Goal: Task Accomplishment & Management: Use online tool/utility

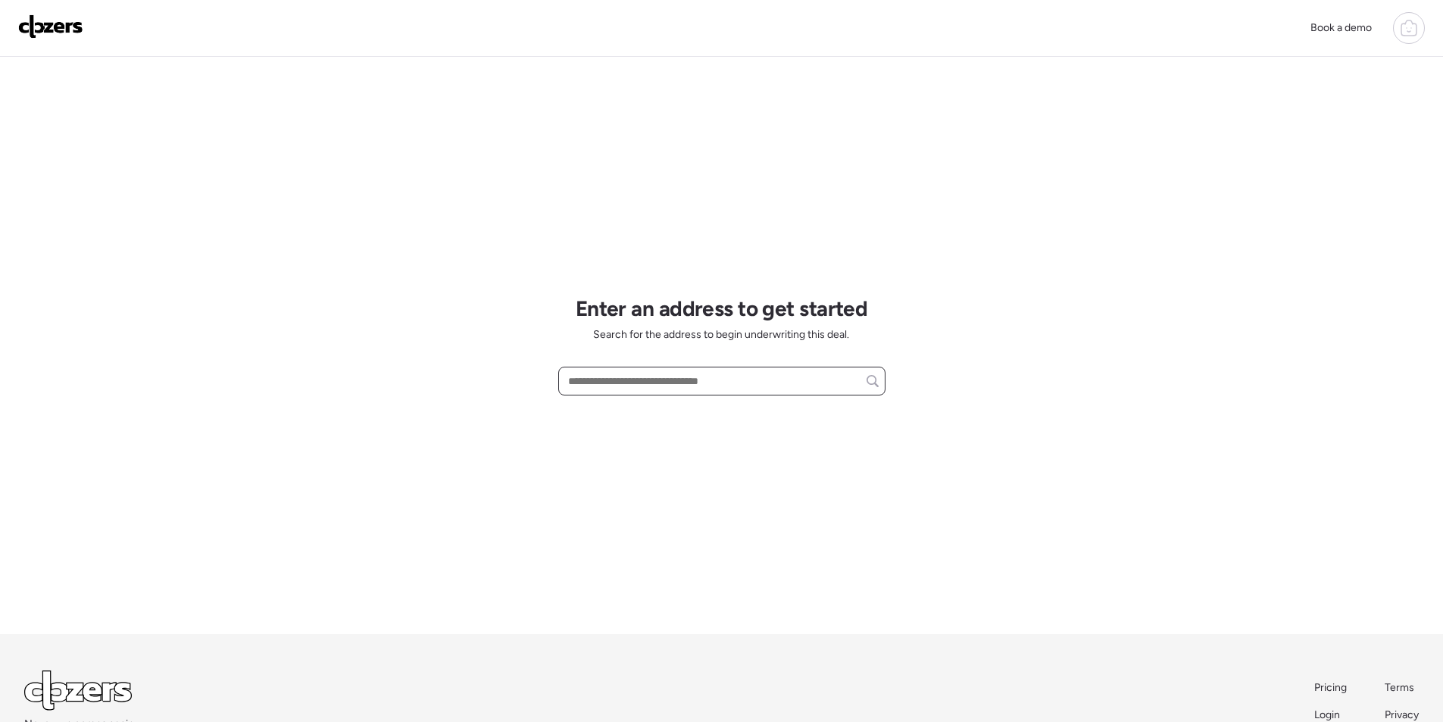
click at [670, 382] on input "text" at bounding box center [722, 380] width 314 height 21
paste input "**********"
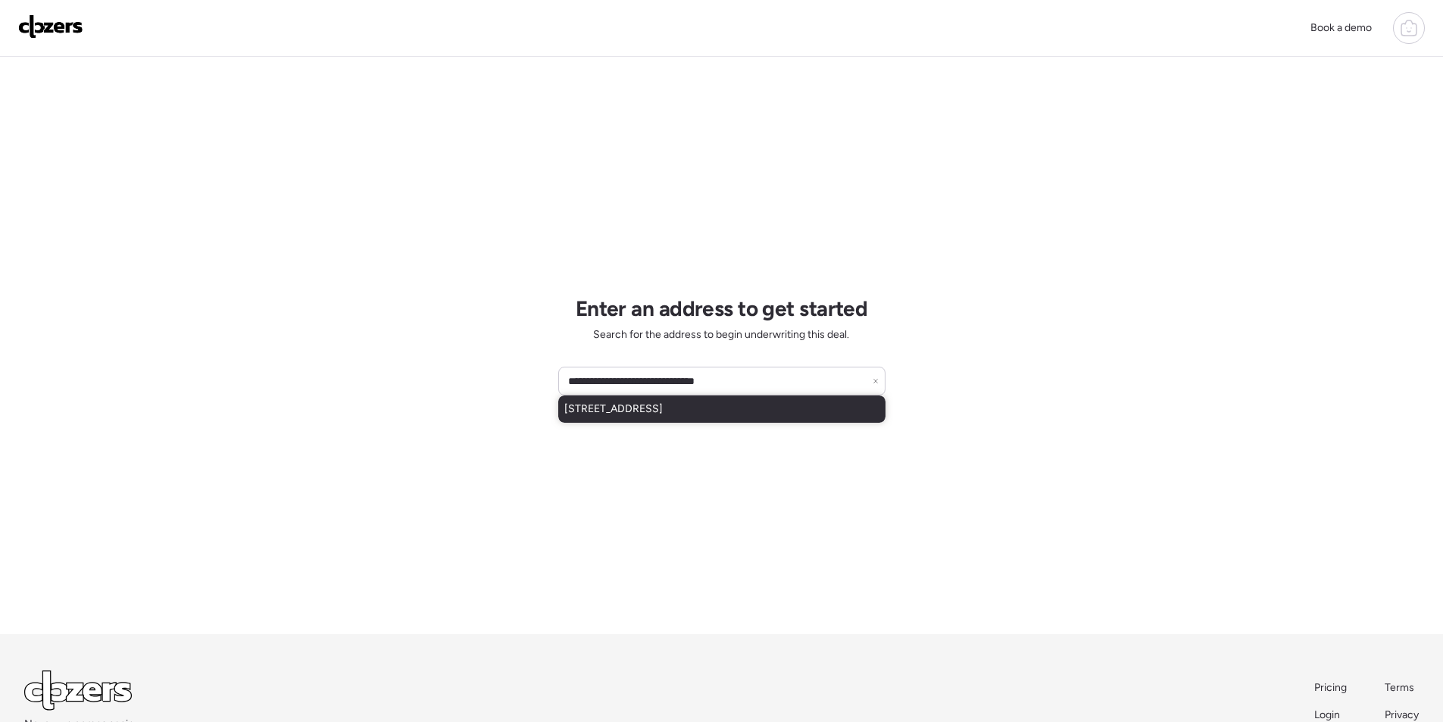
click at [663, 416] on span "5218 S 48th St, Phoenix, AZ, 85040" at bounding box center [613, 409] width 98 height 15
type input "**********"
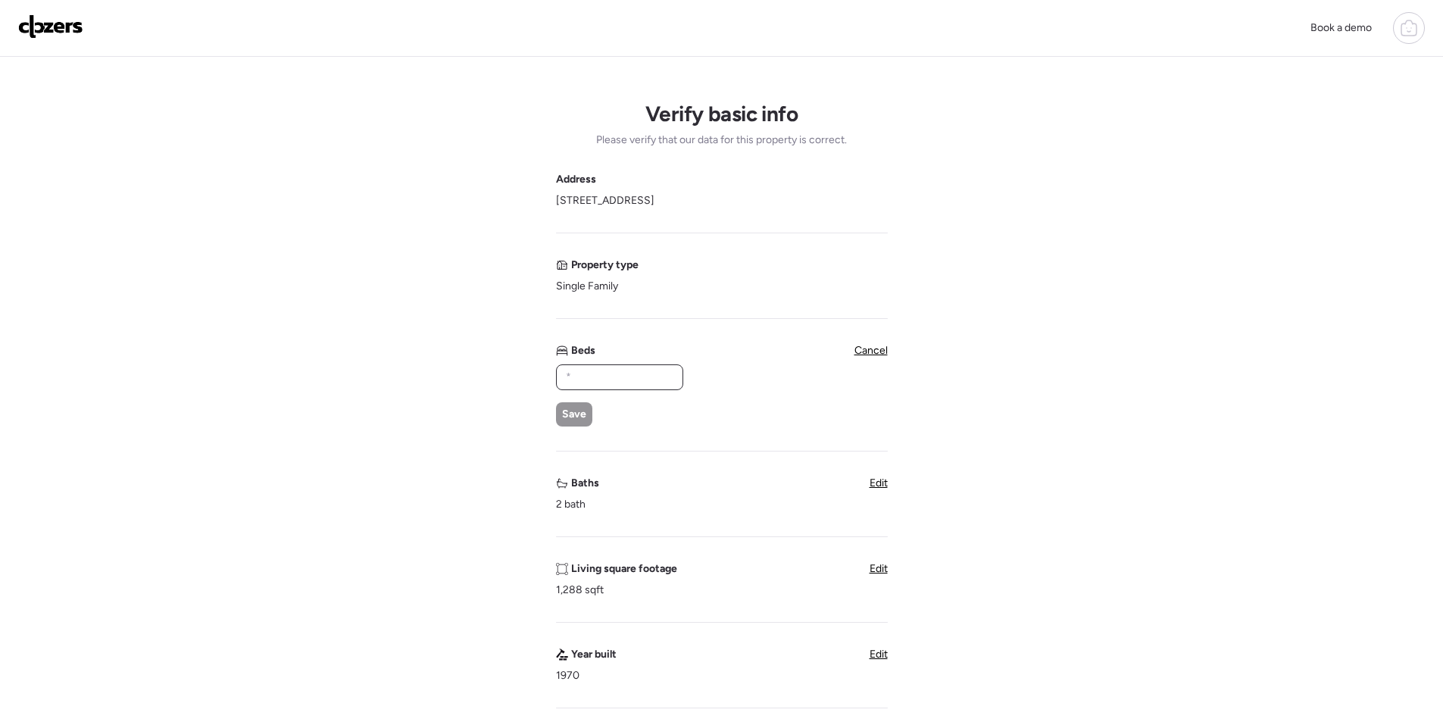
click at [608, 387] on input "text" at bounding box center [620, 377] width 114 height 21
type input "*"
click at [573, 398] on div "* Save" at bounding box center [619, 395] width 126 height 62
click at [574, 408] on span "Save" at bounding box center [574, 414] width 24 height 15
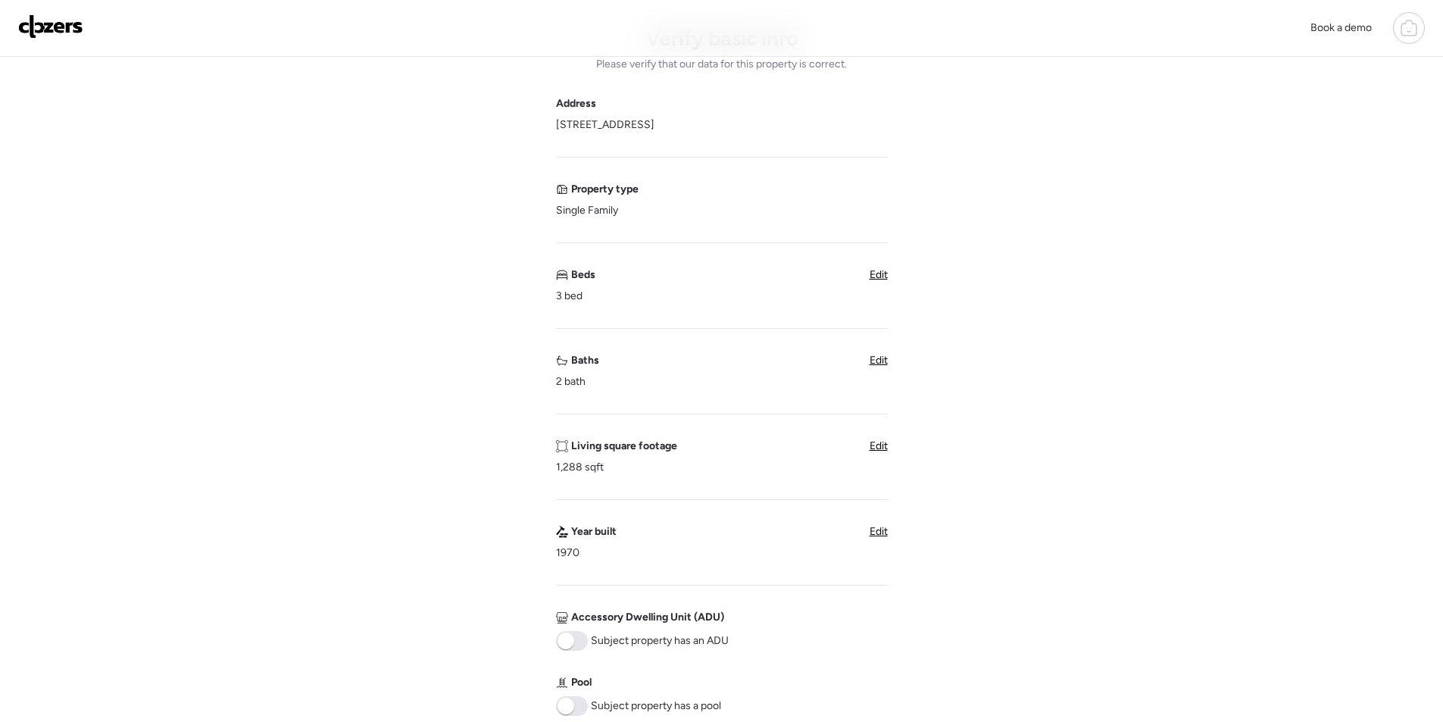
scroll to position [530, 0]
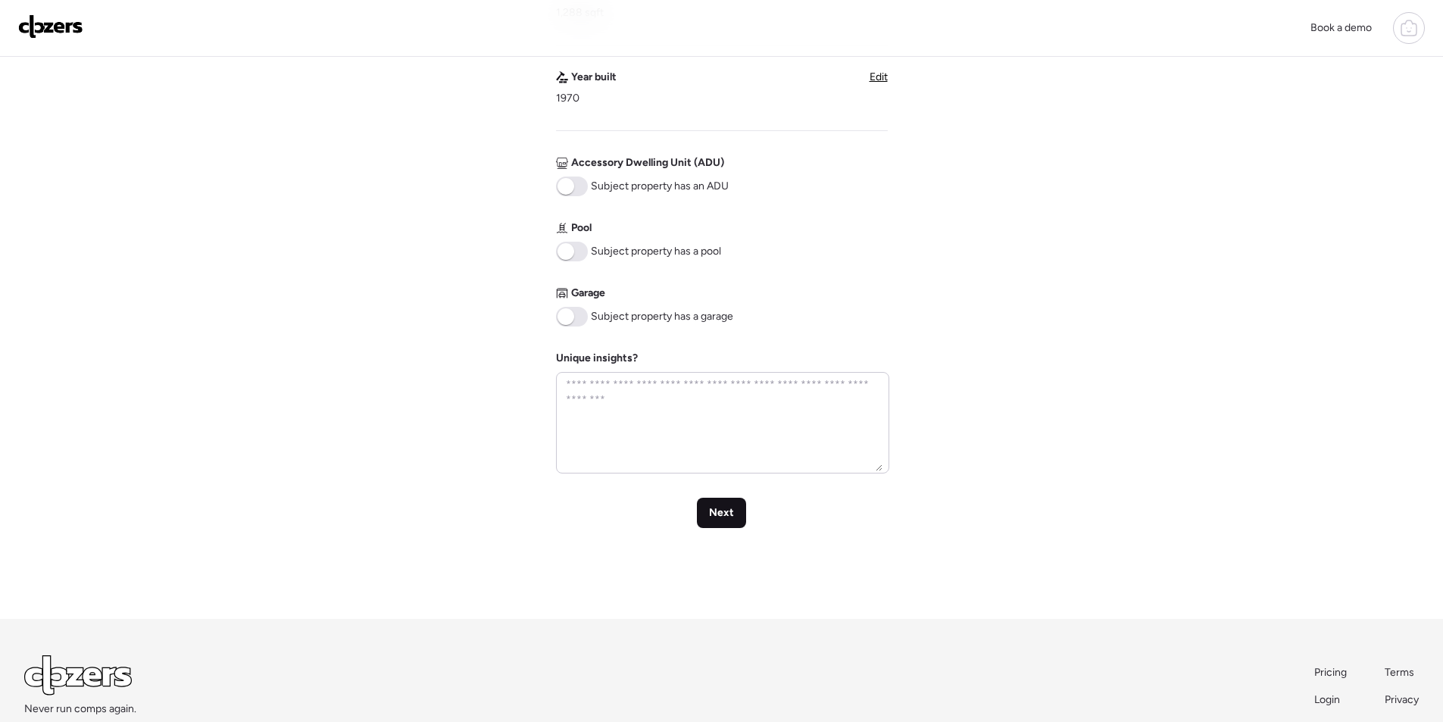
click at [731, 517] on span "Next" at bounding box center [721, 512] width 25 height 15
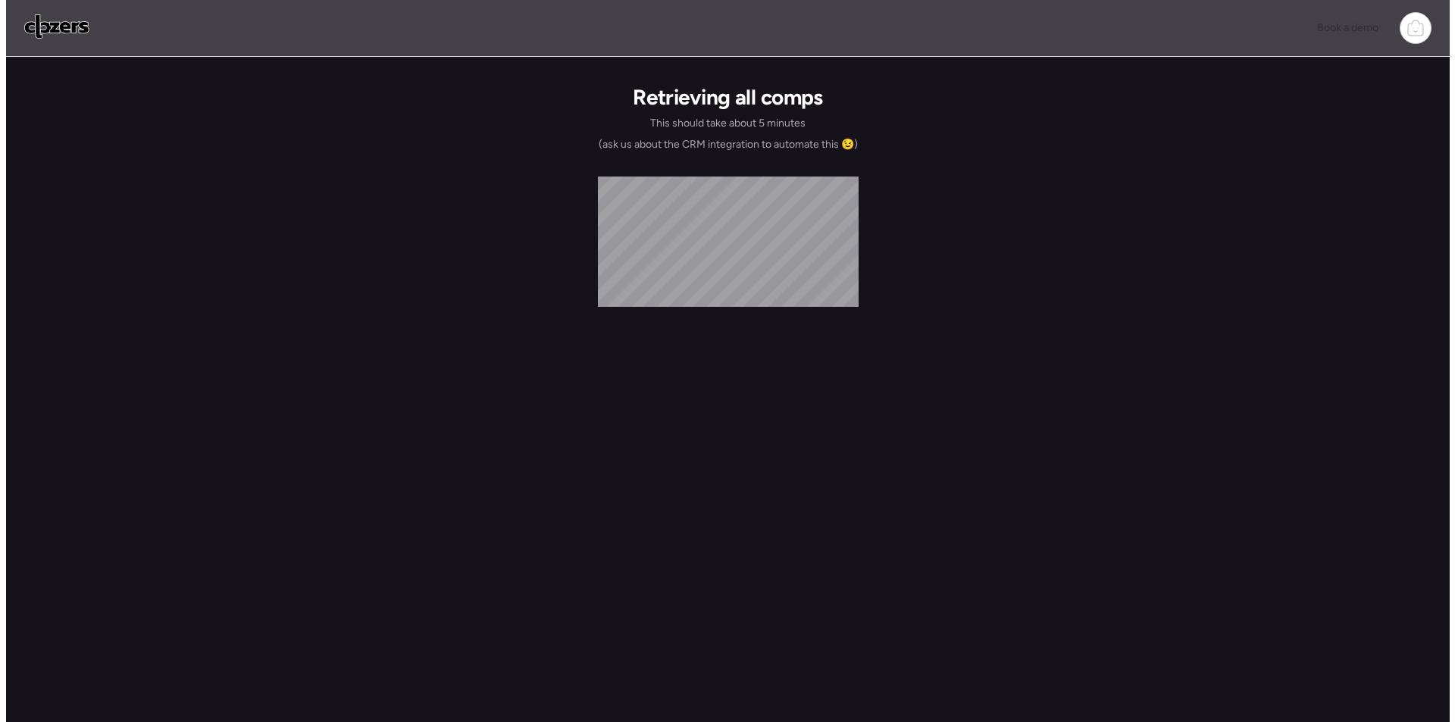
scroll to position [0, 0]
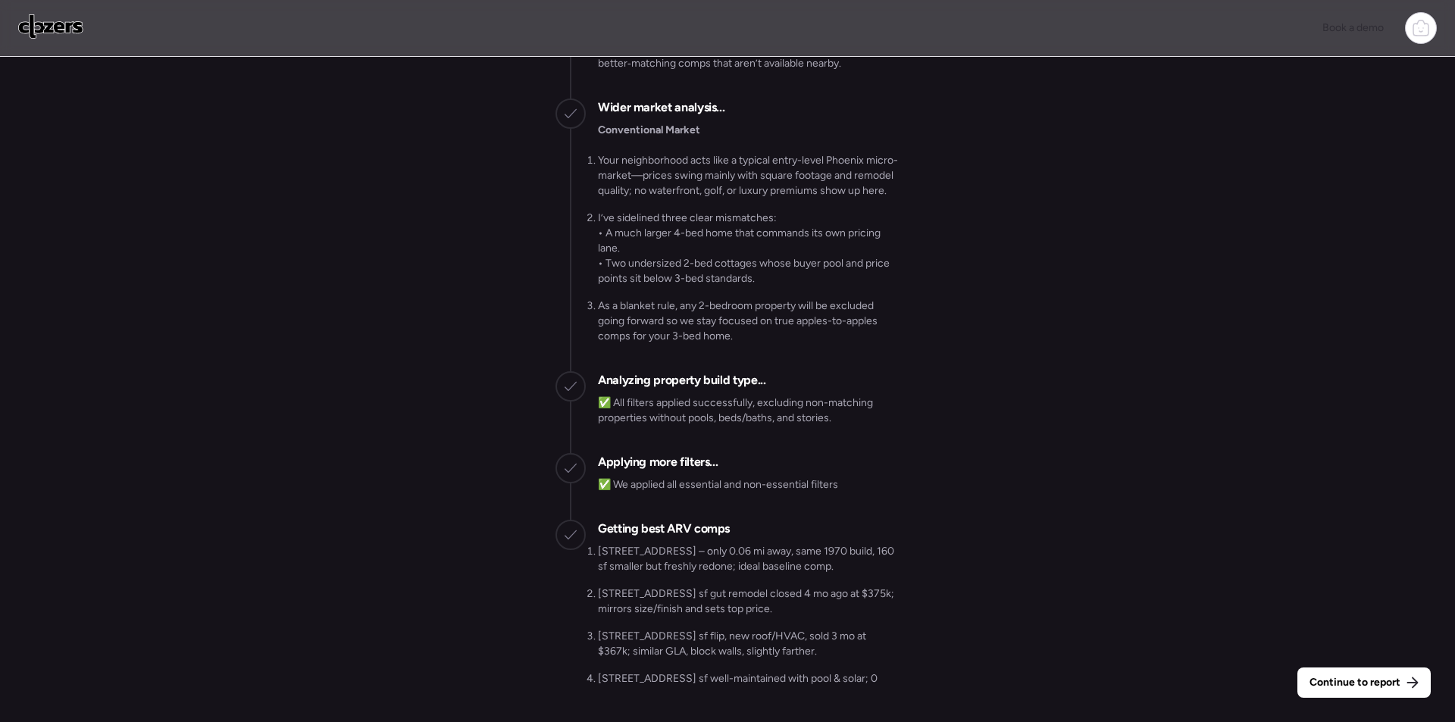
click at [1378, 681] on span "Continue to report" at bounding box center [1354, 682] width 91 height 15
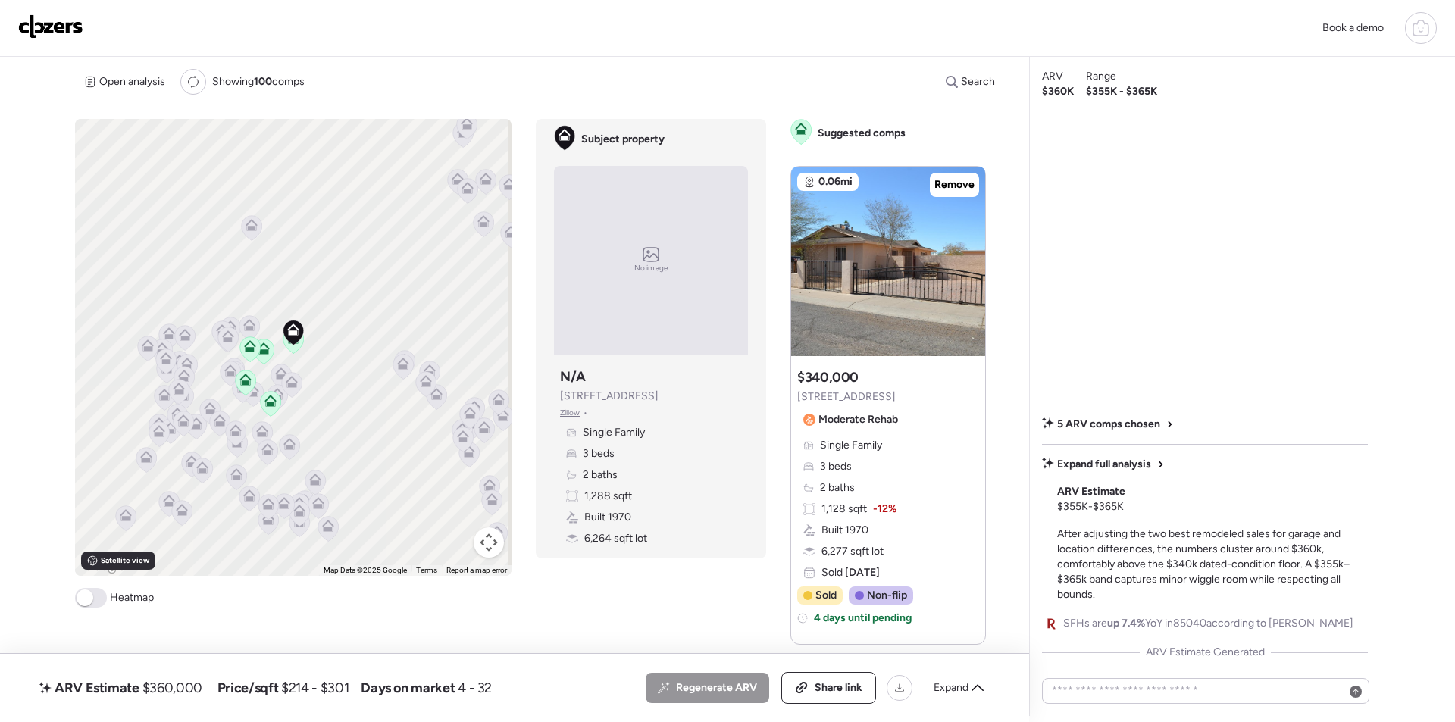
click at [958, 686] on span "Expand" at bounding box center [950, 687] width 35 height 15
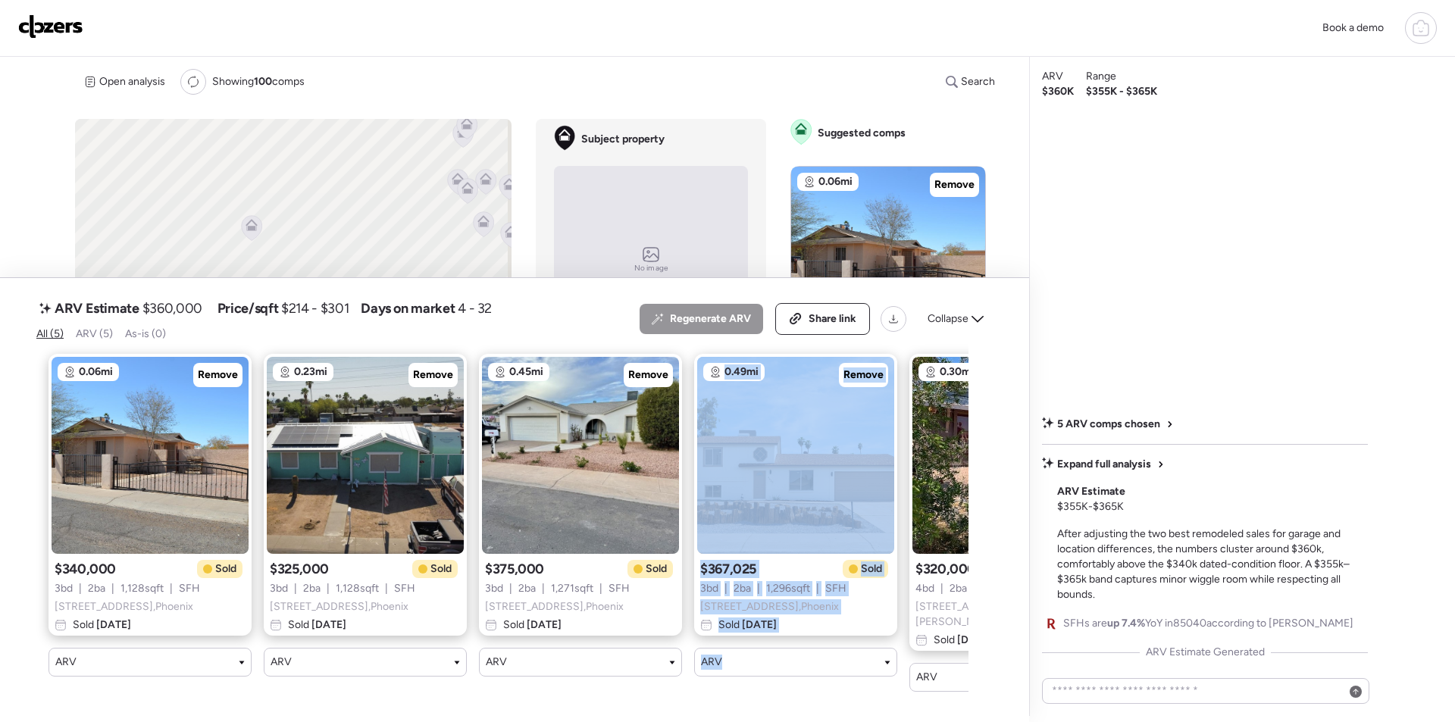
drag, startPoint x: 542, startPoint y: 706, endPoint x: 675, endPoint y: 698, distance: 132.8
click at [735, 700] on div "ARV Estimate $360,000 Price/sqft $214 - $301 Days on market 4 - 32 All (5) ARV …" at bounding box center [514, 500] width 1029 height 444
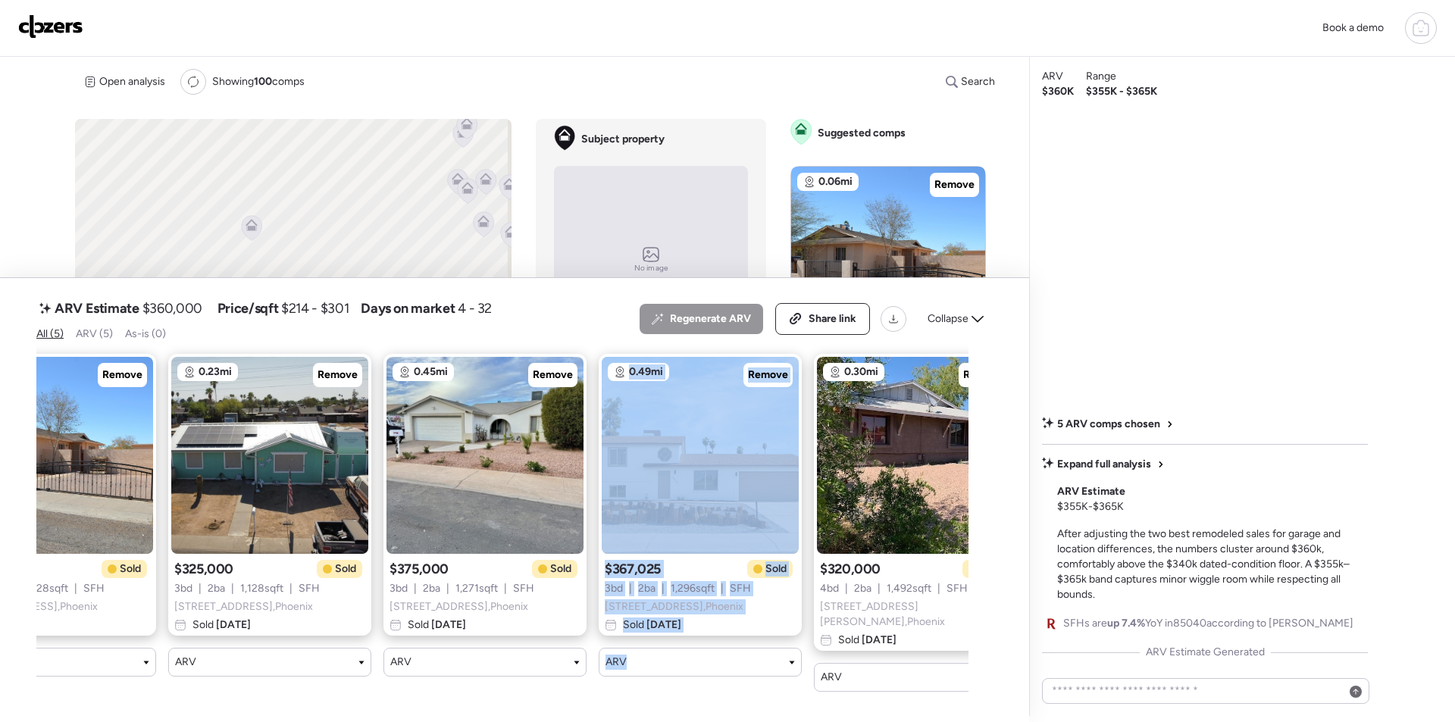
scroll to position [0, 156]
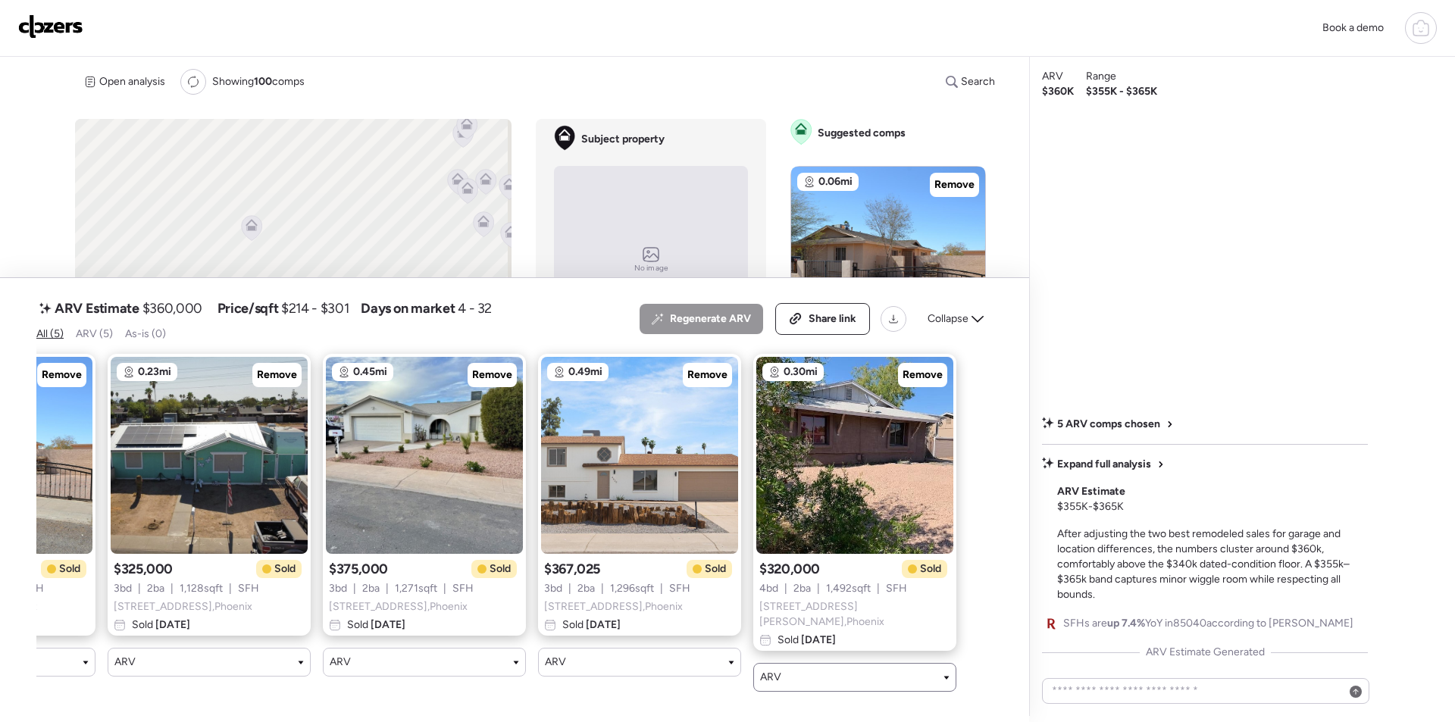
click at [808, 663] on div "ARV" at bounding box center [854, 677] width 203 height 29
click at [710, 380] on span "Remove" at bounding box center [707, 374] width 40 height 15
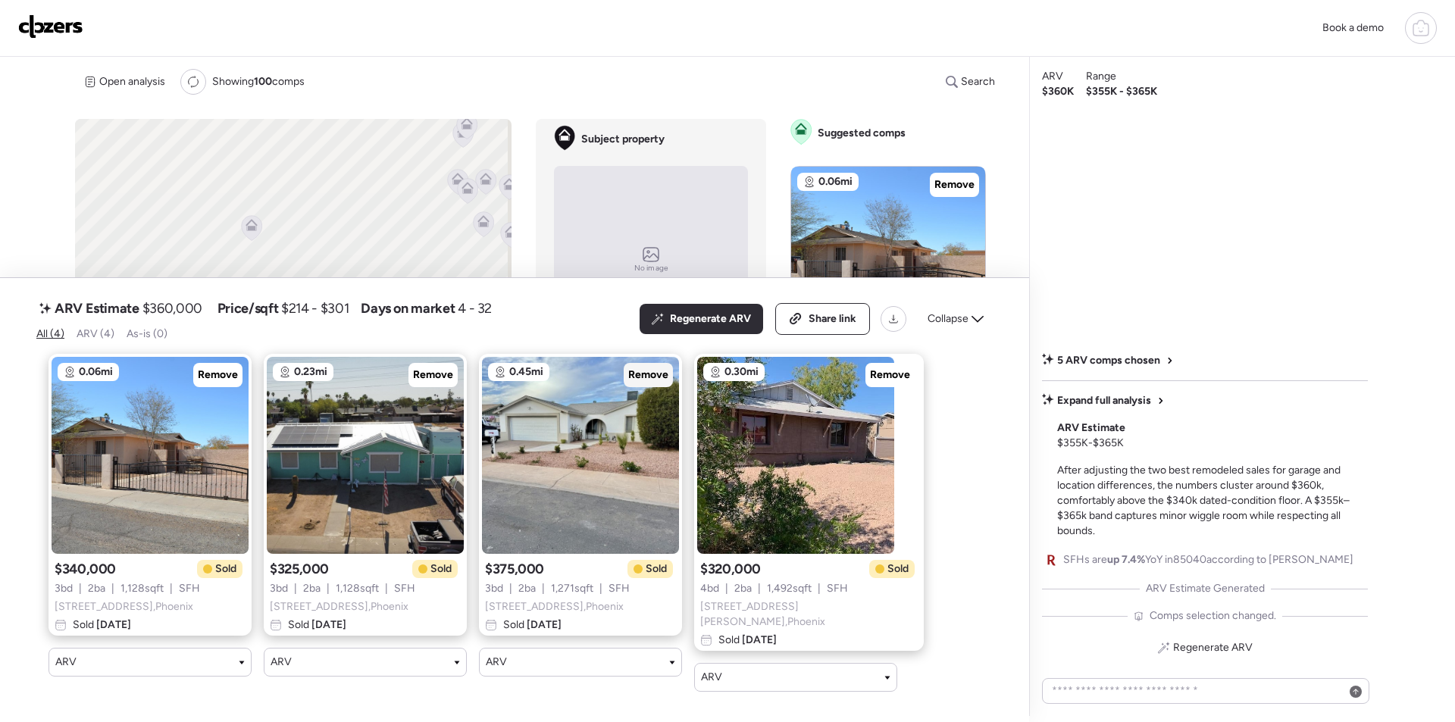
click at [654, 374] on span "Remove" at bounding box center [648, 374] width 40 height 15
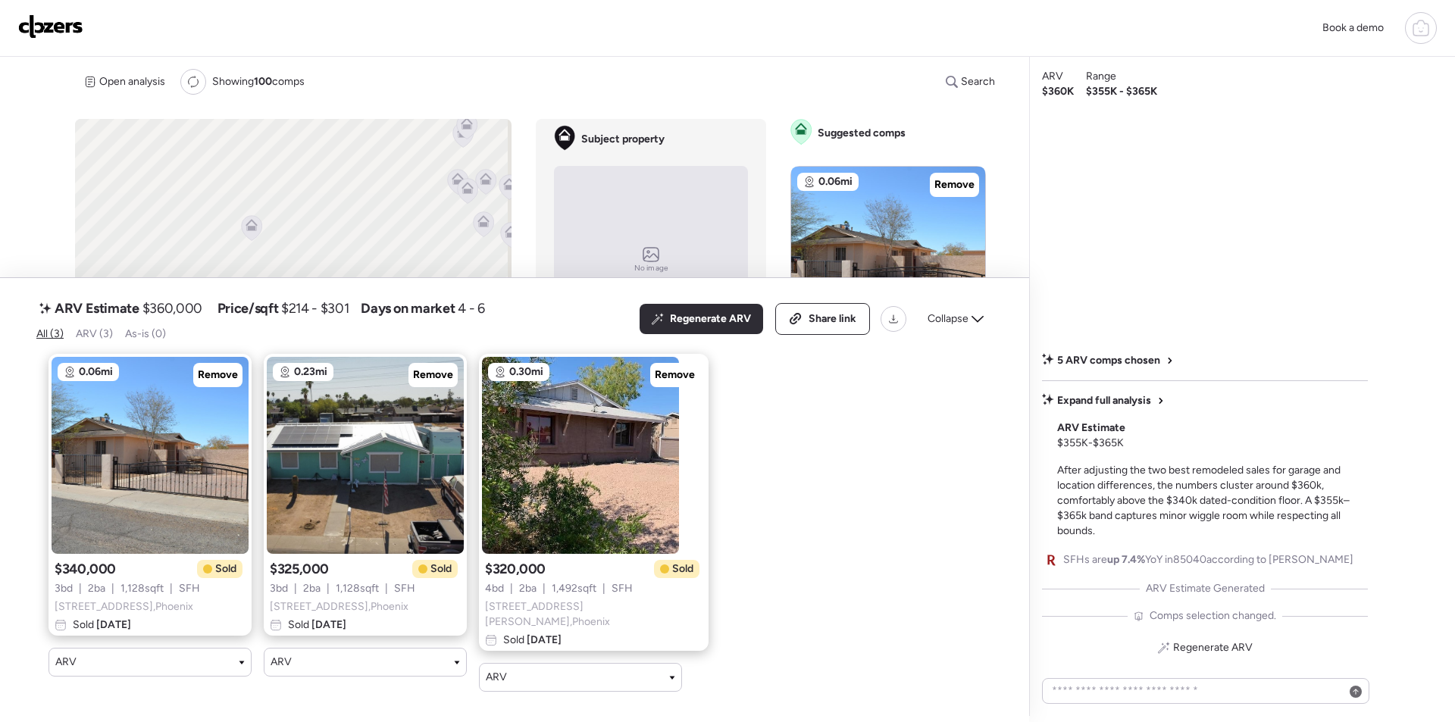
click at [953, 315] on span "Collapse" at bounding box center [947, 318] width 41 height 15
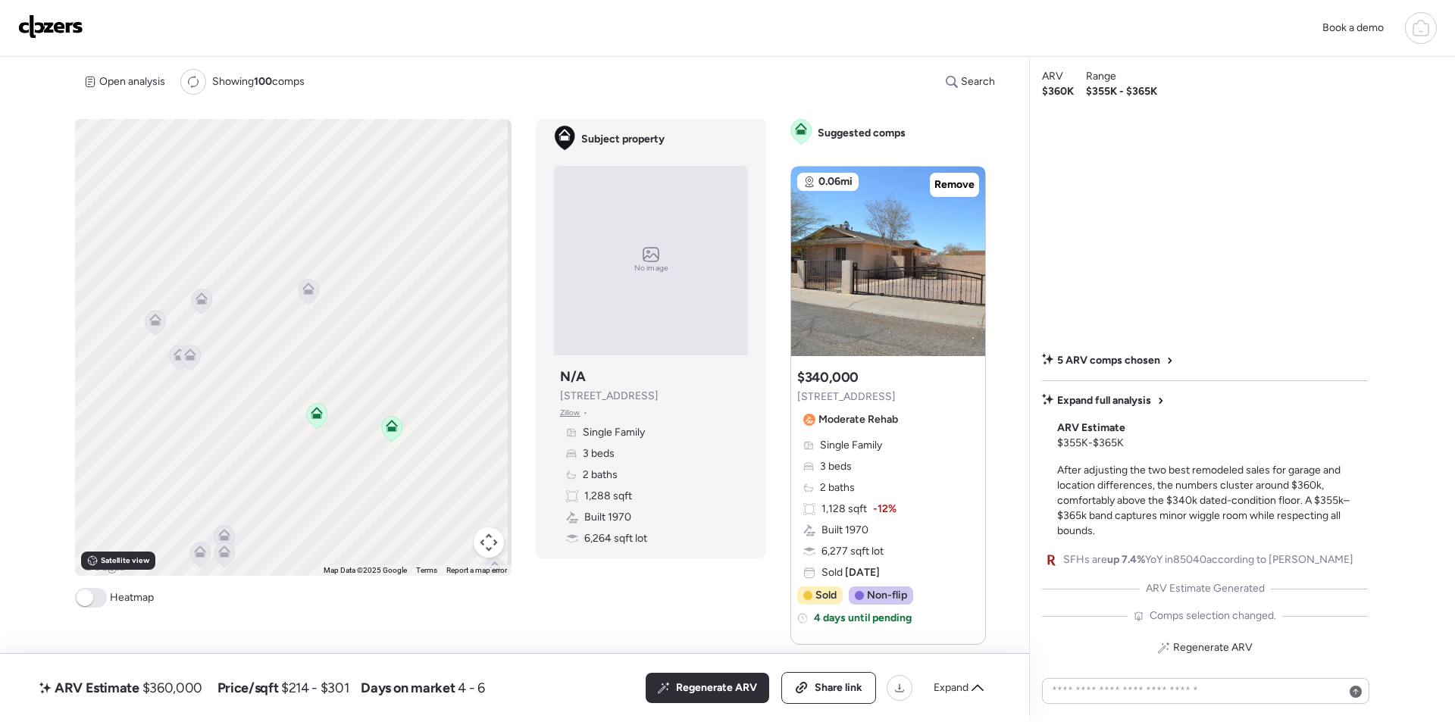
drag, startPoint x: 246, startPoint y: 302, endPoint x: 435, endPoint y: 364, distance: 198.4
click at [467, 371] on div "To activate drag with keyboard, press Alt + Enter. Once in keyboard drag state,…" at bounding box center [293, 347] width 436 height 457
click at [302, 288] on icon at bounding box center [298, 285] width 10 height 5
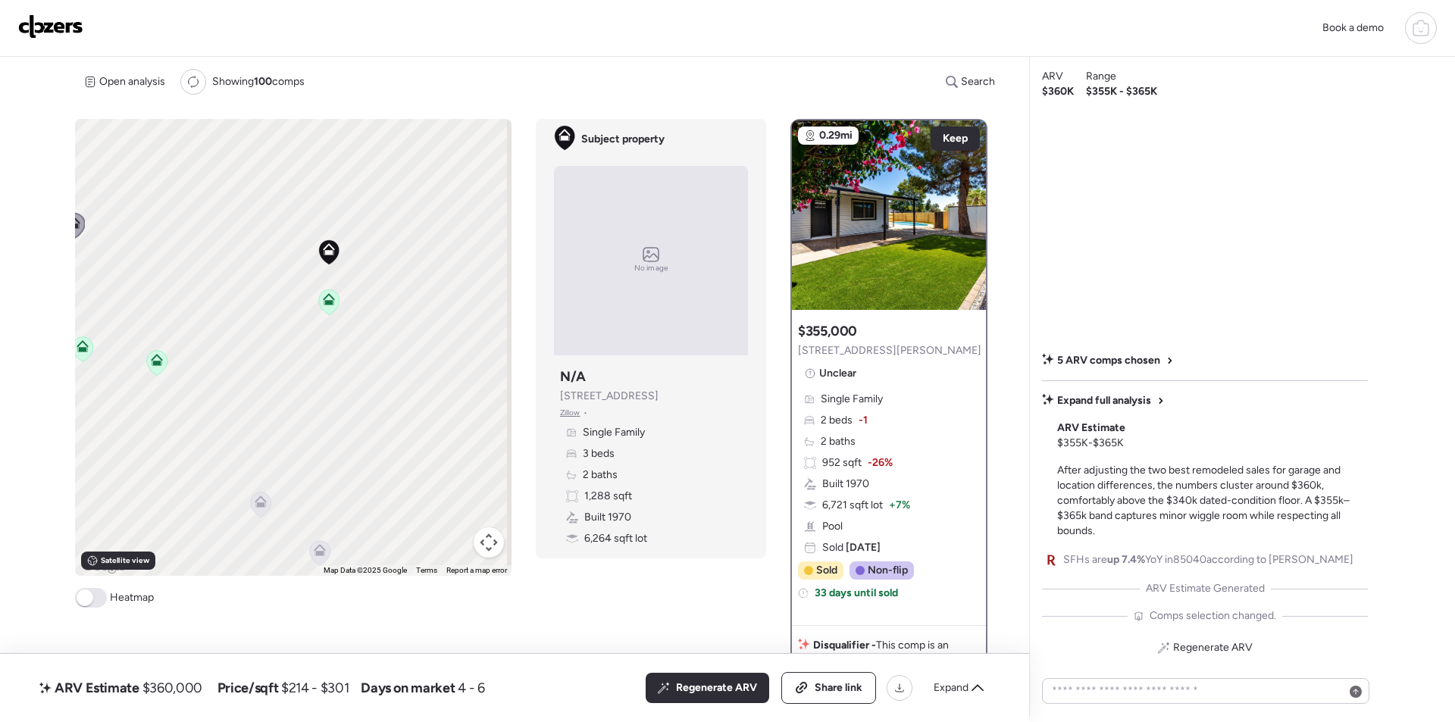
drag, startPoint x: 367, startPoint y: 458, endPoint x: 140, endPoint y: 398, distance: 234.3
click at [140, 398] on div "To navigate, press the arrow keys. To activate drag with keyboard, press Alt + …" at bounding box center [293, 347] width 436 height 457
drag, startPoint x: 273, startPoint y: 442, endPoint x: 330, endPoint y: 367, distance: 94.1
click at [324, 359] on div "To navigate, press the arrow keys. To activate drag with keyboard, press Alt + …" at bounding box center [293, 347] width 436 height 457
click at [309, 423] on icon at bounding box center [312, 422] width 10 height 5
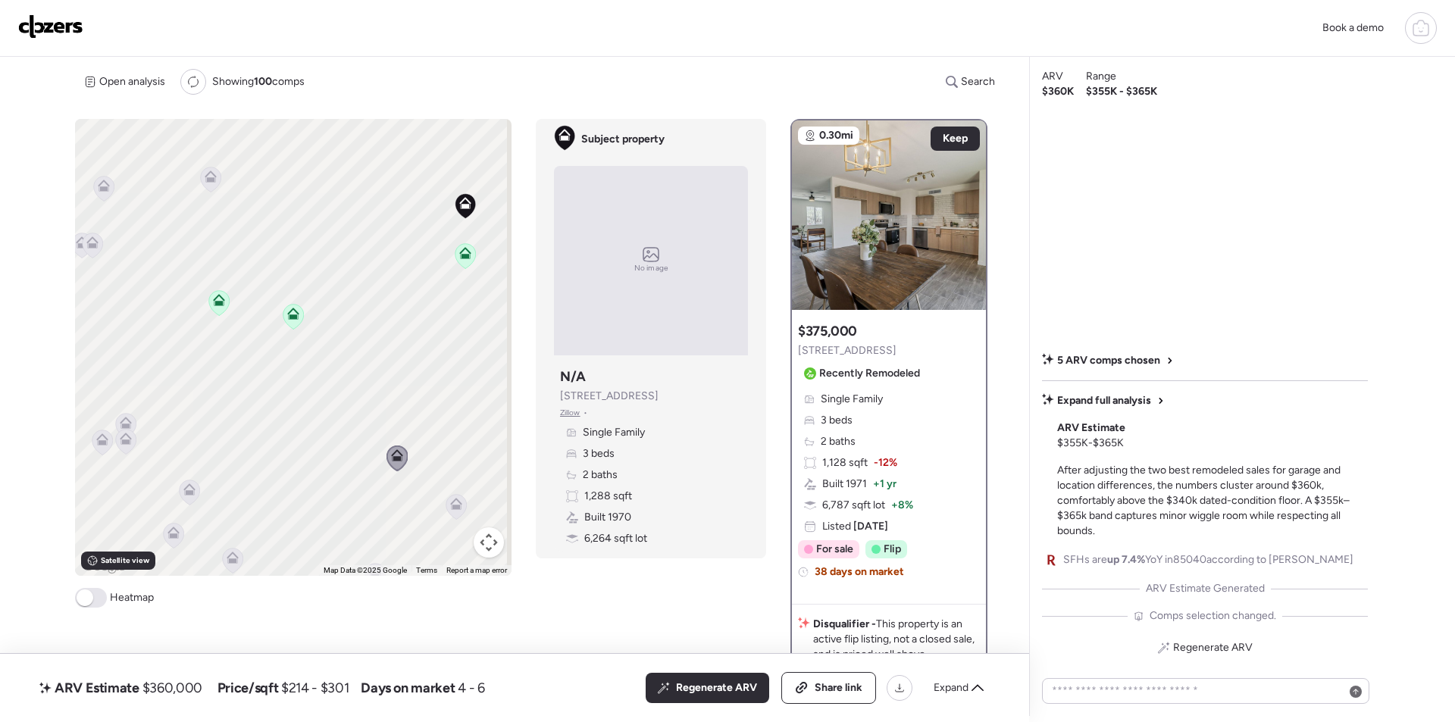
drag, startPoint x: 271, startPoint y: 392, endPoint x: 302, endPoint y: 366, distance: 39.8
click at [377, 416] on div "To activate drag with keyboard, press Alt + Enter. Once in keyboard drag state,…" at bounding box center [293, 347] width 436 height 457
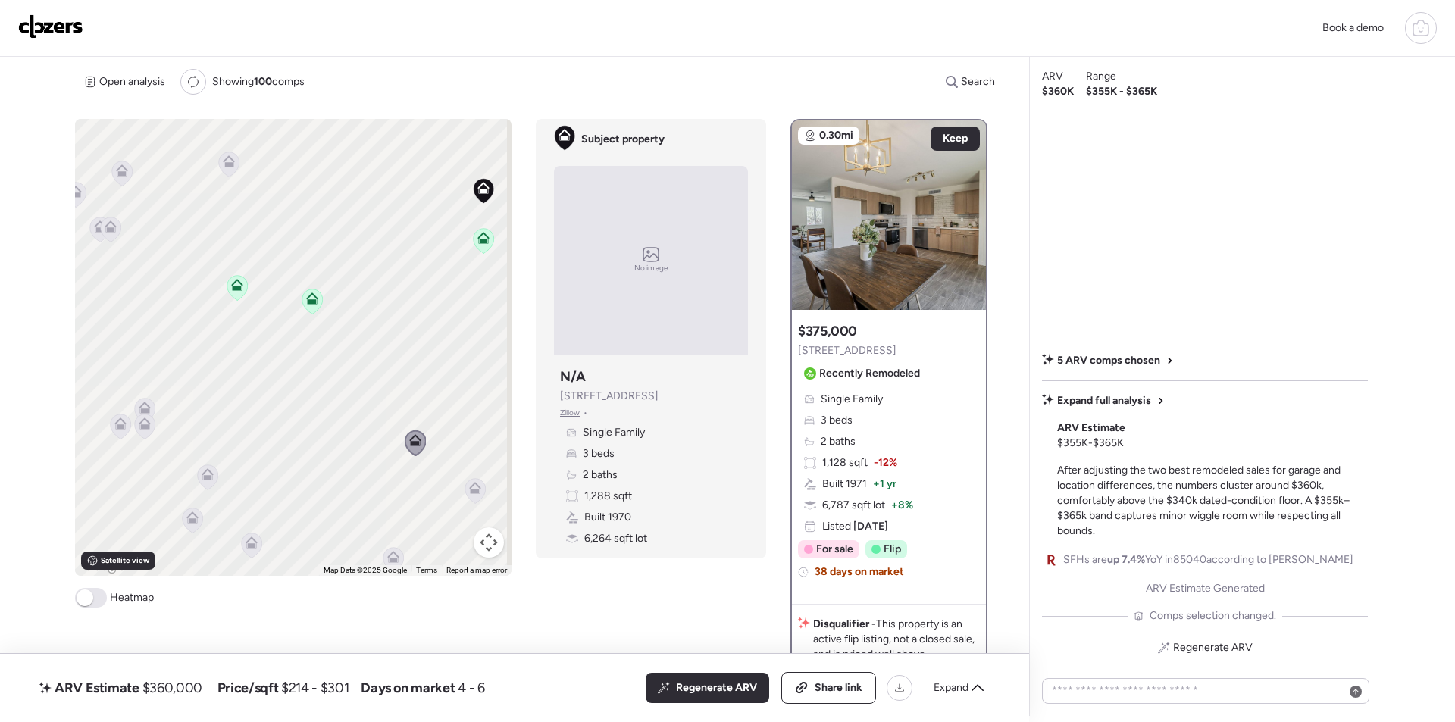
click at [123, 174] on icon at bounding box center [122, 173] width 10 height 5
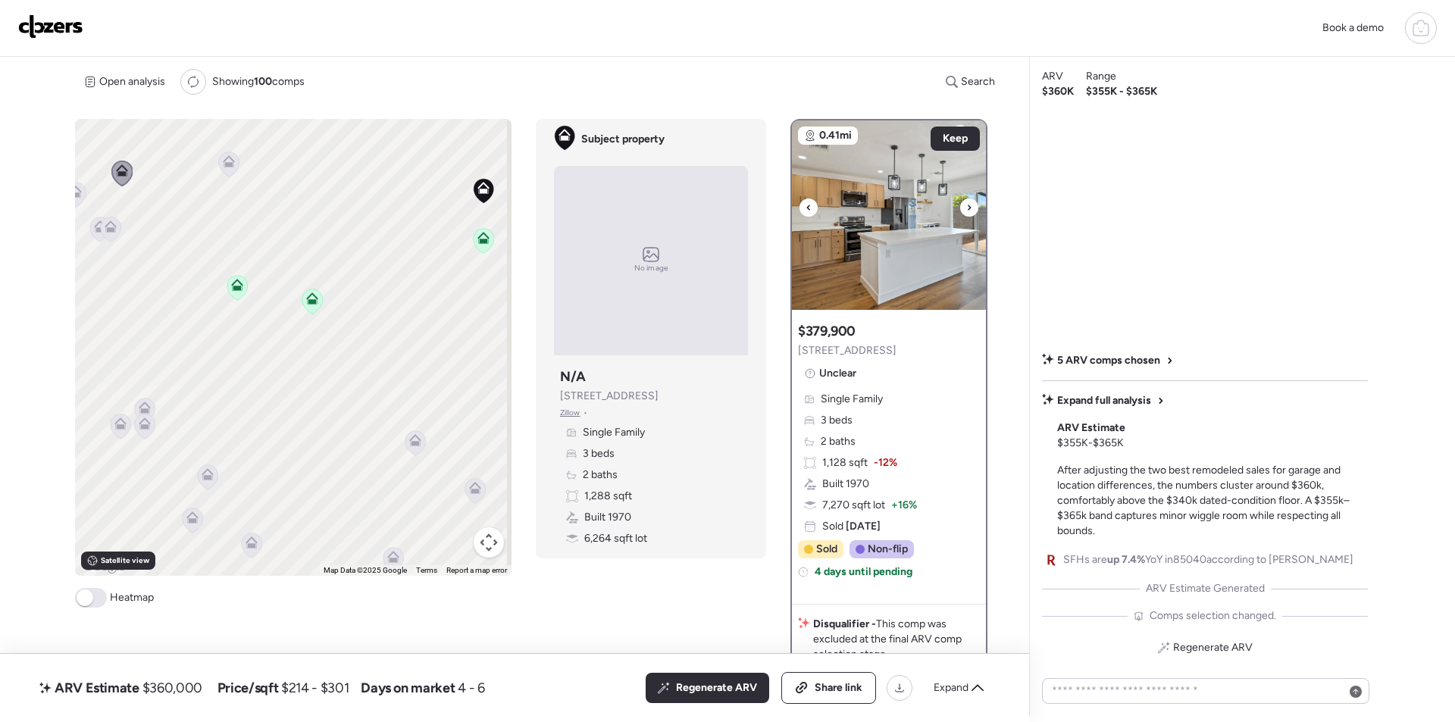
click at [966, 210] on icon at bounding box center [969, 207] width 6 height 18
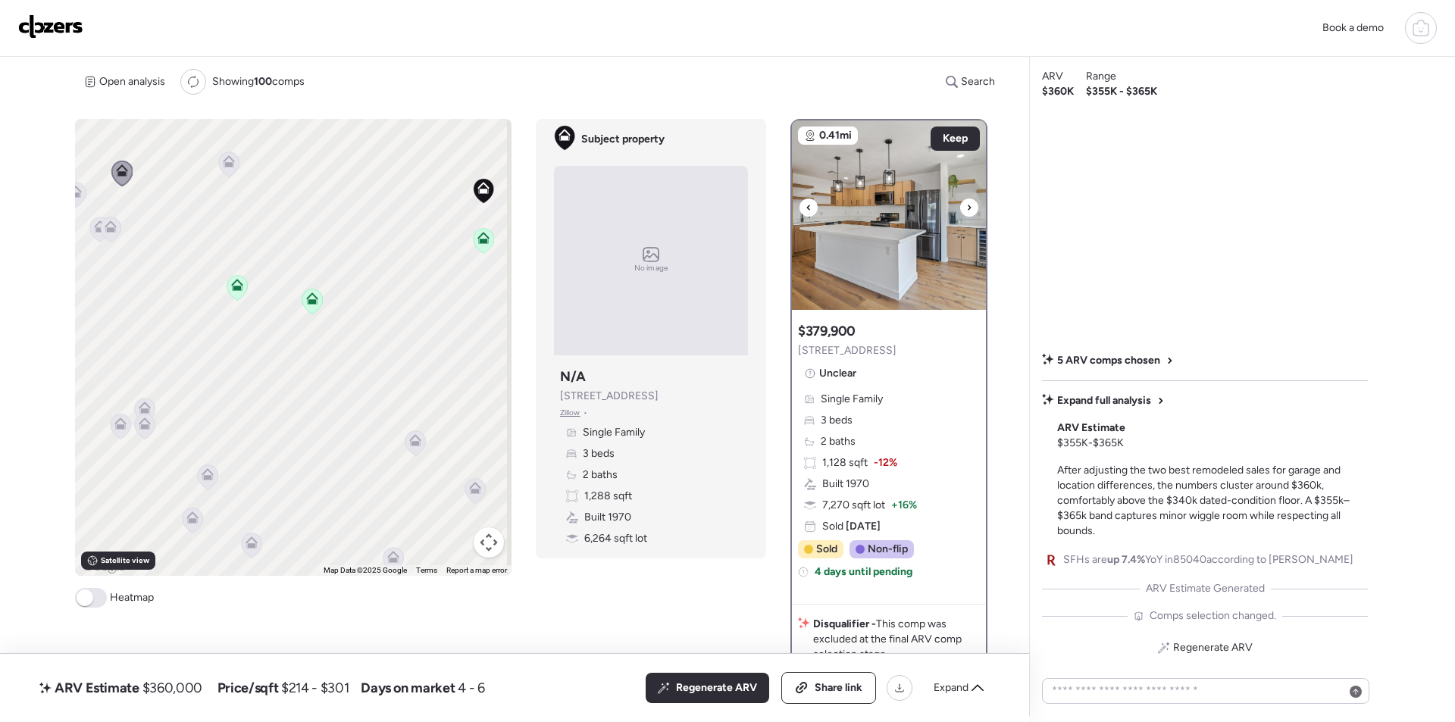
click at [966, 210] on icon at bounding box center [969, 207] width 6 height 18
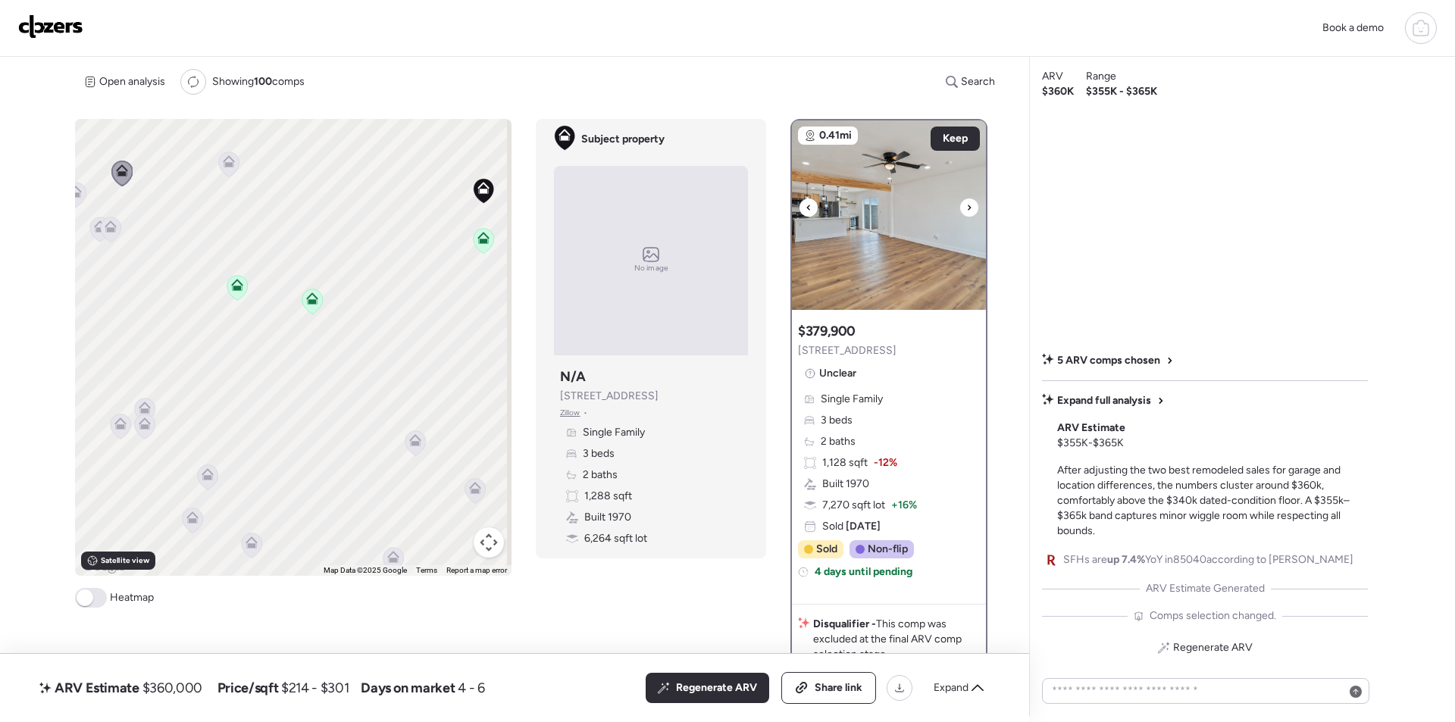
click at [966, 210] on icon at bounding box center [969, 207] width 6 height 18
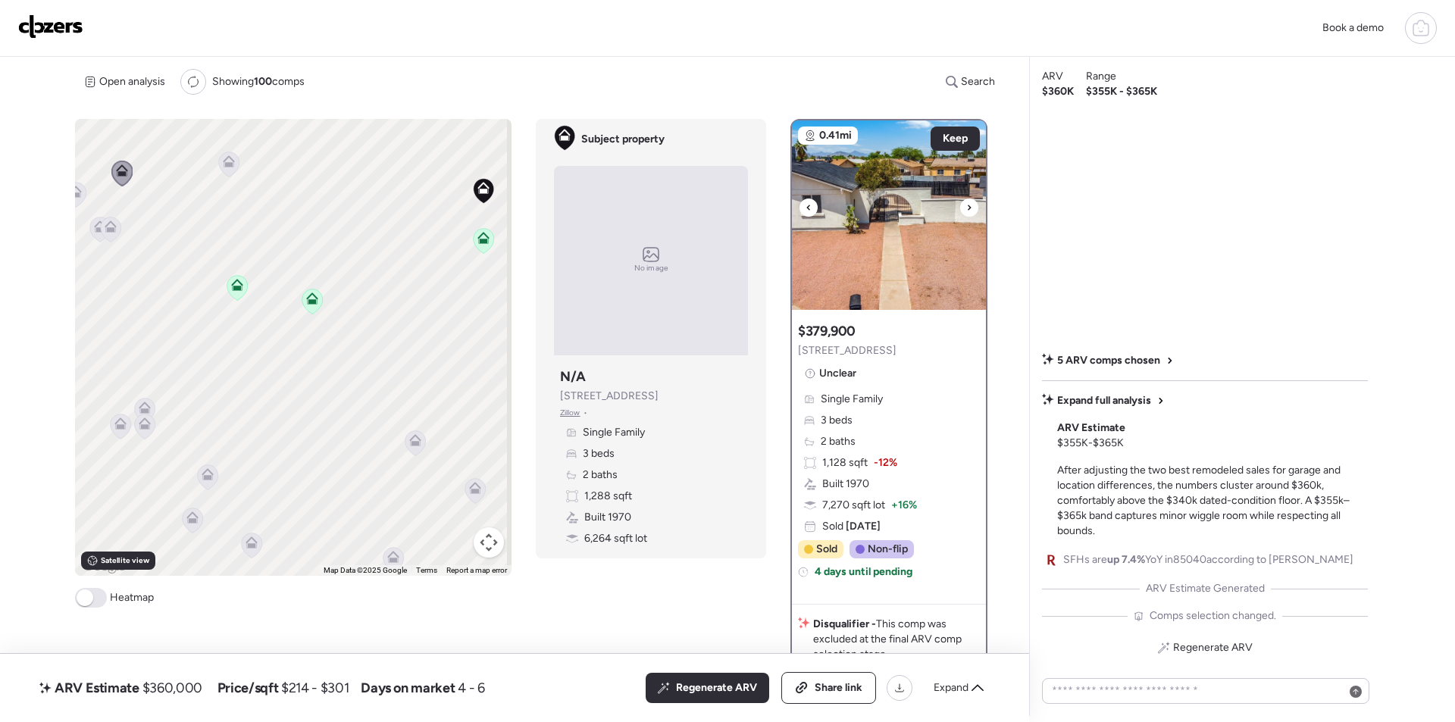
click at [966, 211] on icon at bounding box center [969, 207] width 6 height 18
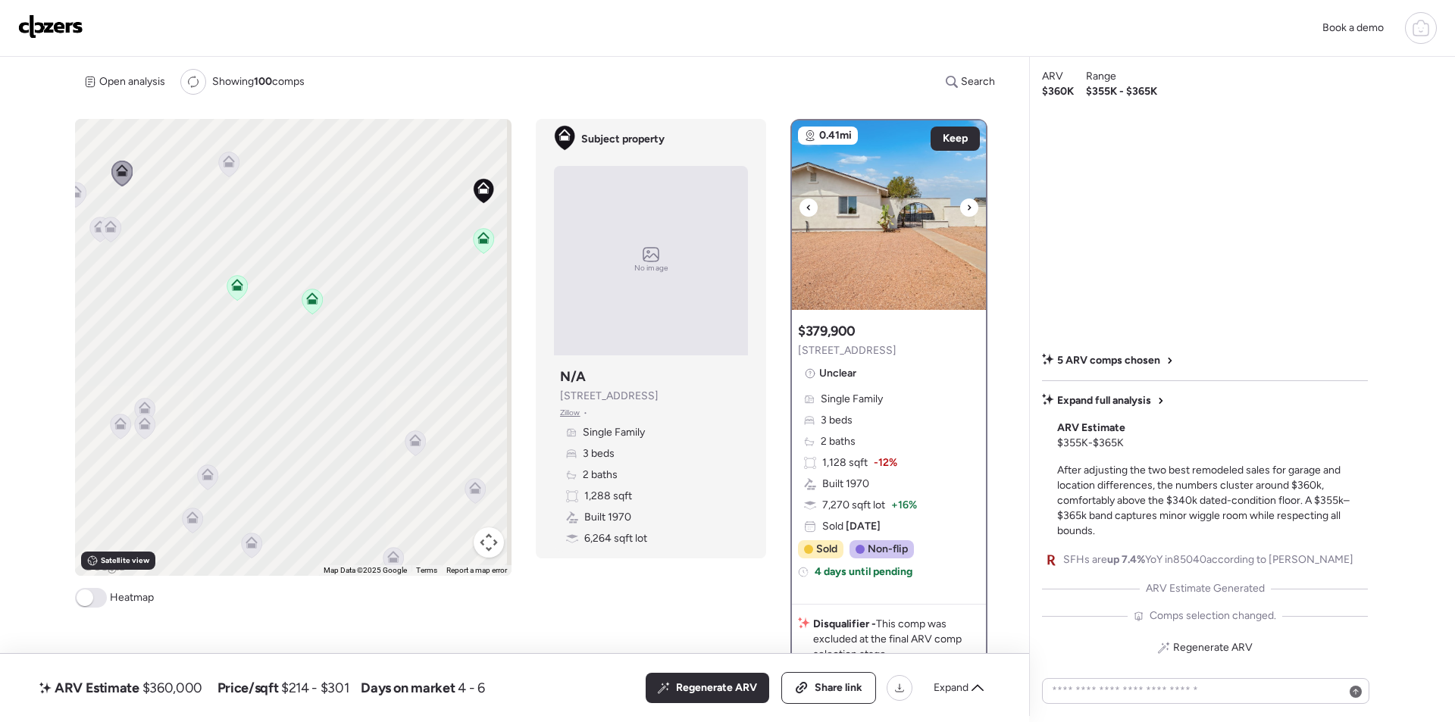
click at [966, 213] on icon at bounding box center [969, 207] width 6 height 18
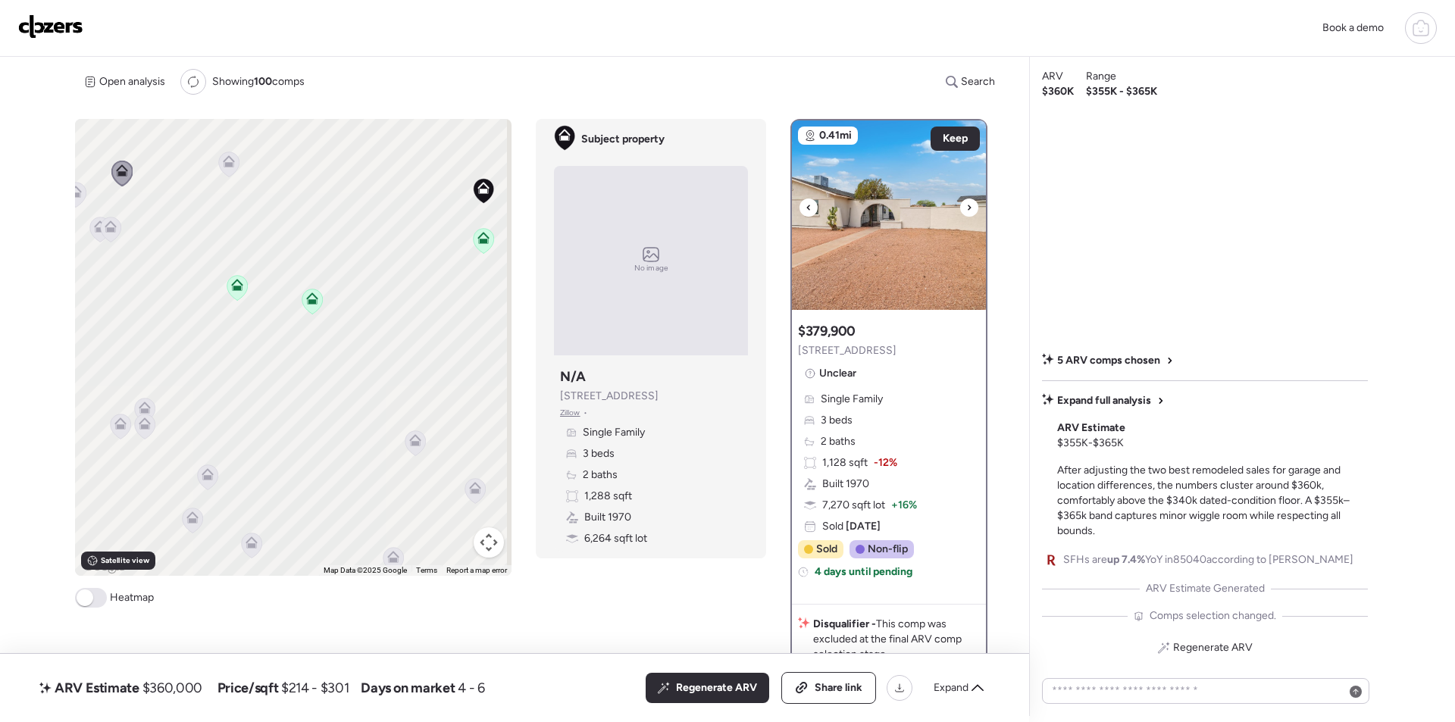
click at [966, 213] on icon at bounding box center [969, 207] width 6 height 18
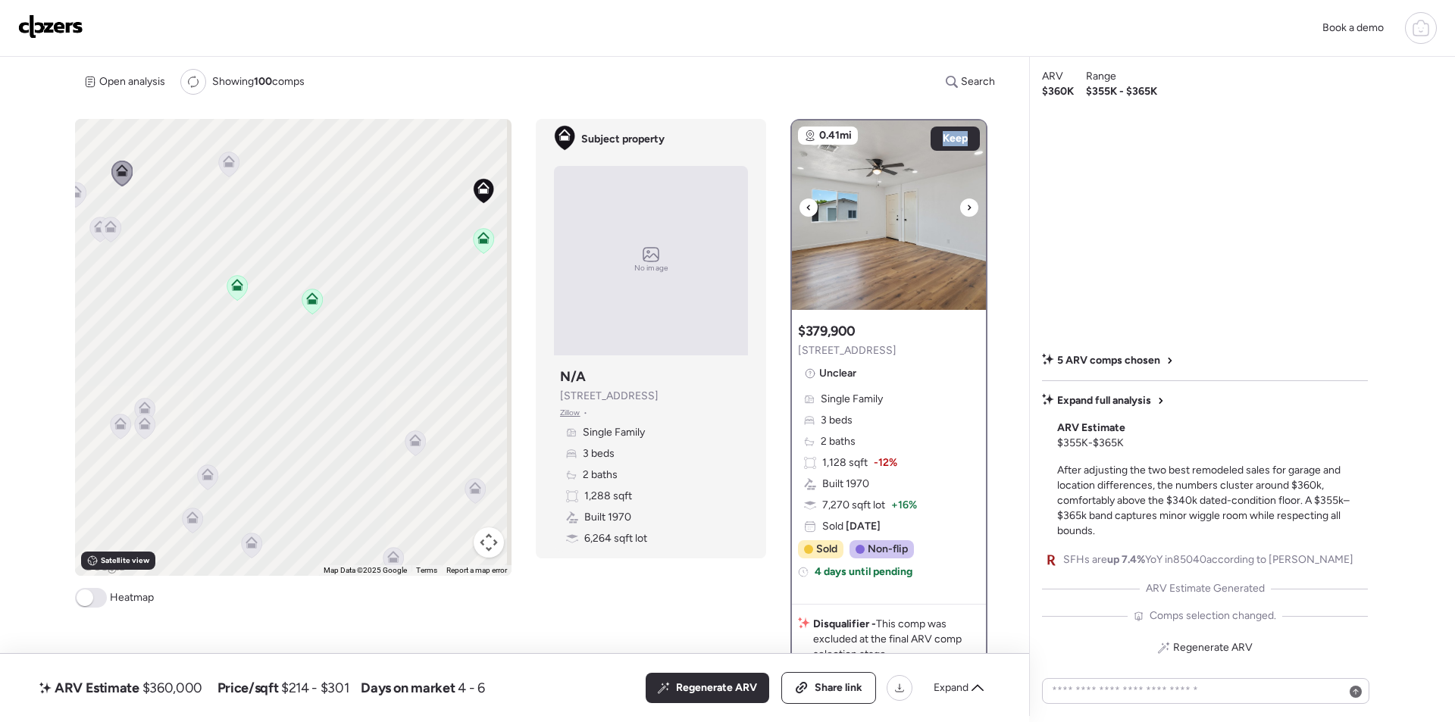
click at [966, 213] on icon at bounding box center [969, 207] width 6 height 18
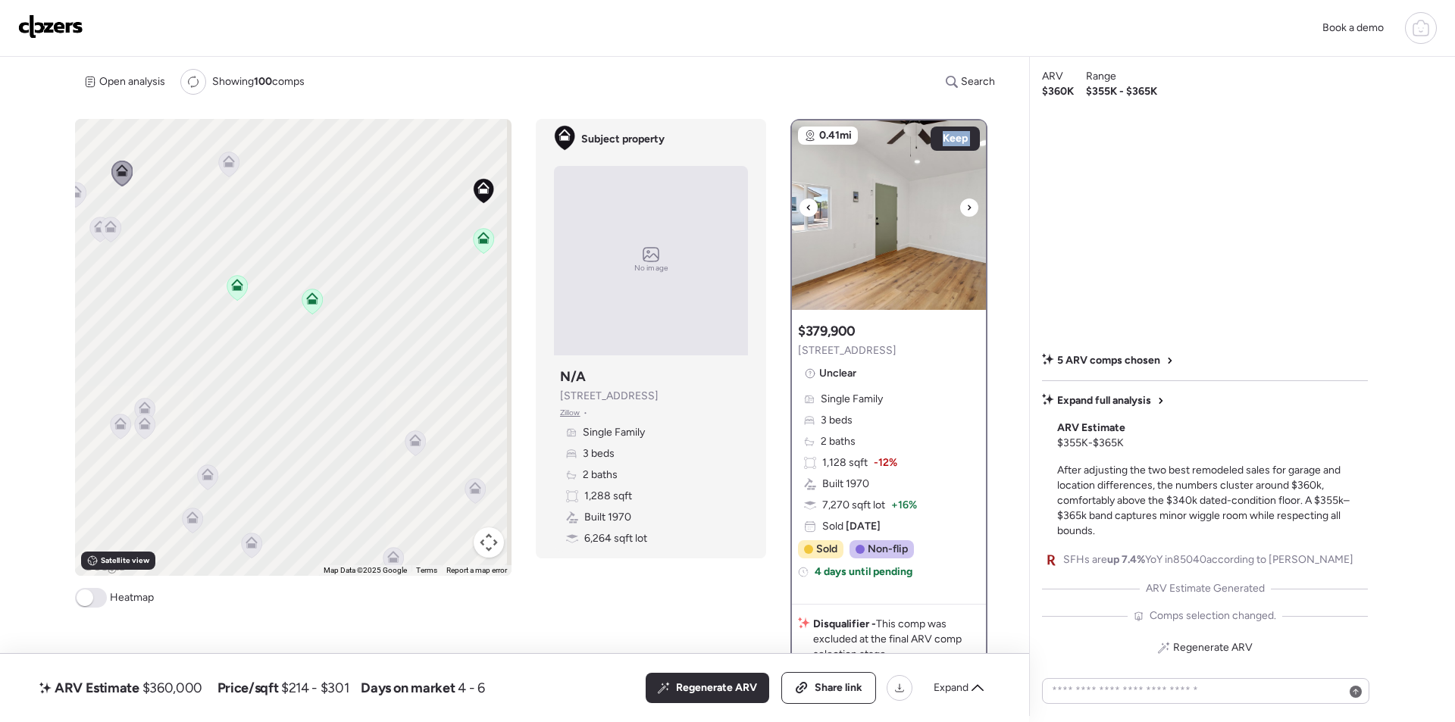
click at [966, 213] on icon at bounding box center [969, 207] width 6 height 18
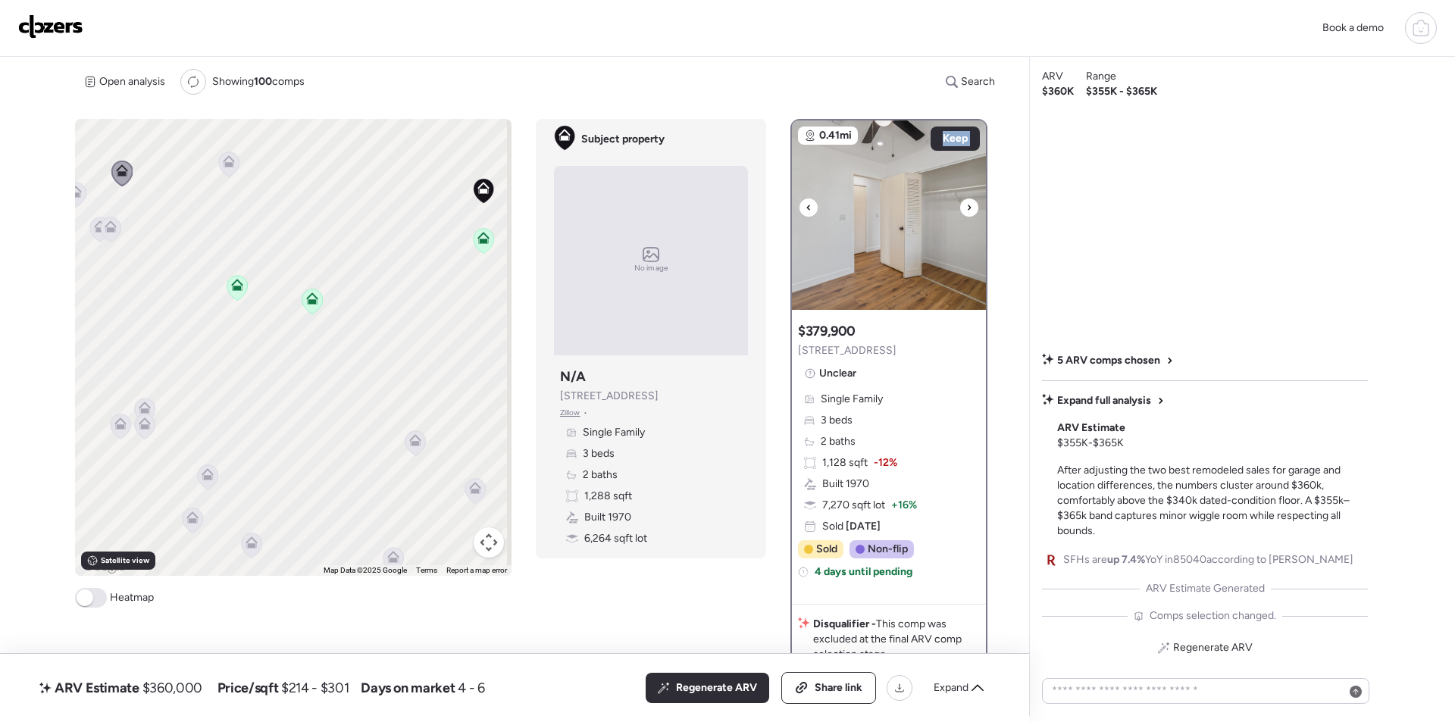
click at [966, 213] on icon at bounding box center [969, 207] width 6 height 18
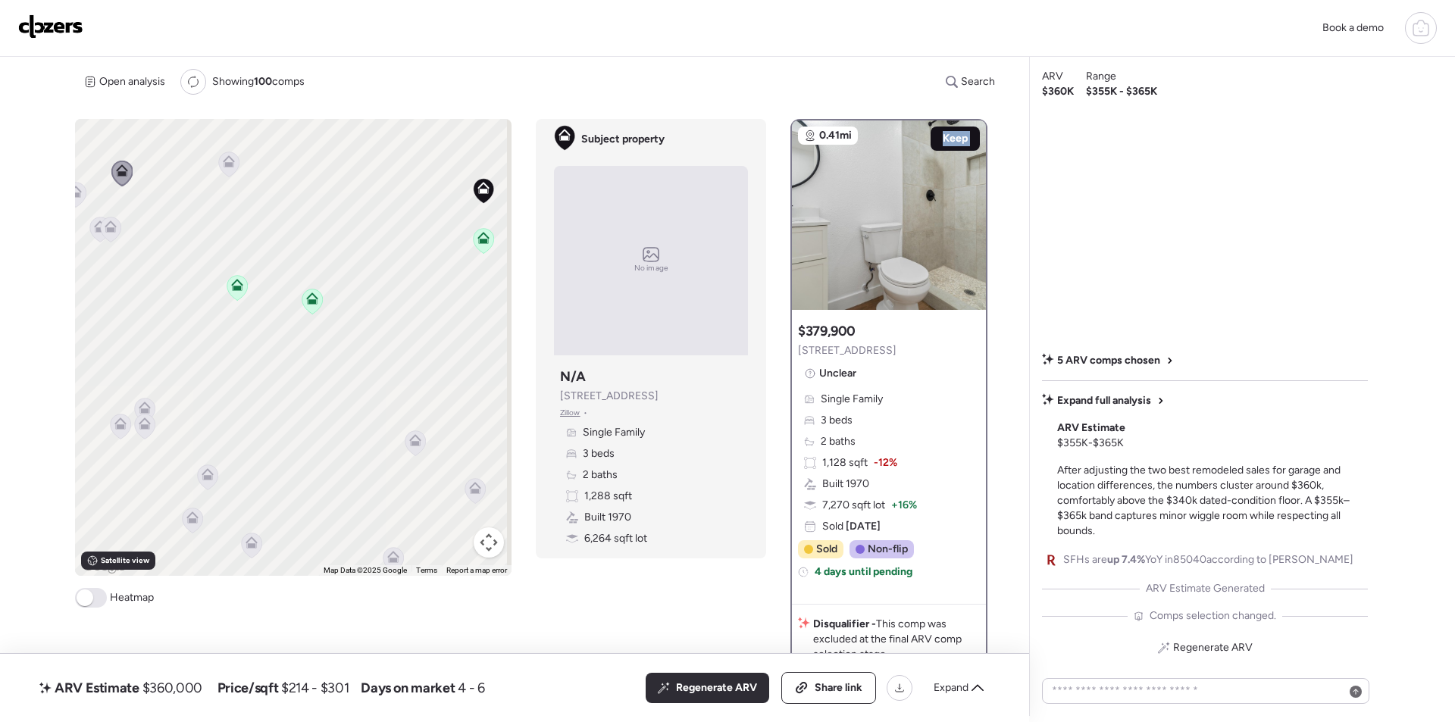
click at [953, 138] on span "Keep" at bounding box center [954, 138] width 25 height 15
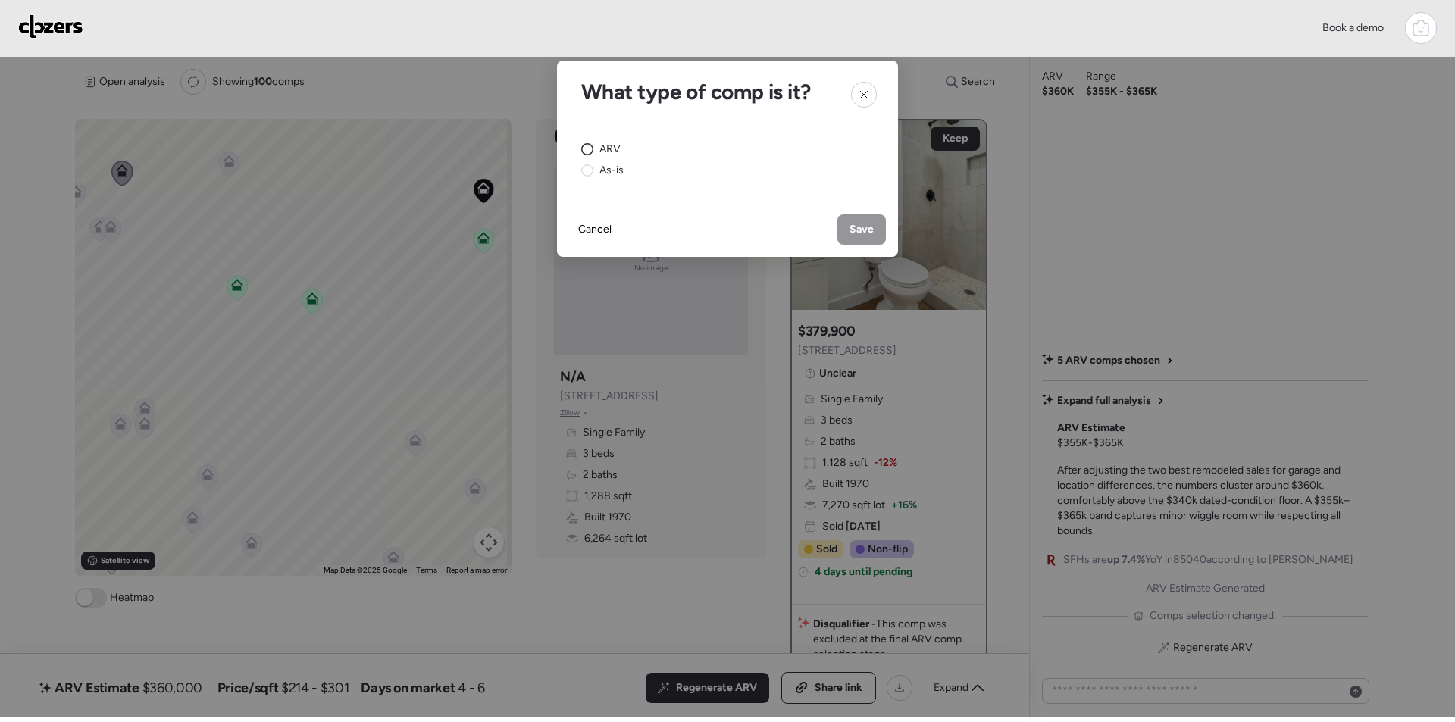
click at [607, 143] on span "ARV" at bounding box center [609, 149] width 21 height 15
click at [870, 217] on div "Save" at bounding box center [861, 229] width 48 height 30
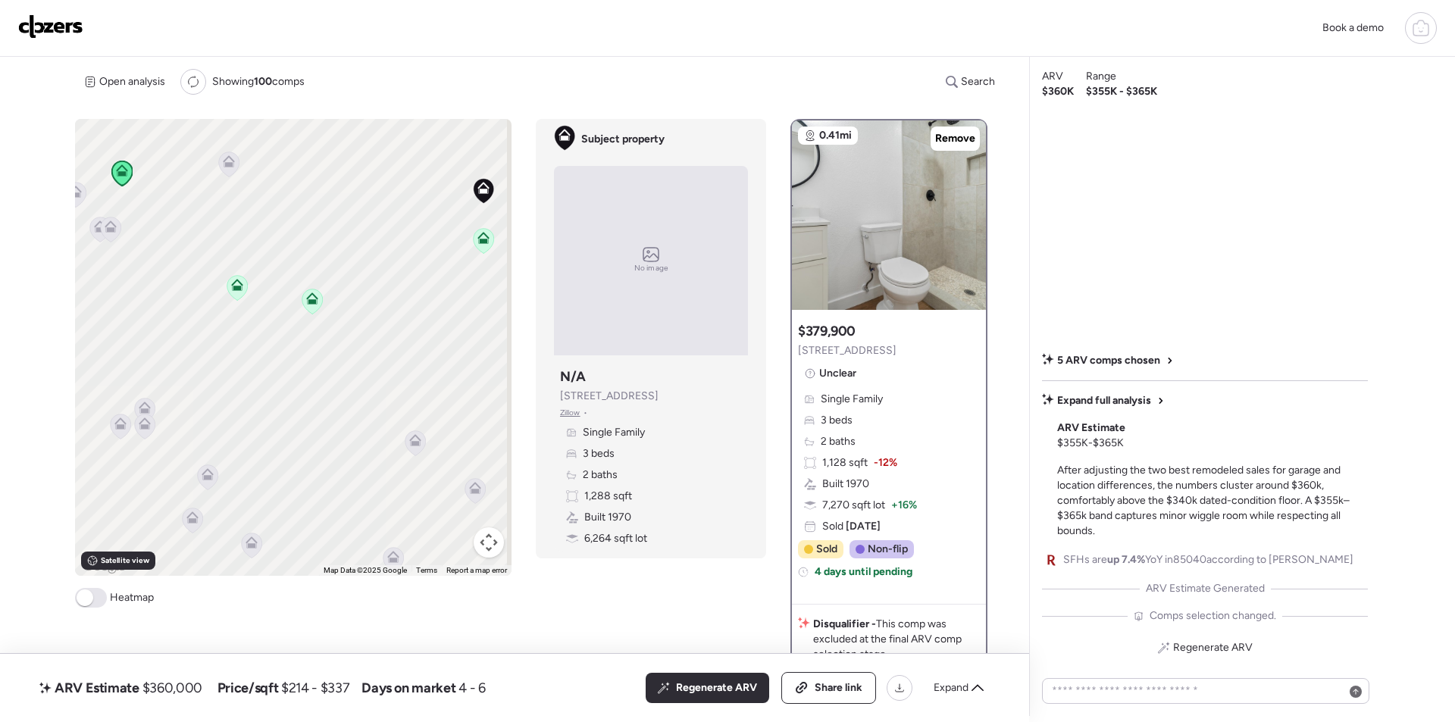
click at [113, 238] on icon at bounding box center [111, 229] width 20 height 25
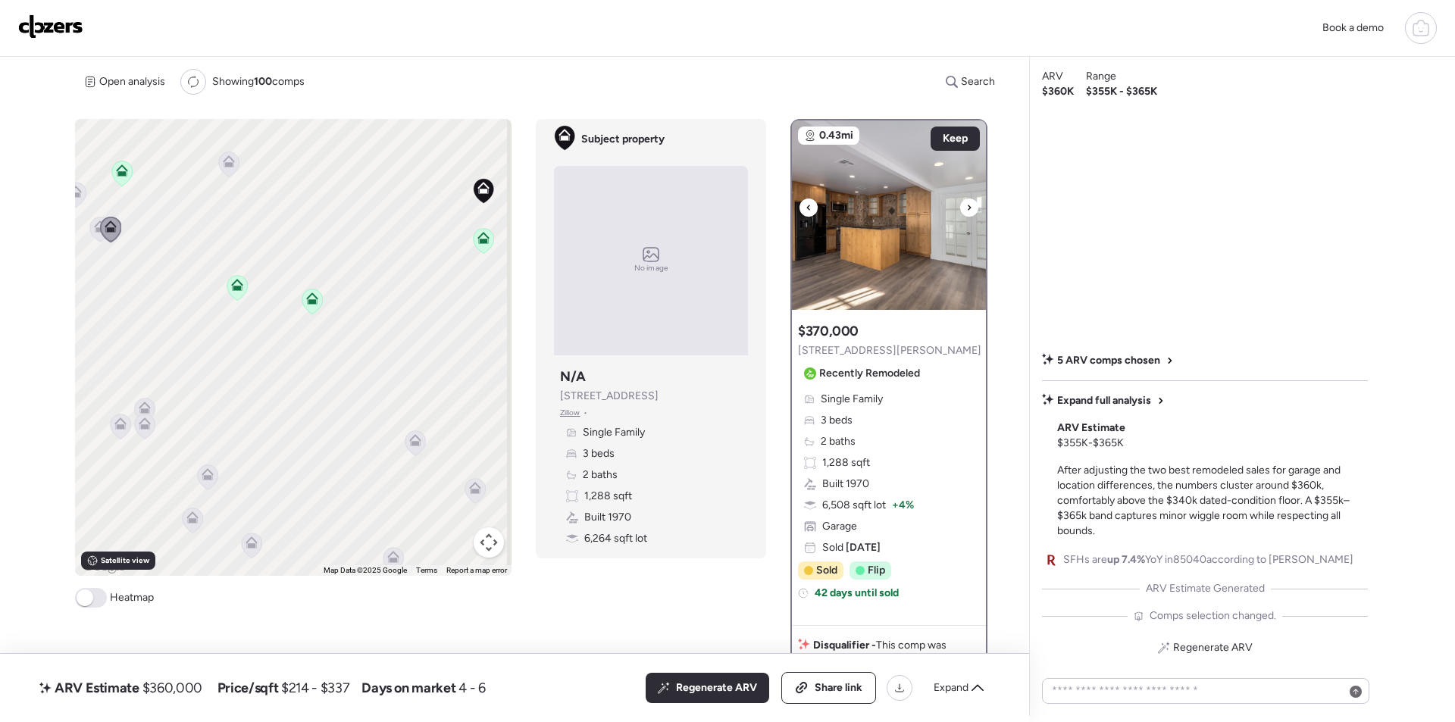
click at [969, 205] on div at bounding box center [969, 207] width 18 height 18
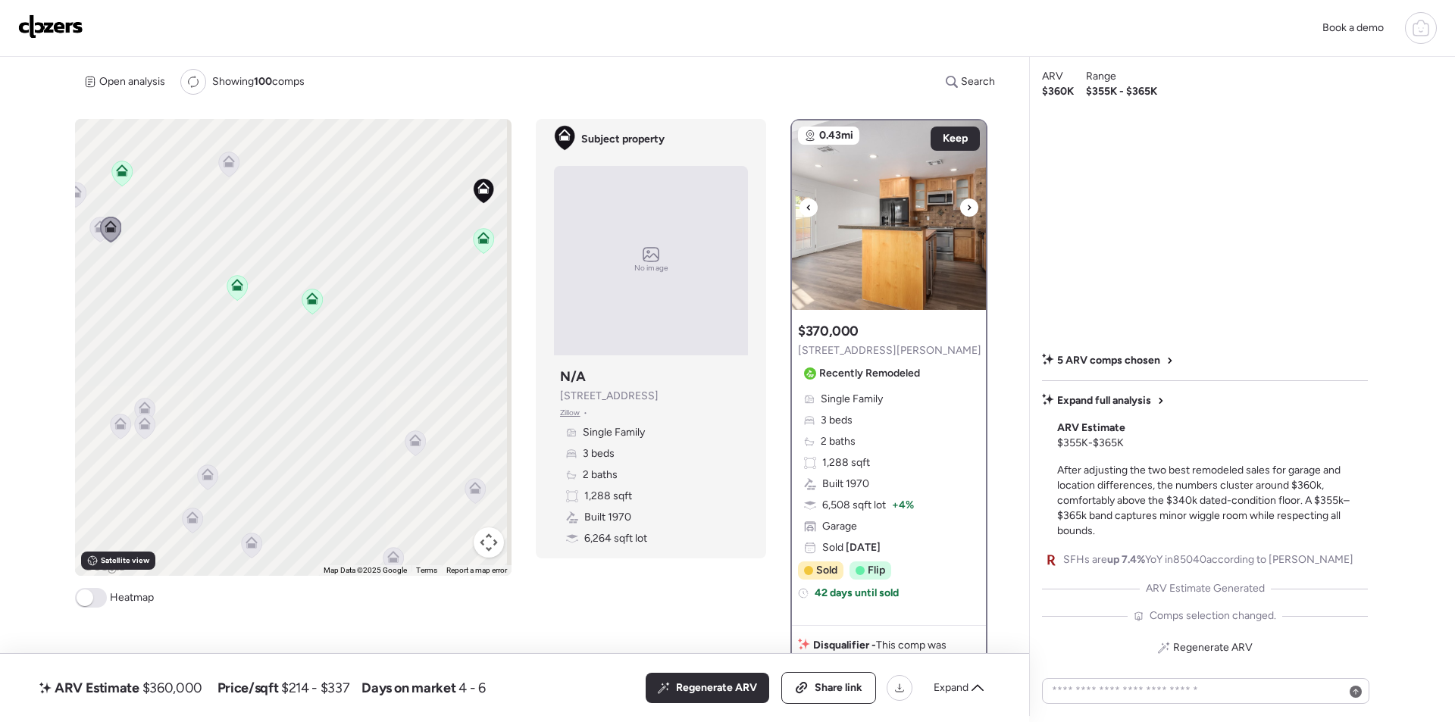
click at [966, 209] on icon at bounding box center [969, 207] width 6 height 18
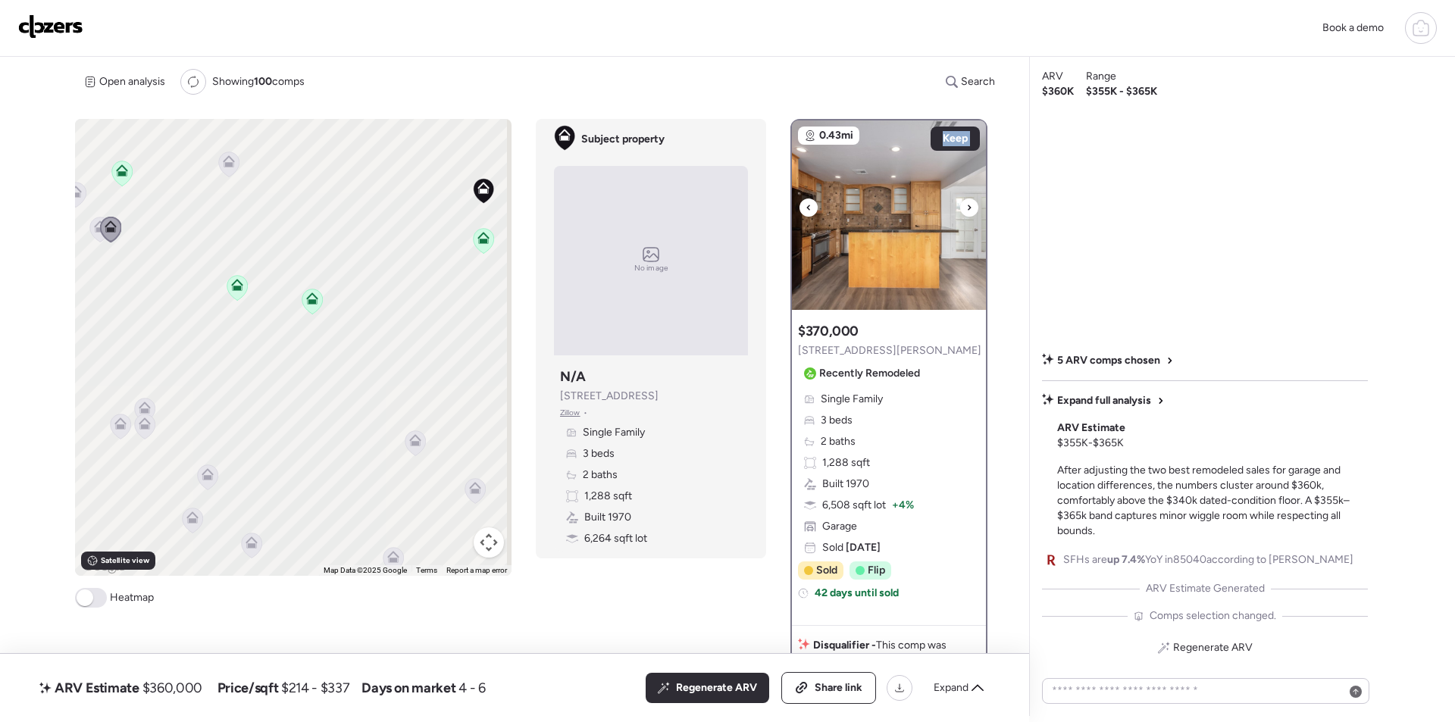
click at [966, 209] on icon at bounding box center [969, 207] width 6 height 18
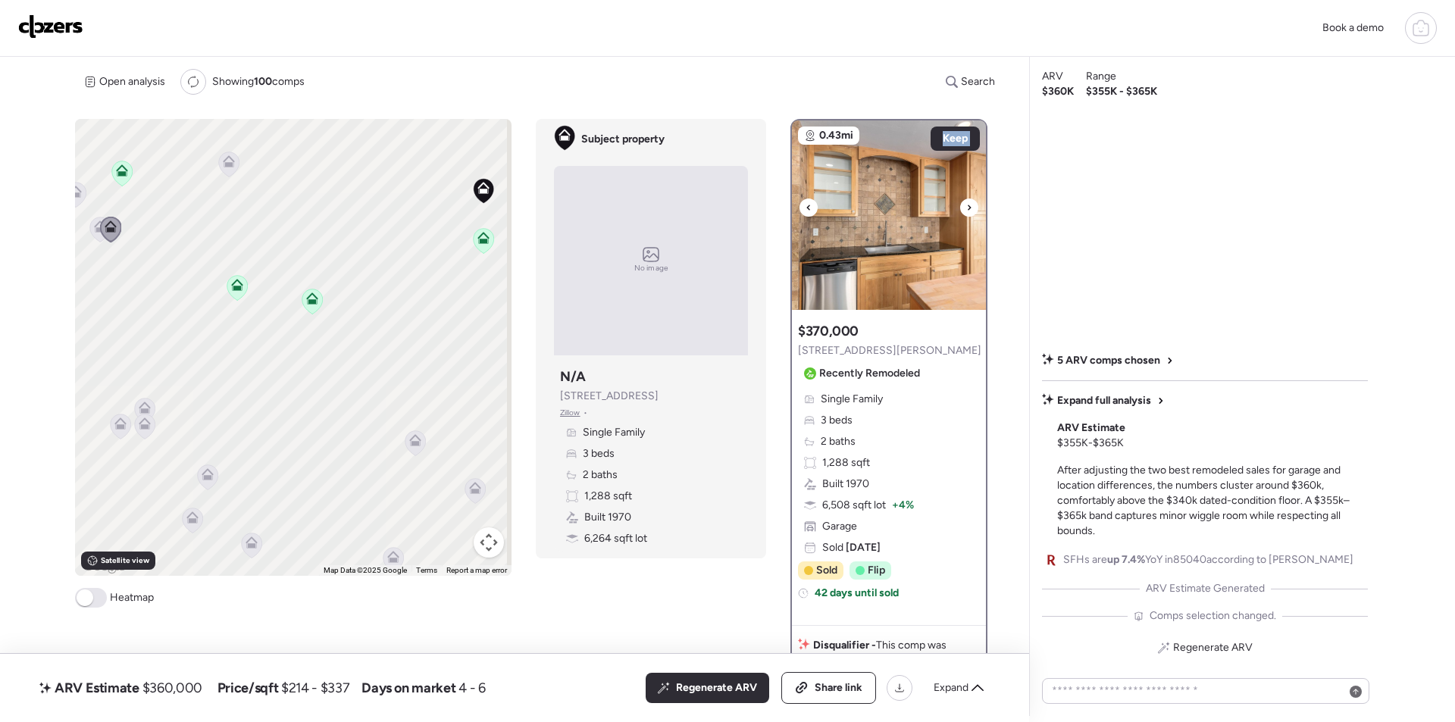
click at [908, 223] on img at bounding box center [889, 214] width 194 height 189
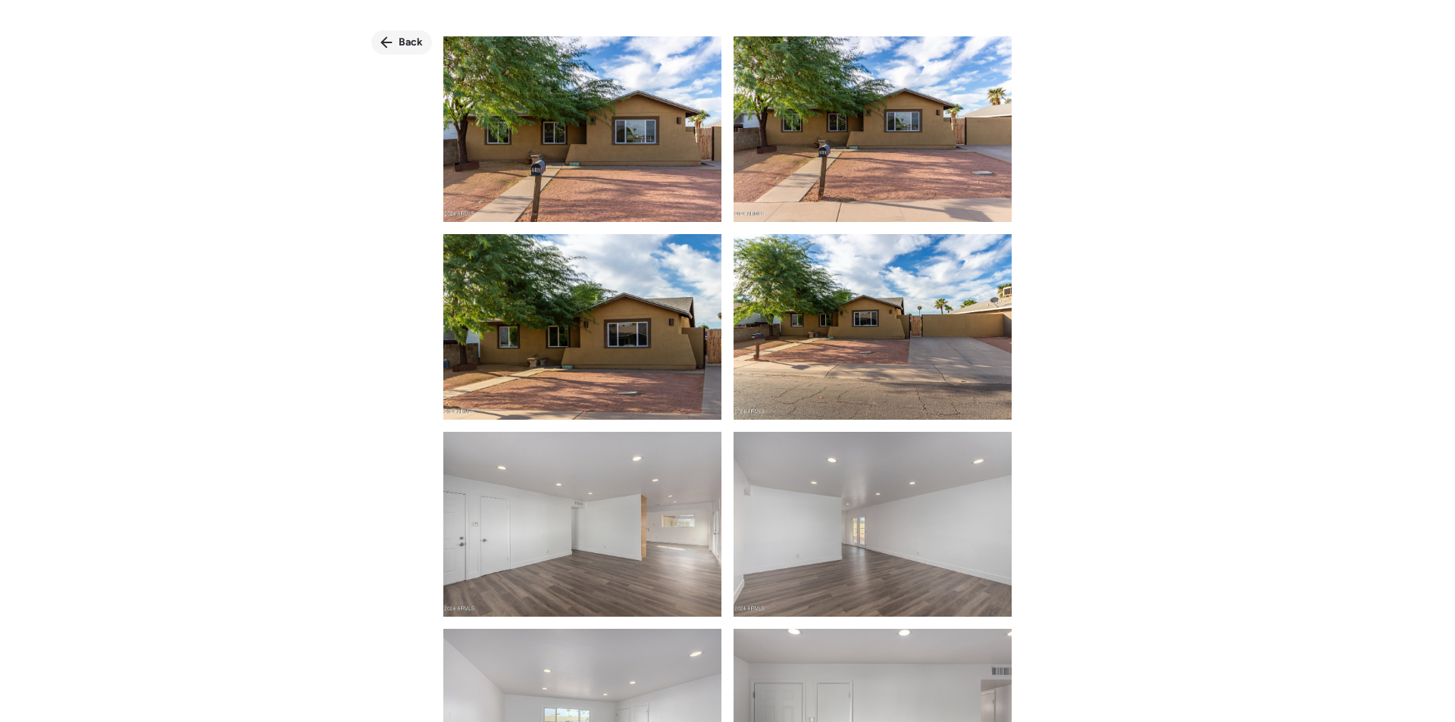
click at [403, 39] on span "Back" at bounding box center [410, 42] width 24 height 15
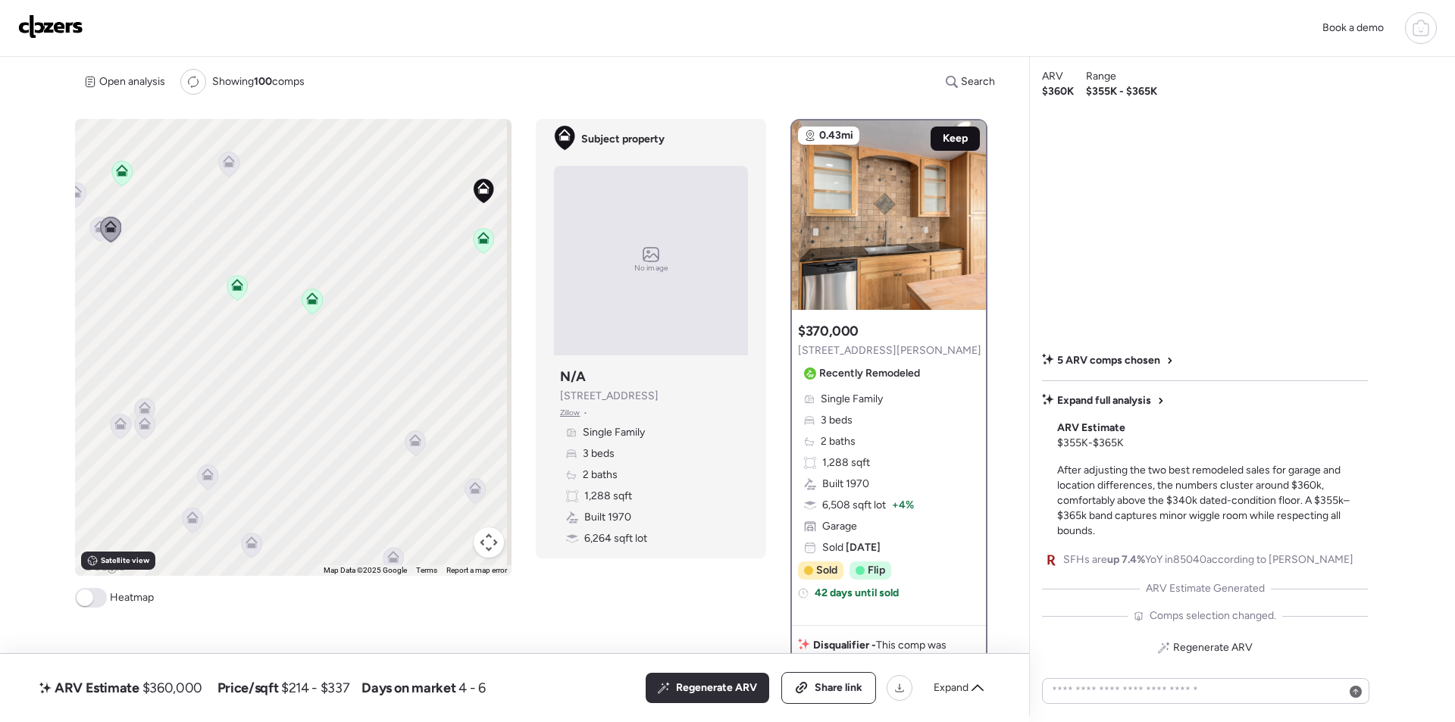
click at [955, 133] on span "Keep" at bounding box center [954, 138] width 25 height 15
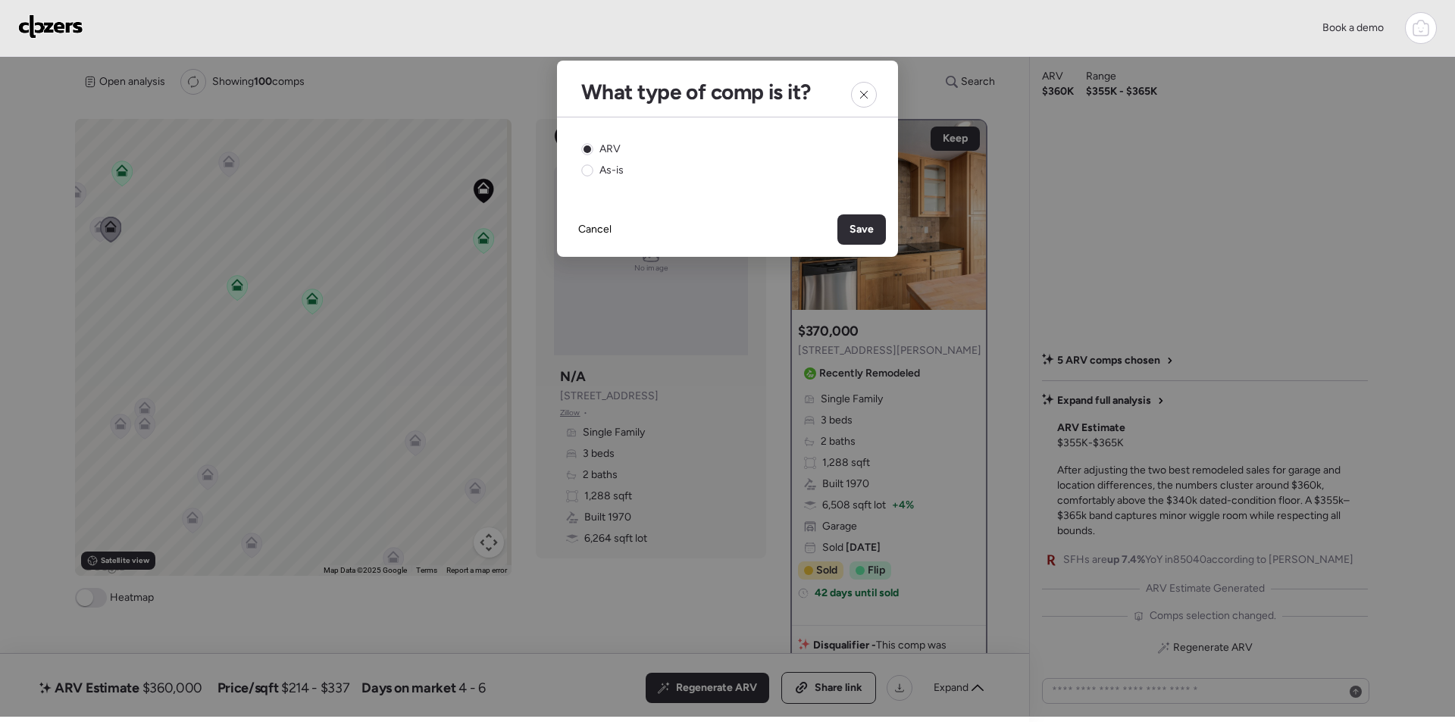
click at [858, 226] on span "Save" at bounding box center [861, 229] width 24 height 15
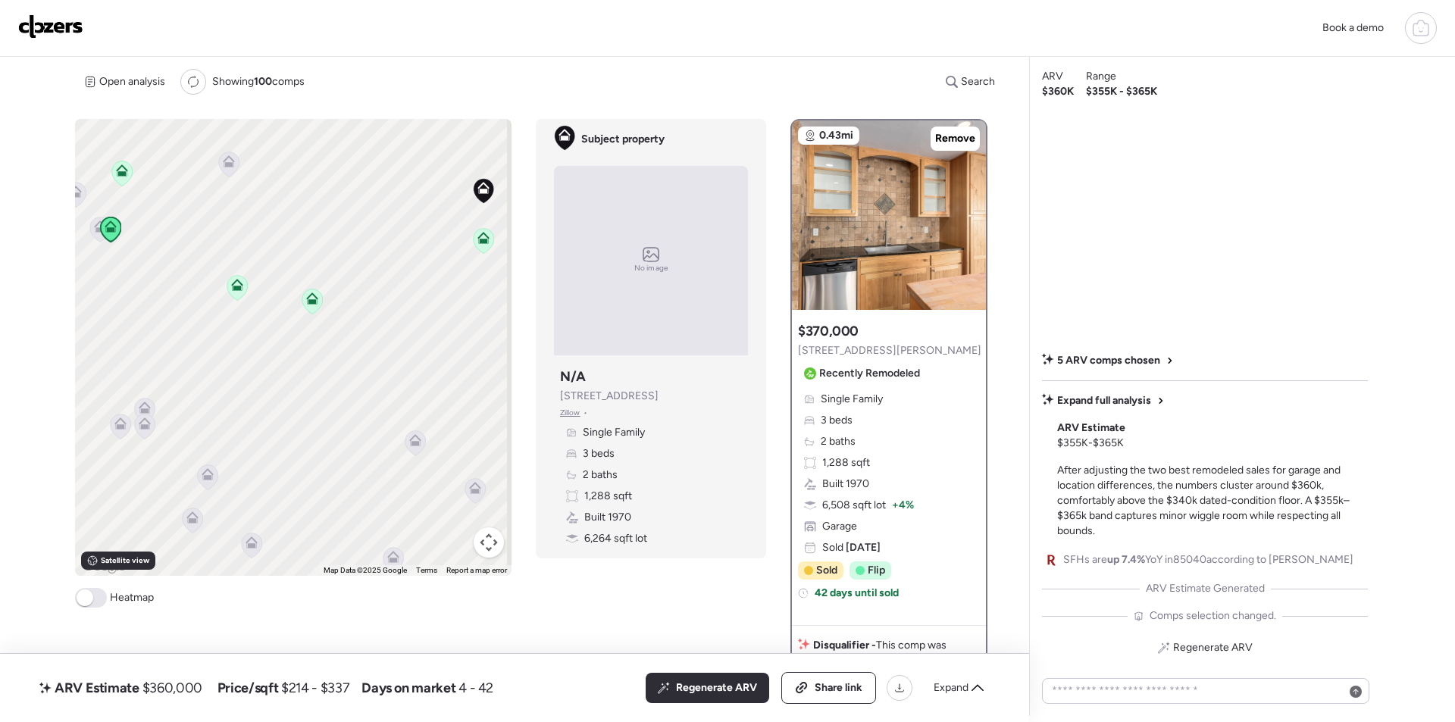
click at [100, 224] on icon at bounding box center [110, 230] width 21 height 26
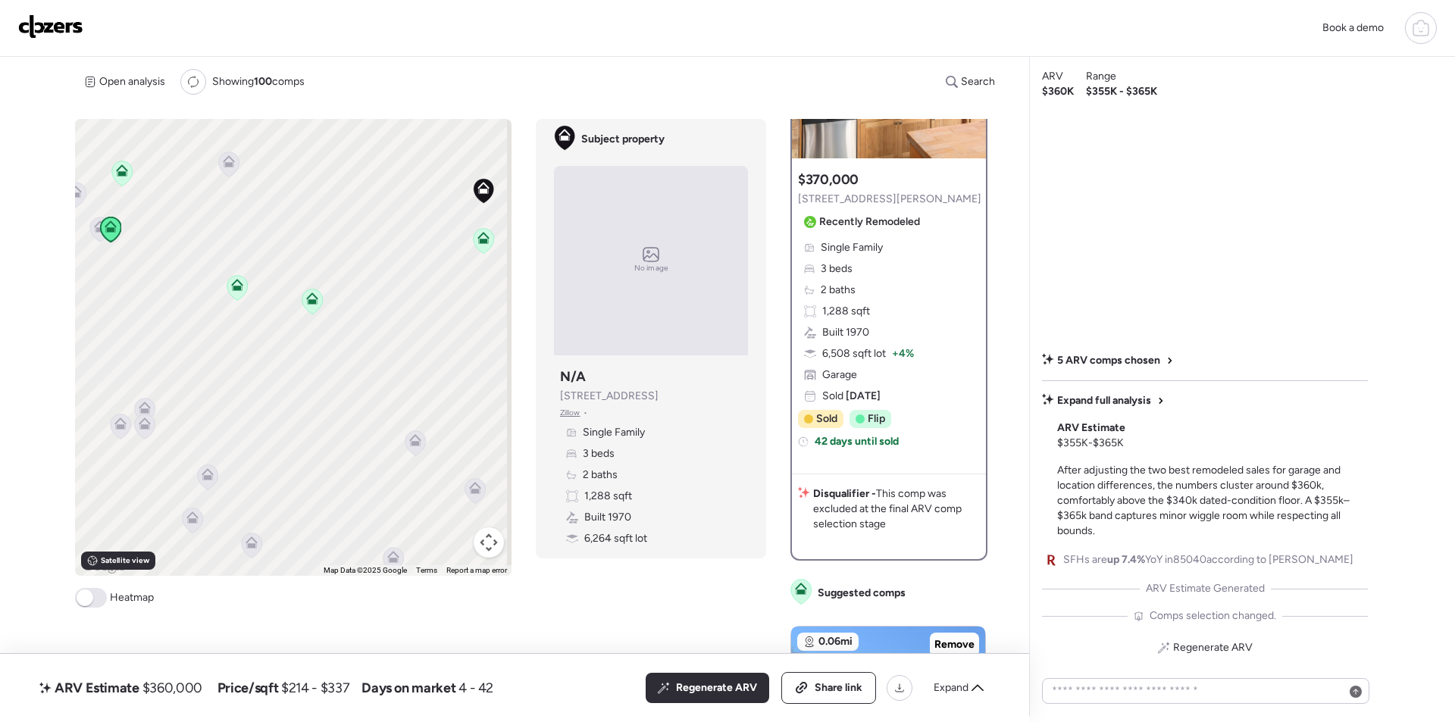
click at [97, 235] on icon at bounding box center [100, 229] width 20 height 25
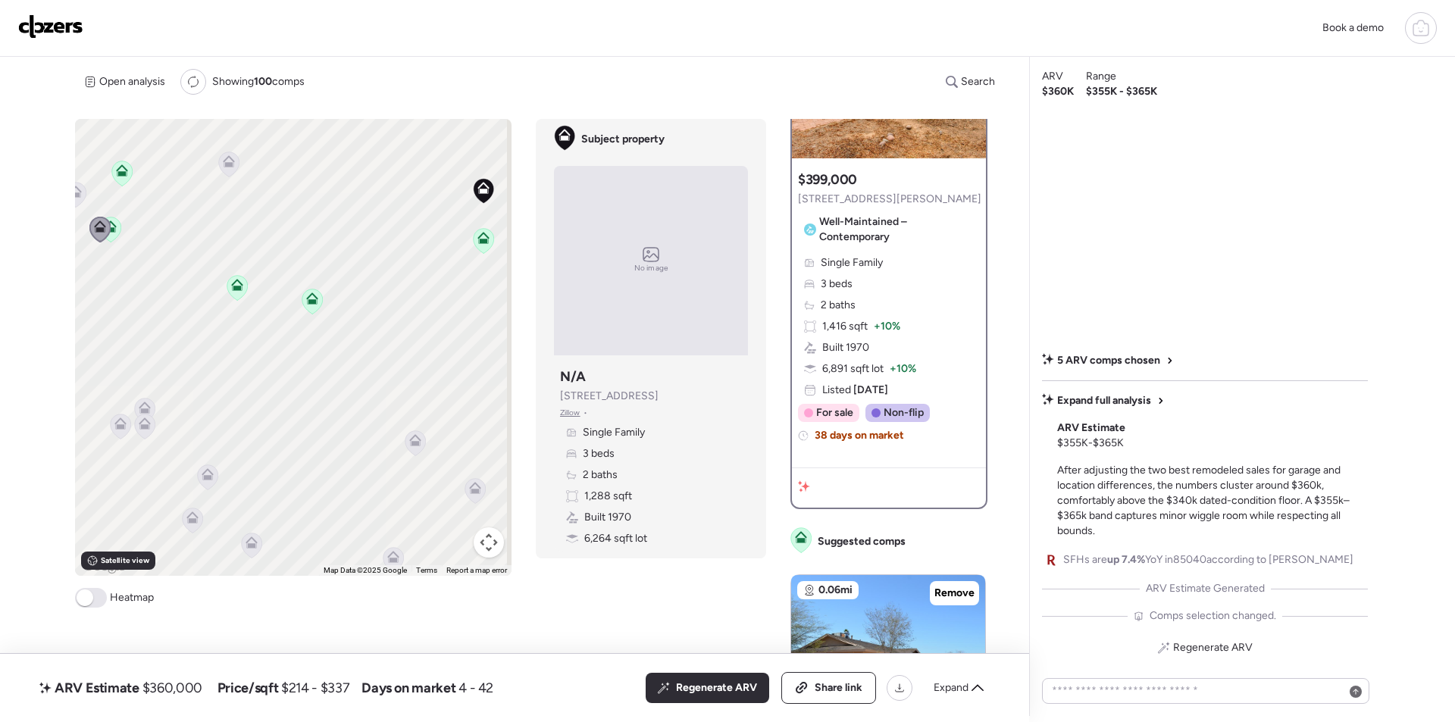
scroll to position [0, 0]
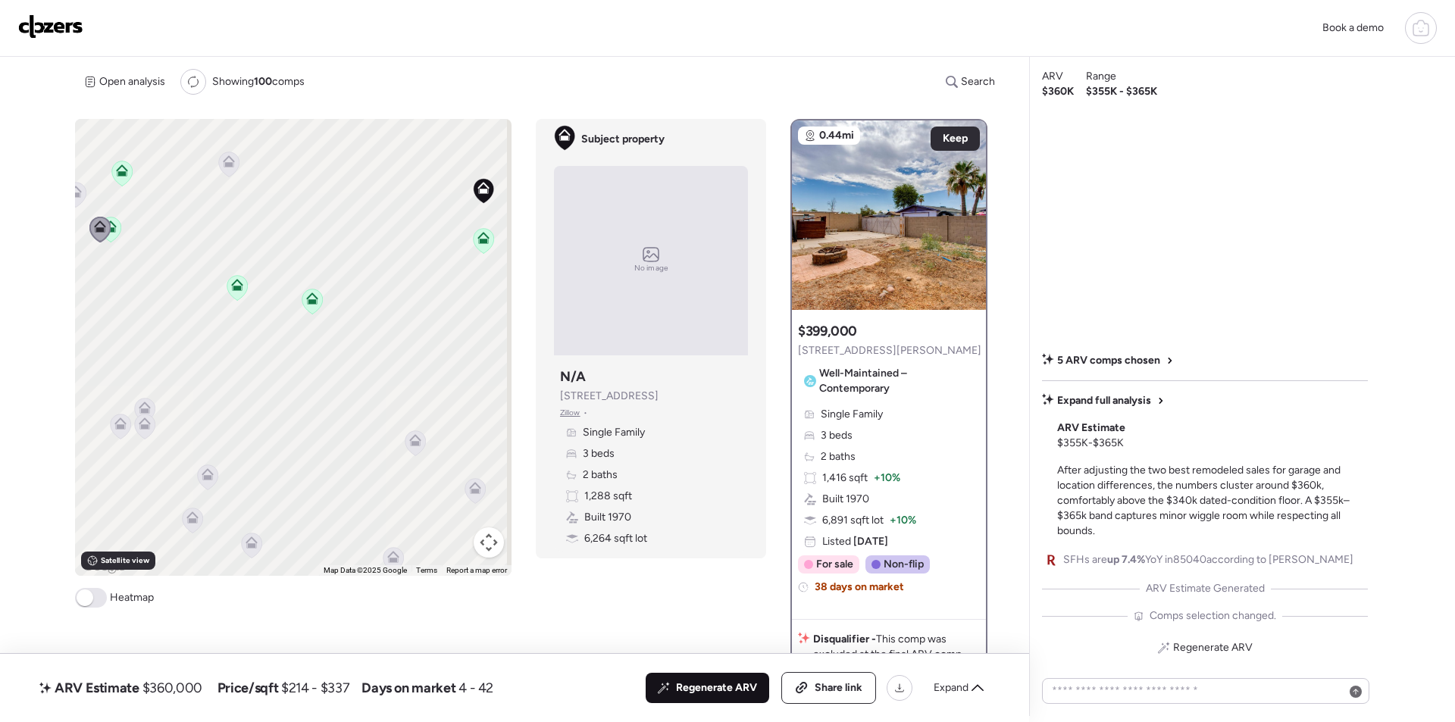
click at [732, 683] on span "Regenerate ARV" at bounding box center [716, 687] width 81 height 15
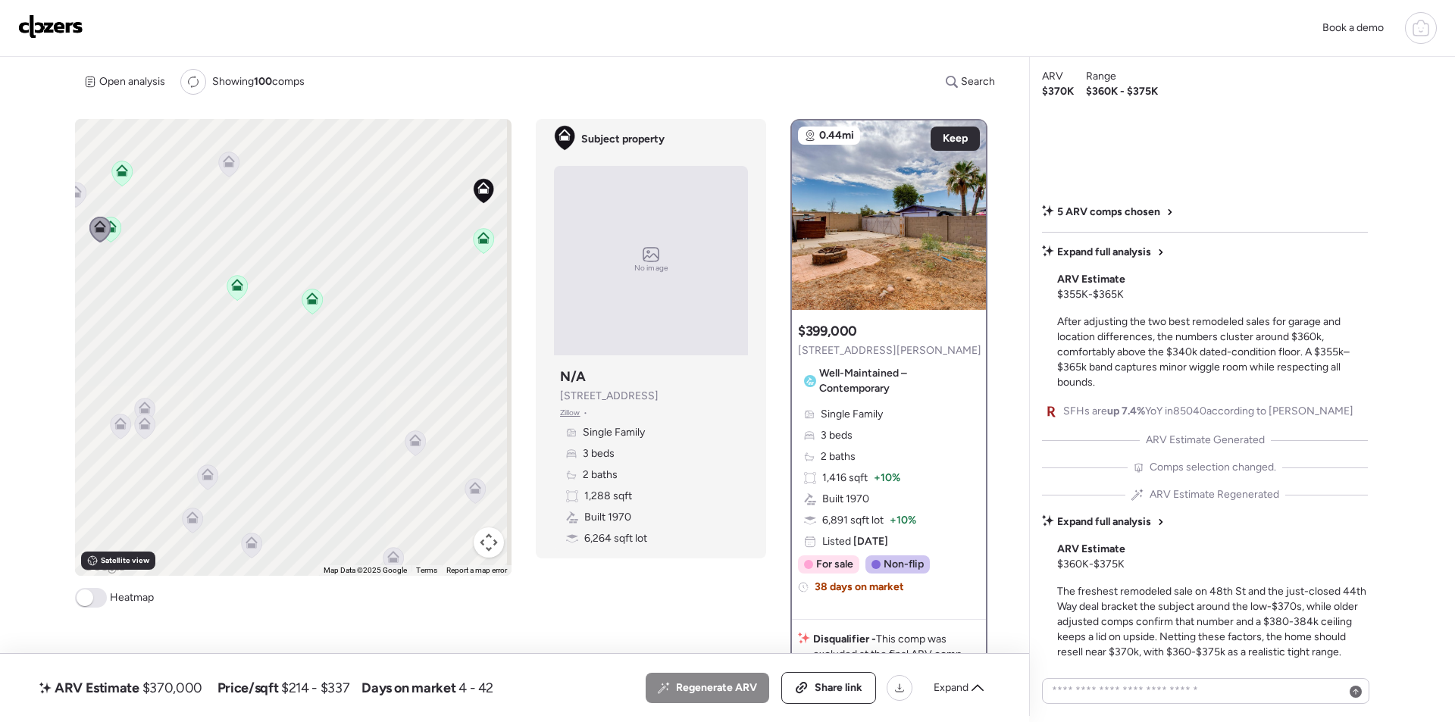
click at [168, 692] on span "$370,000" at bounding box center [172, 688] width 60 height 18
copy span "370,000"
click at [848, 688] on span "Share link" at bounding box center [838, 687] width 48 height 15
drag, startPoint x: 56, startPoint y: 12, endPoint x: 55, endPoint y: 29, distance: 16.7
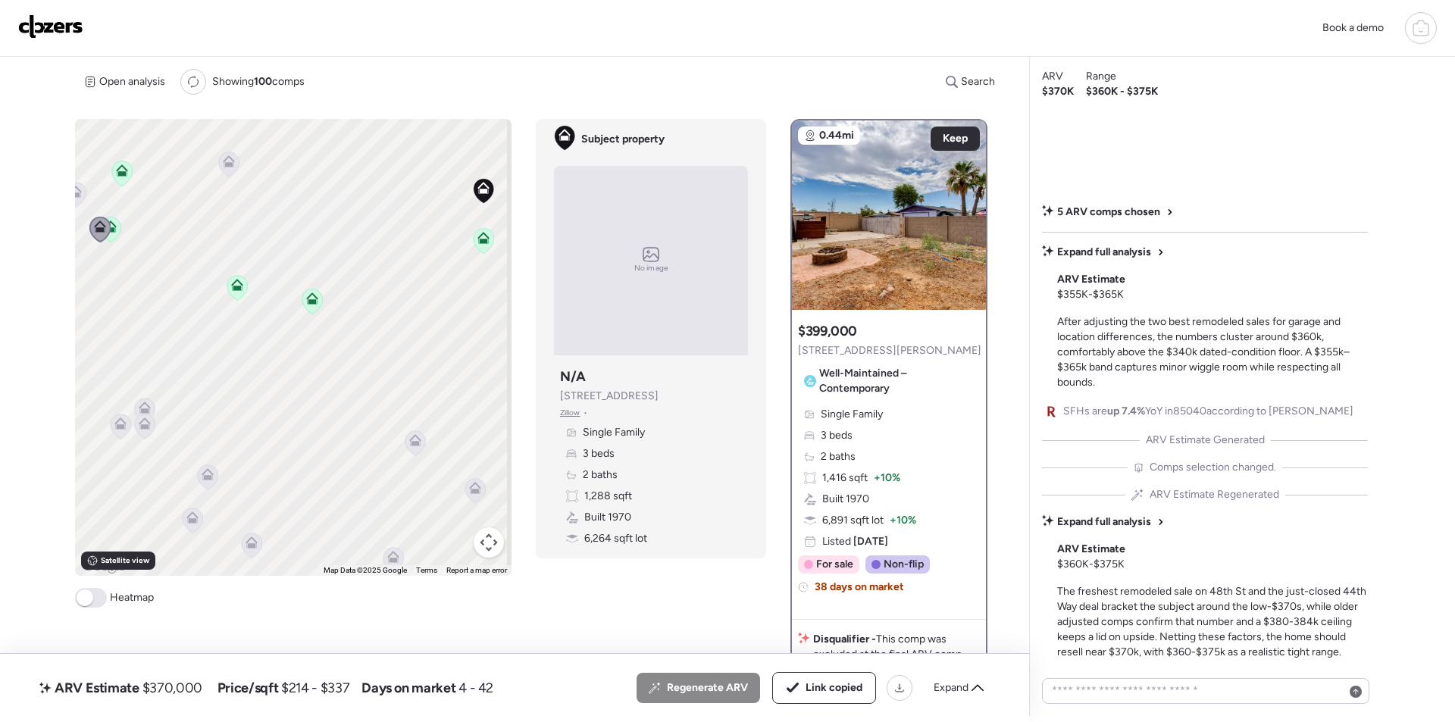
click at [55, 12] on div "Book a demo" at bounding box center [727, 28] width 1418 height 32
click at [53, 35] on img at bounding box center [50, 26] width 65 height 24
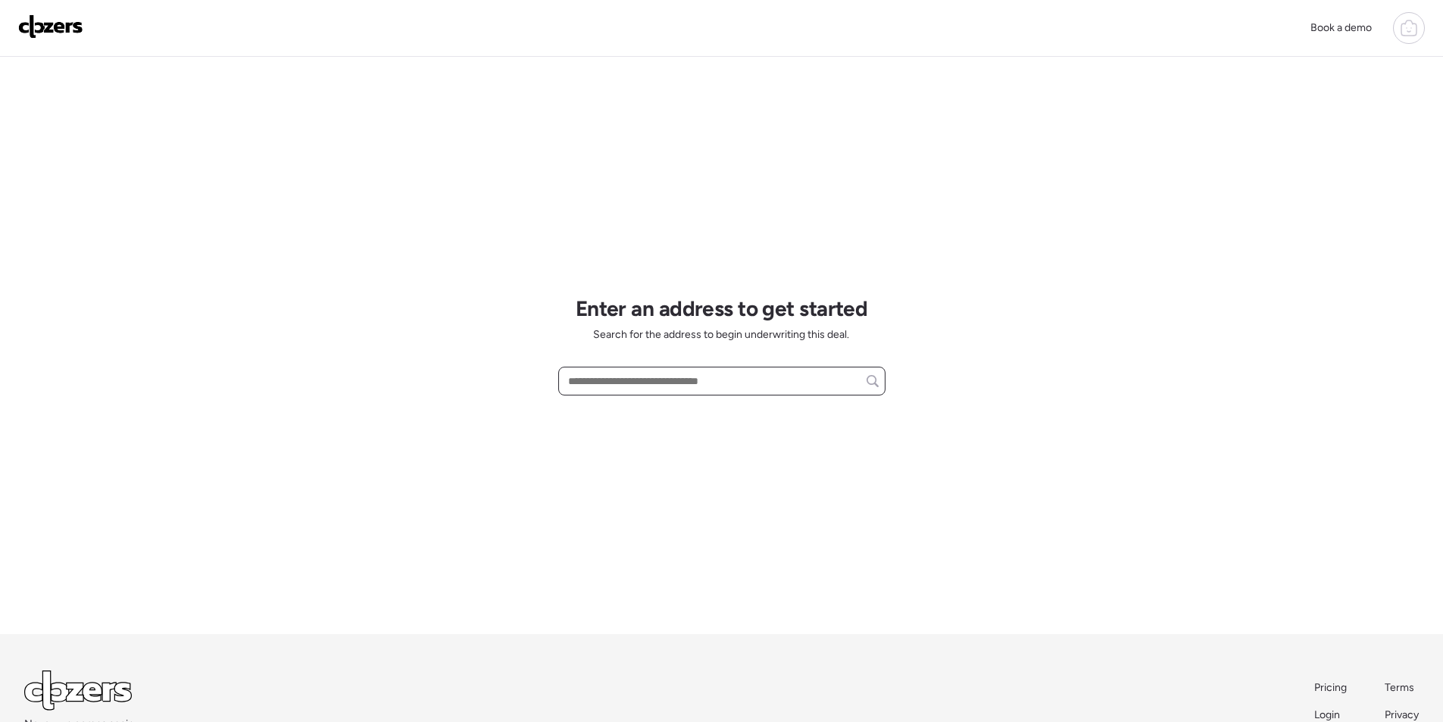
click at [664, 380] on input "text" at bounding box center [722, 380] width 314 height 21
paste input "**********"
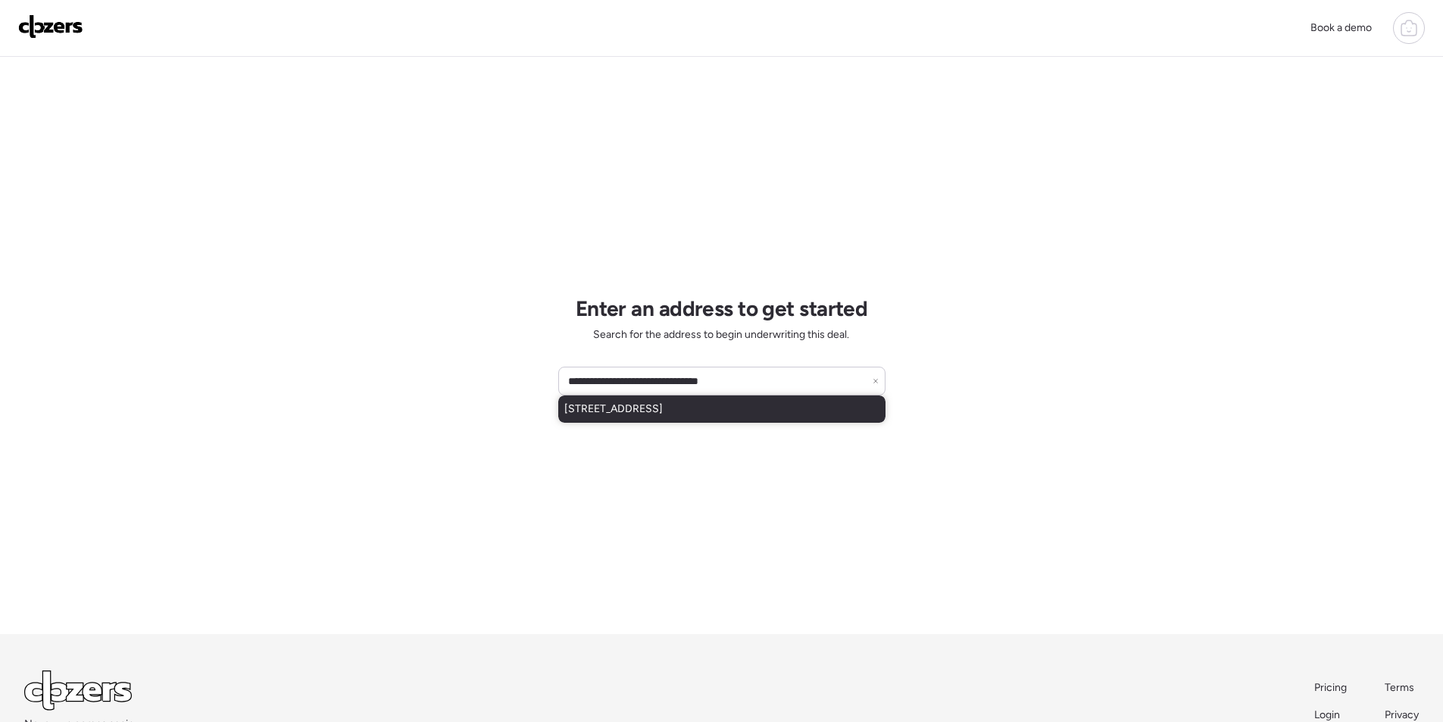
click at [652, 414] on span "4089 S Hemet St, Gilbert, AZ, 85297" at bounding box center [613, 409] width 98 height 15
type input "**********"
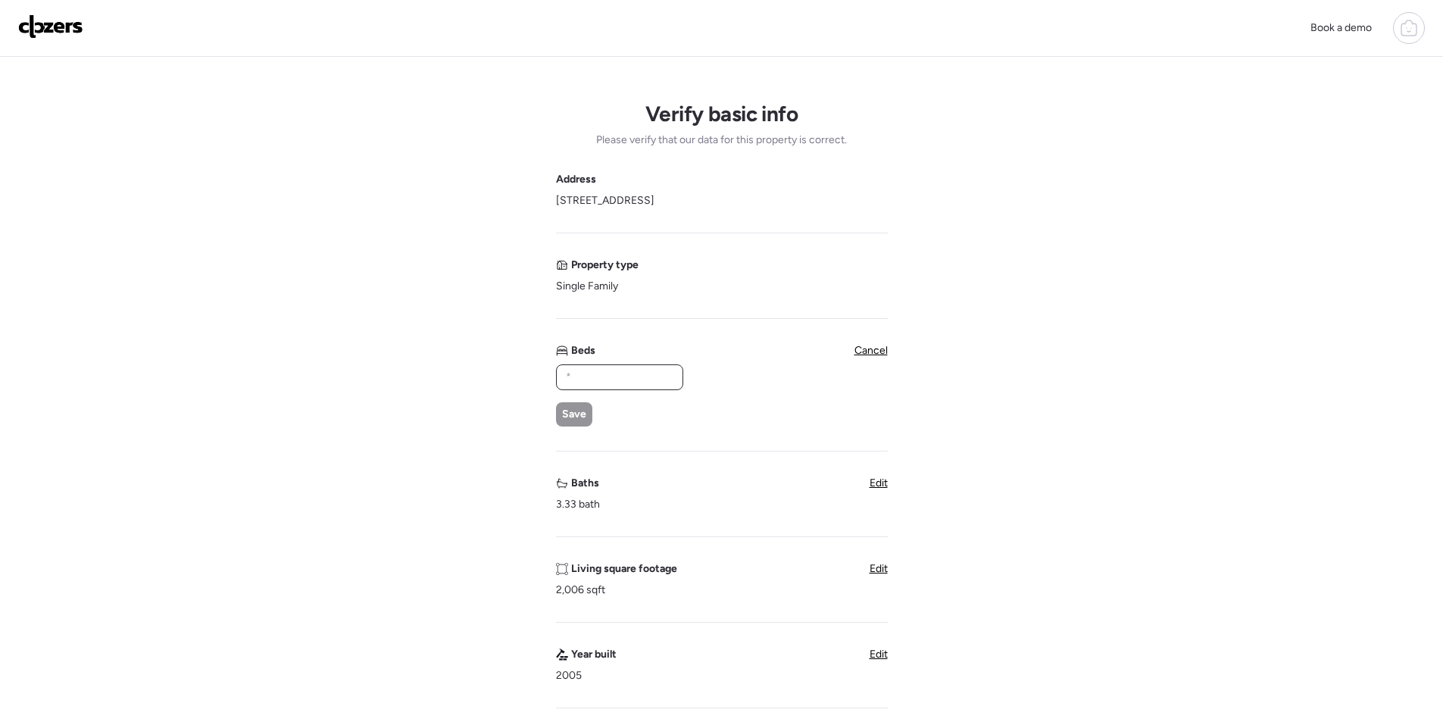
click at [639, 370] on input "text" at bounding box center [620, 377] width 114 height 21
type input "*"
click at [580, 419] on span "Save" at bounding box center [574, 414] width 24 height 15
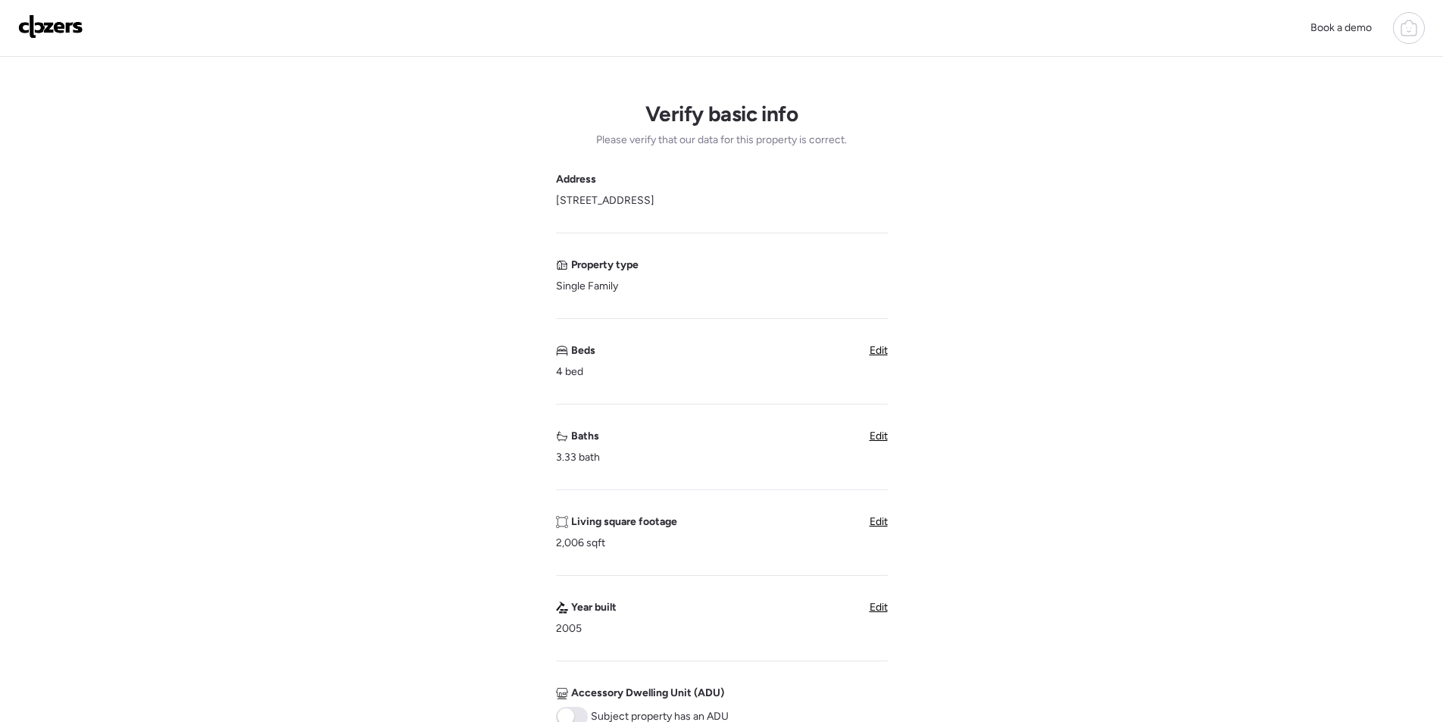
click at [873, 434] on span "Edit" at bounding box center [879, 436] width 18 height 13
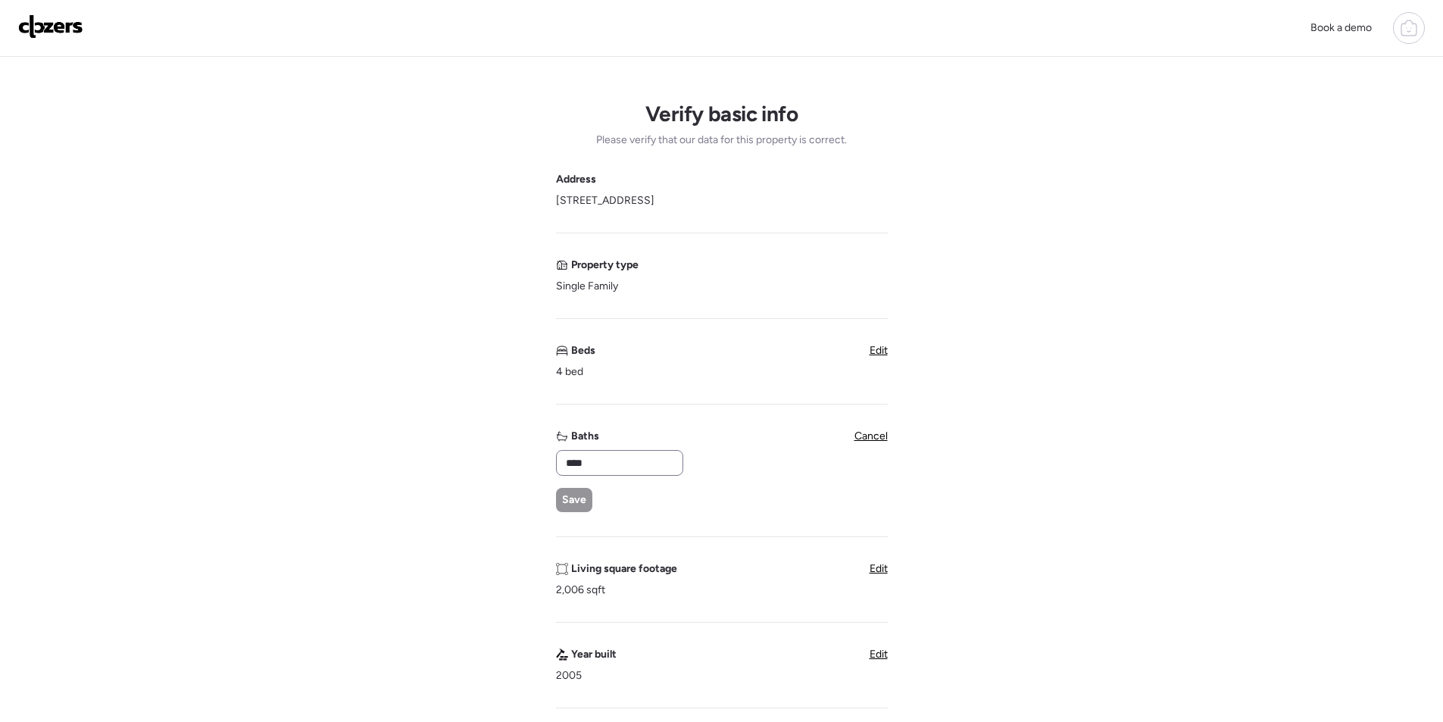
click at [594, 450] on div "****" at bounding box center [619, 463] width 127 height 26
click at [594, 453] on input "****" at bounding box center [620, 462] width 114 height 21
type input "*"
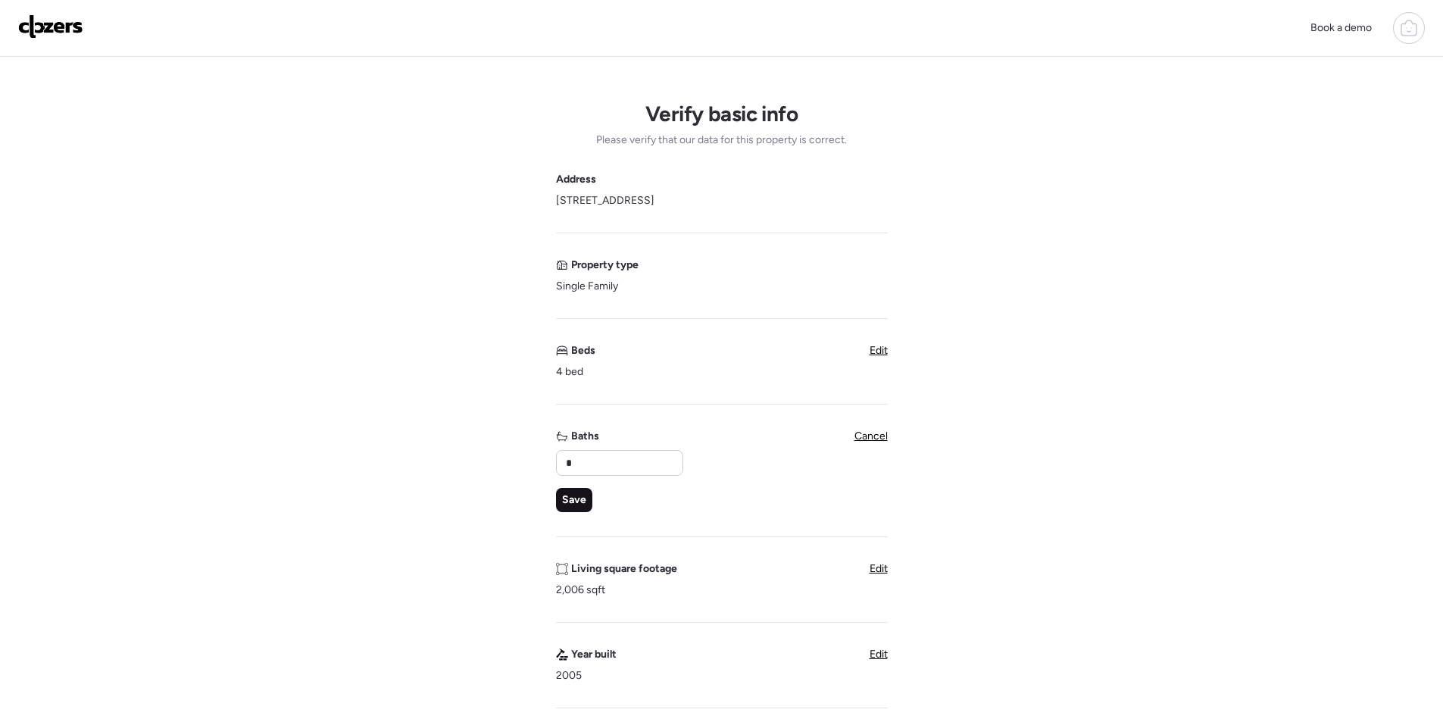
click at [567, 502] on span "Save" at bounding box center [574, 499] width 24 height 15
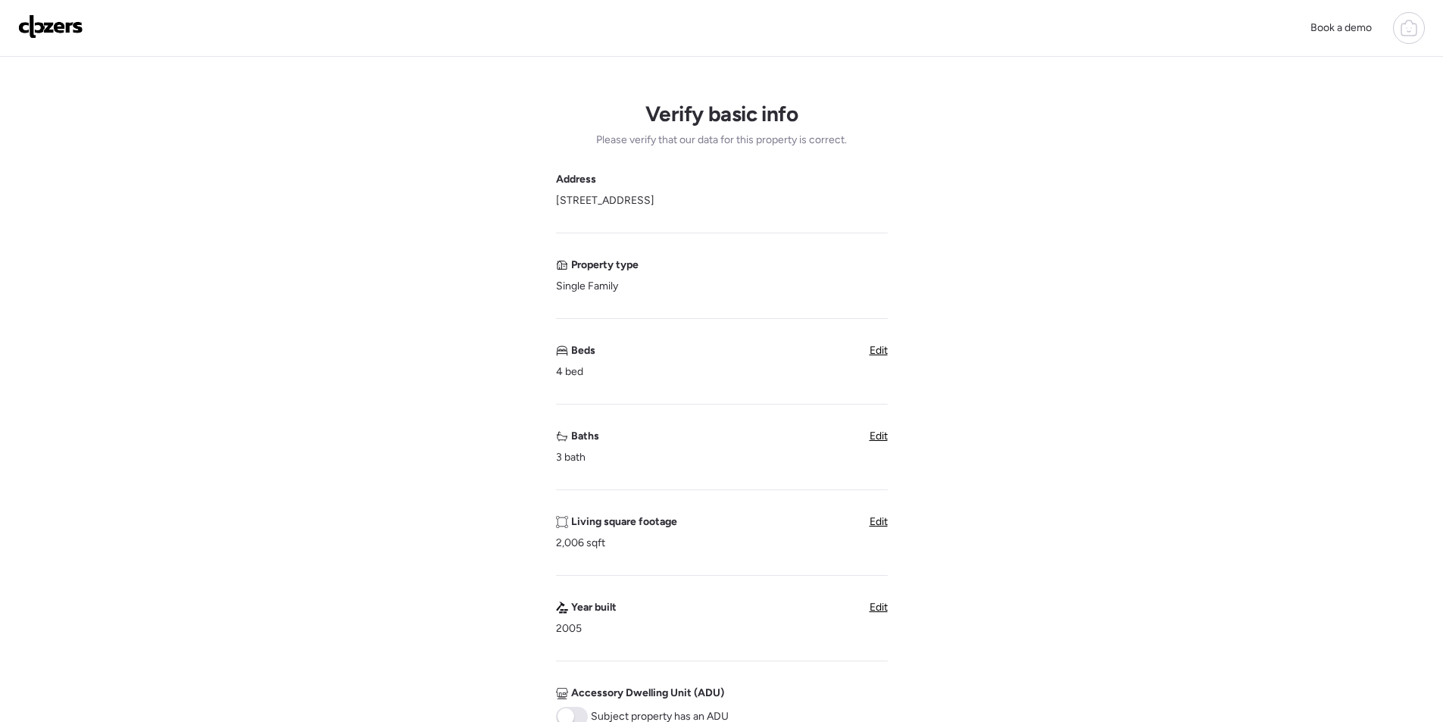
scroll to position [379, 0]
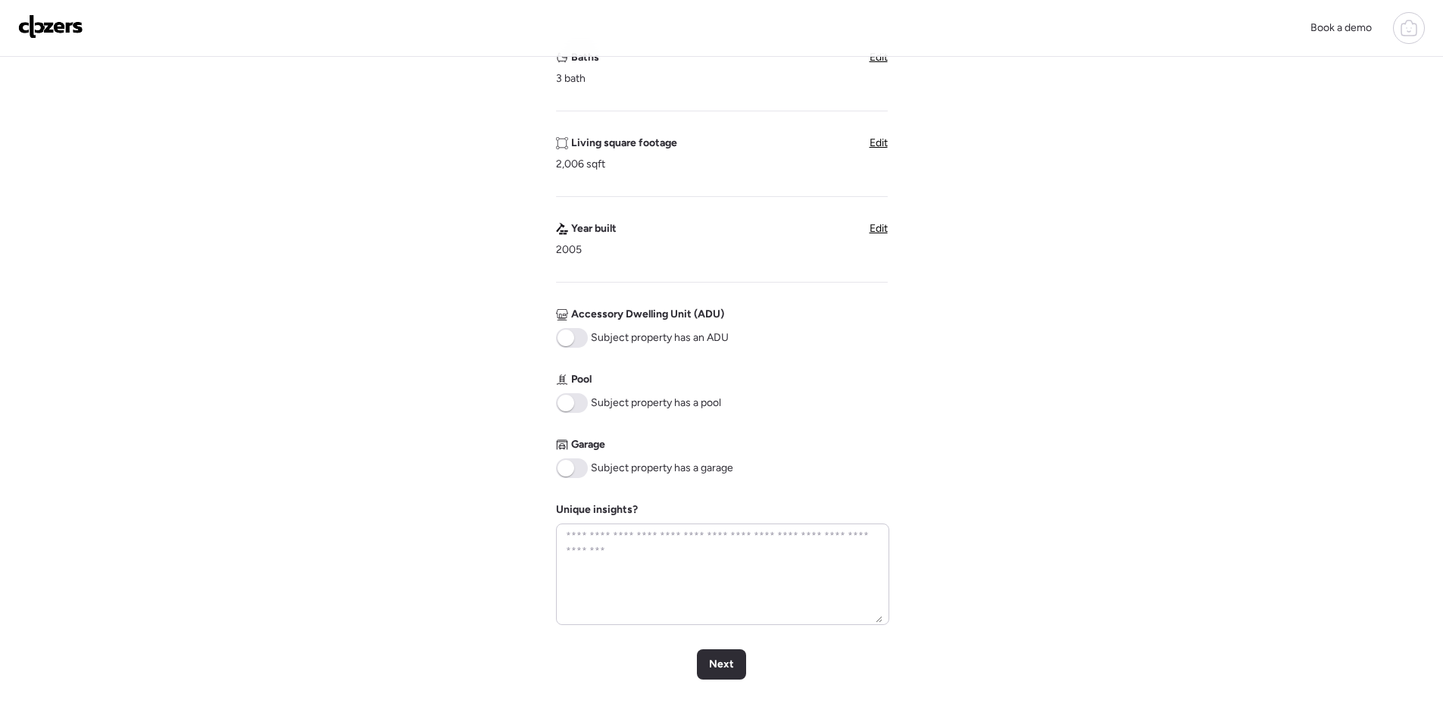
click at [580, 471] on span at bounding box center [572, 468] width 32 height 20
click at [727, 656] on div "Next" at bounding box center [721, 664] width 49 height 30
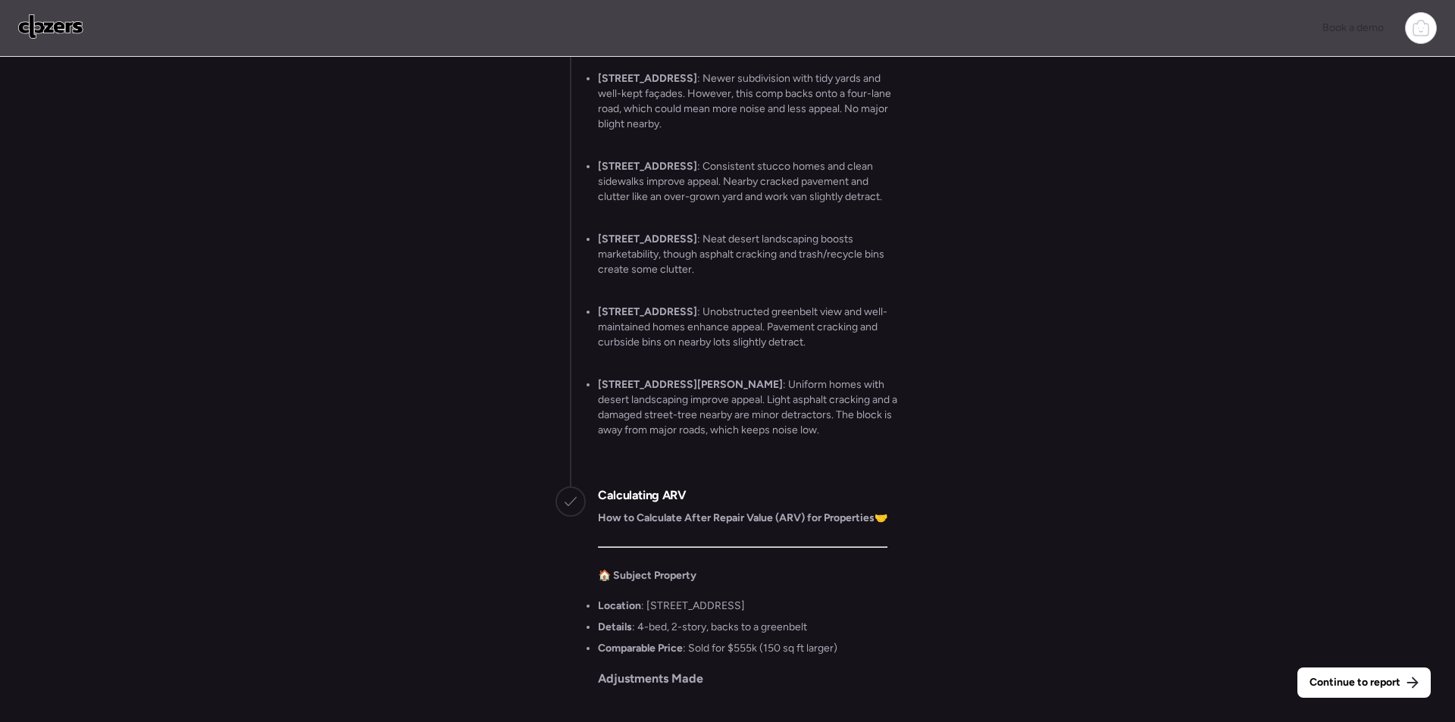
click at [1374, 692] on div "Continue to report" at bounding box center [1363, 682] width 133 height 30
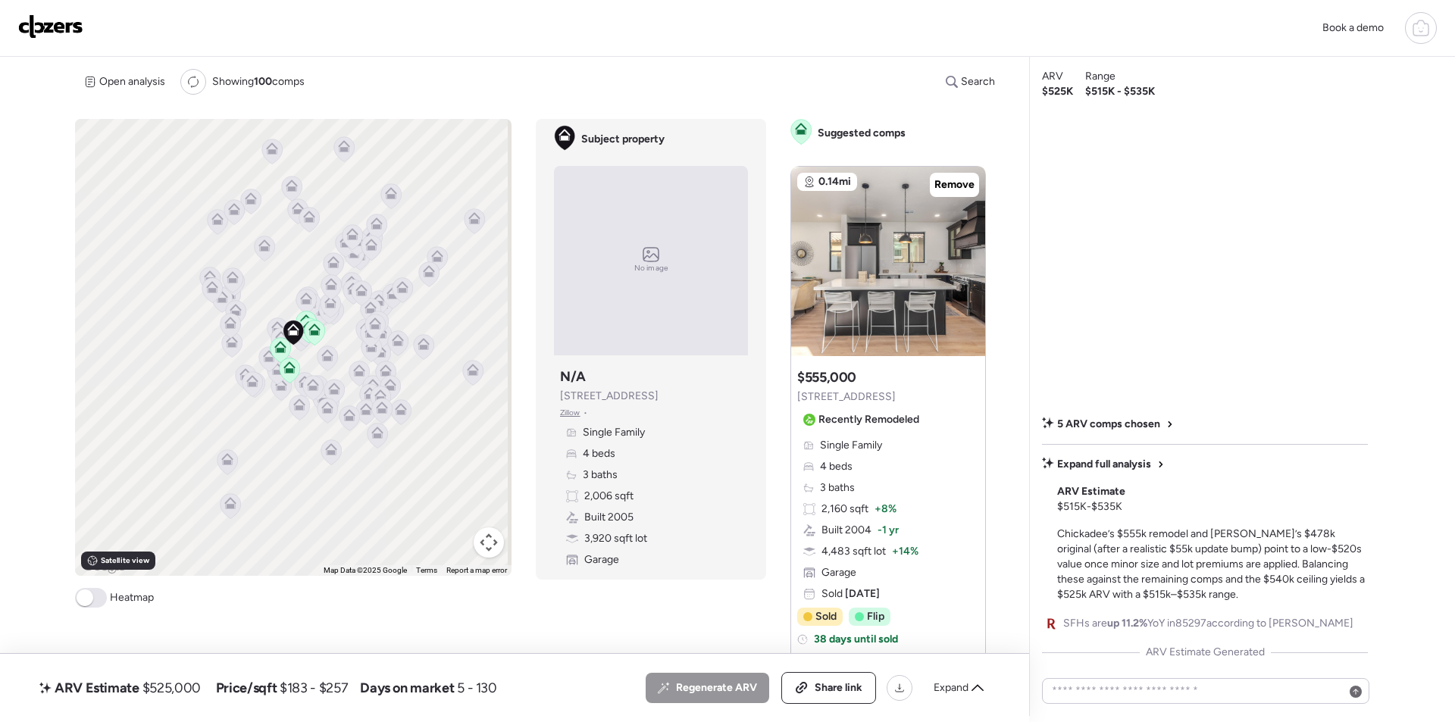
click at [966, 705] on div "ARV Estimate $525,000 Price/sqft $183 - $257 Days on market 5 - 130 All (5) ARV…" at bounding box center [514, 688] width 1029 height 68
click at [962, 697] on div "Expand" at bounding box center [958, 688] width 68 height 24
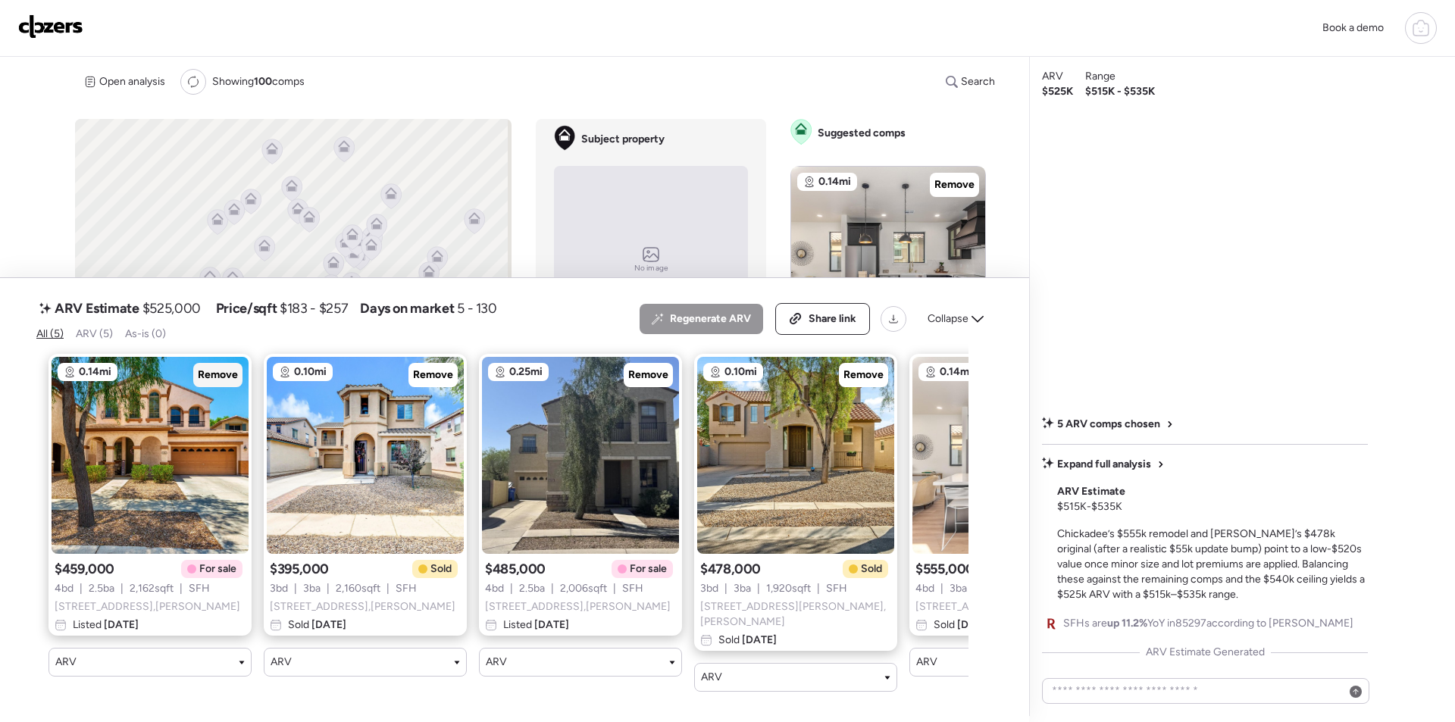
click at [208, 381] on span "Remove" at bounding box center [218, 374] width 40 height 15
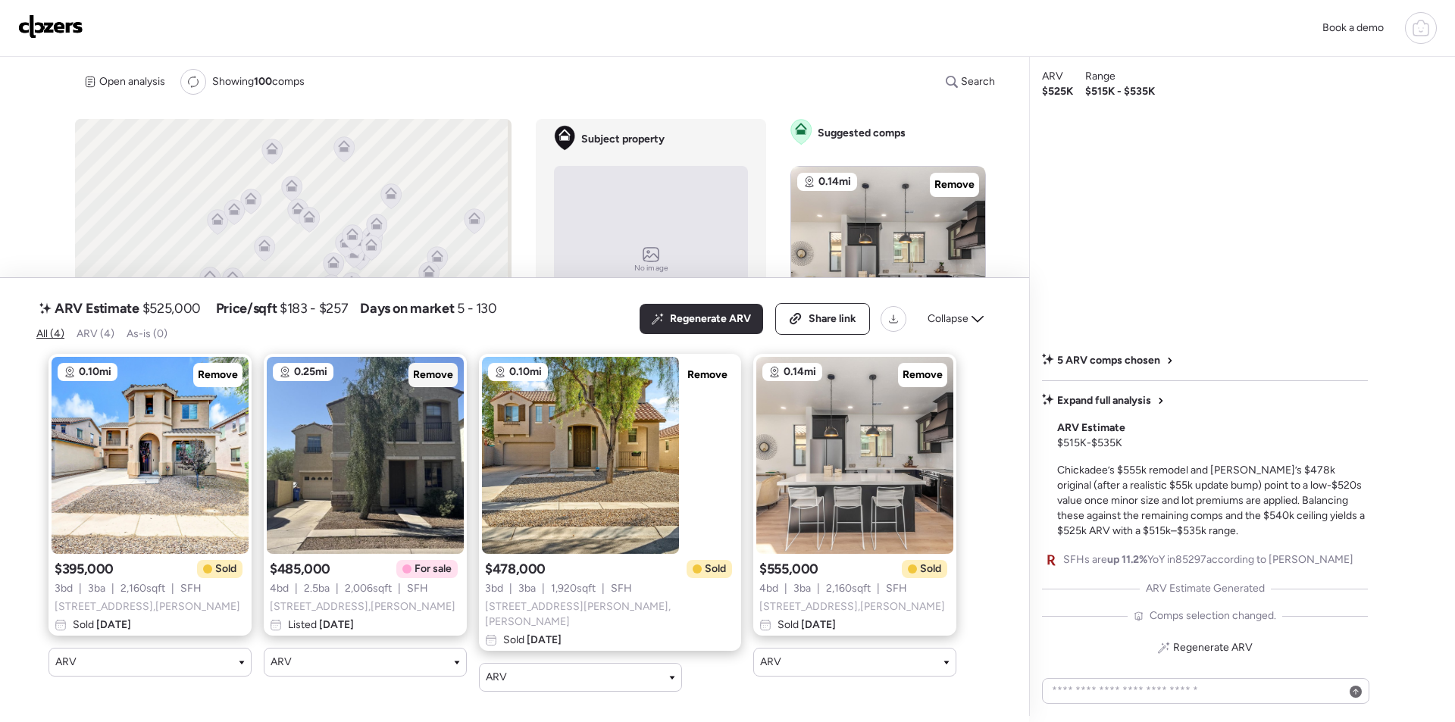
click at [427, 383] on span "Remove" at bounding box center [433, 374] width 40 height 15
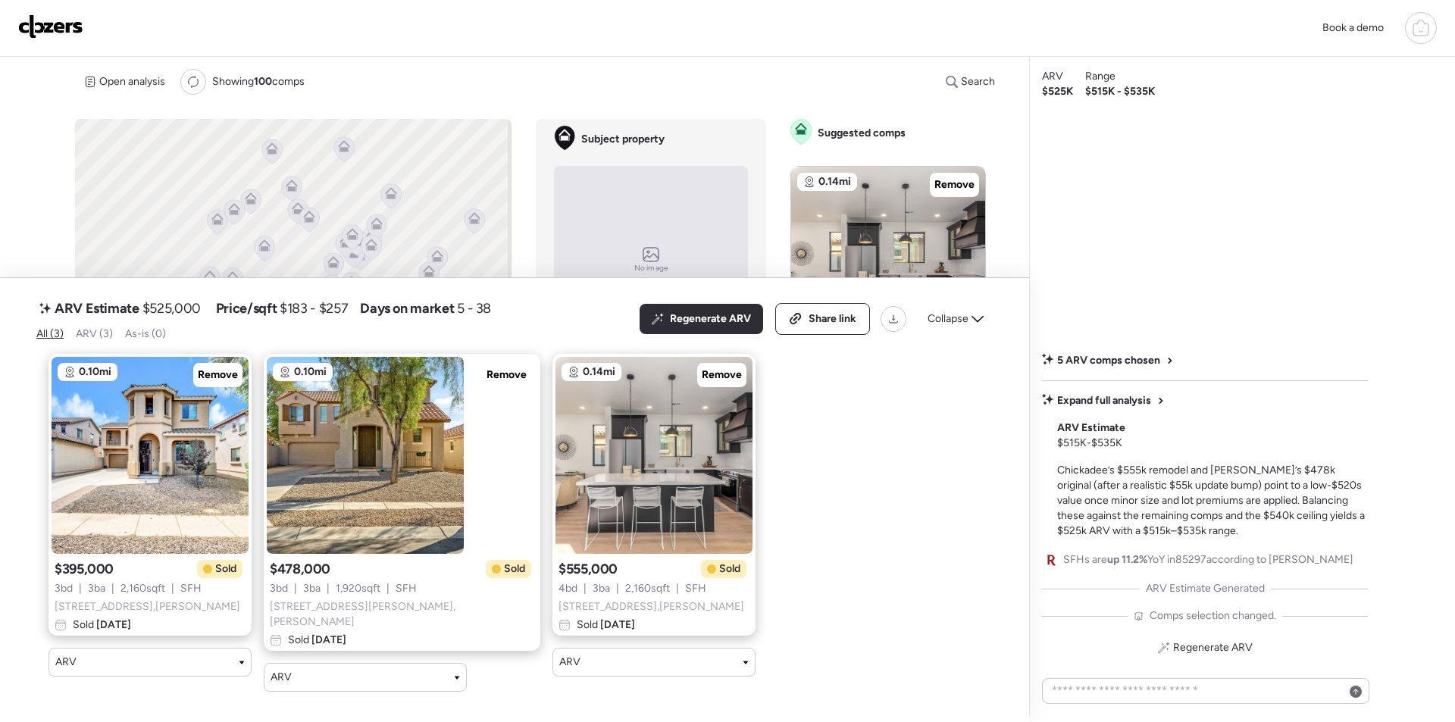
click at [958, 323] on span "Collapse" at bounding box center [947, 318] width 41 height 15
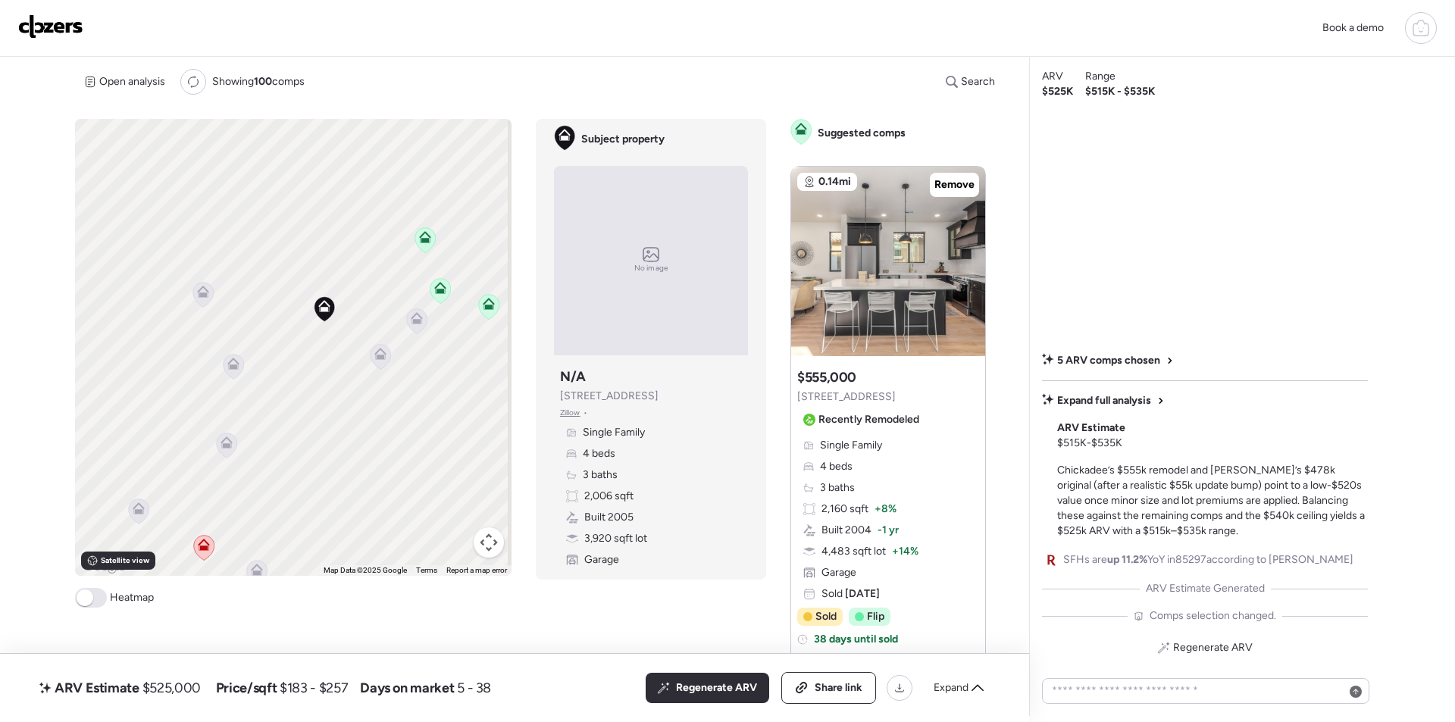
drag, startPoint x: 342, startPoint y: 416, endPoint x: 477, endPoint y: 281, distance: 190.7
click at [477, 281] on div "To navigate, press the arrow keys. To activate drag with keyboard, press Alt + …" at bounding box center [293, 347] width 436 height 457
click at [245, 365] on icon at bounding box center [245, 368] width 12 height 12
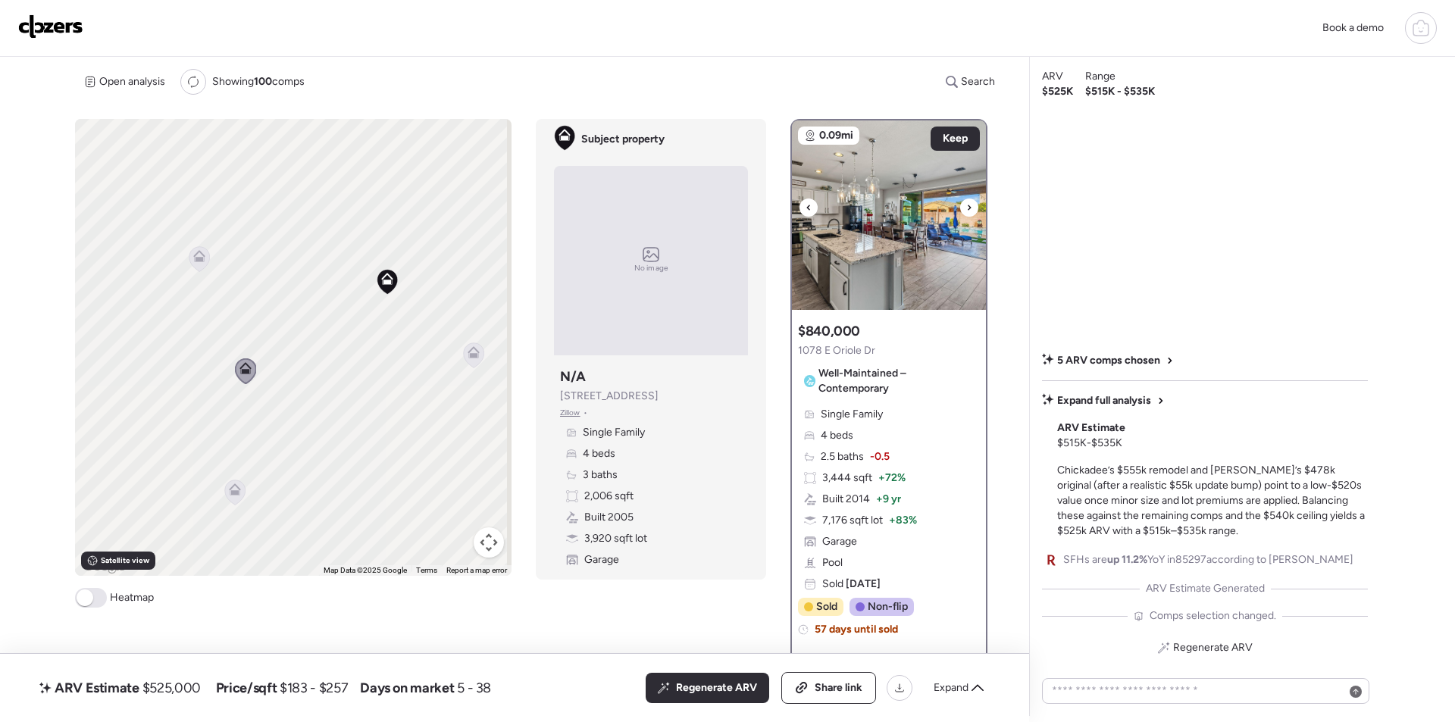
click at [966, 199] on icon at bounding box center [969, 207] width 6 height 18
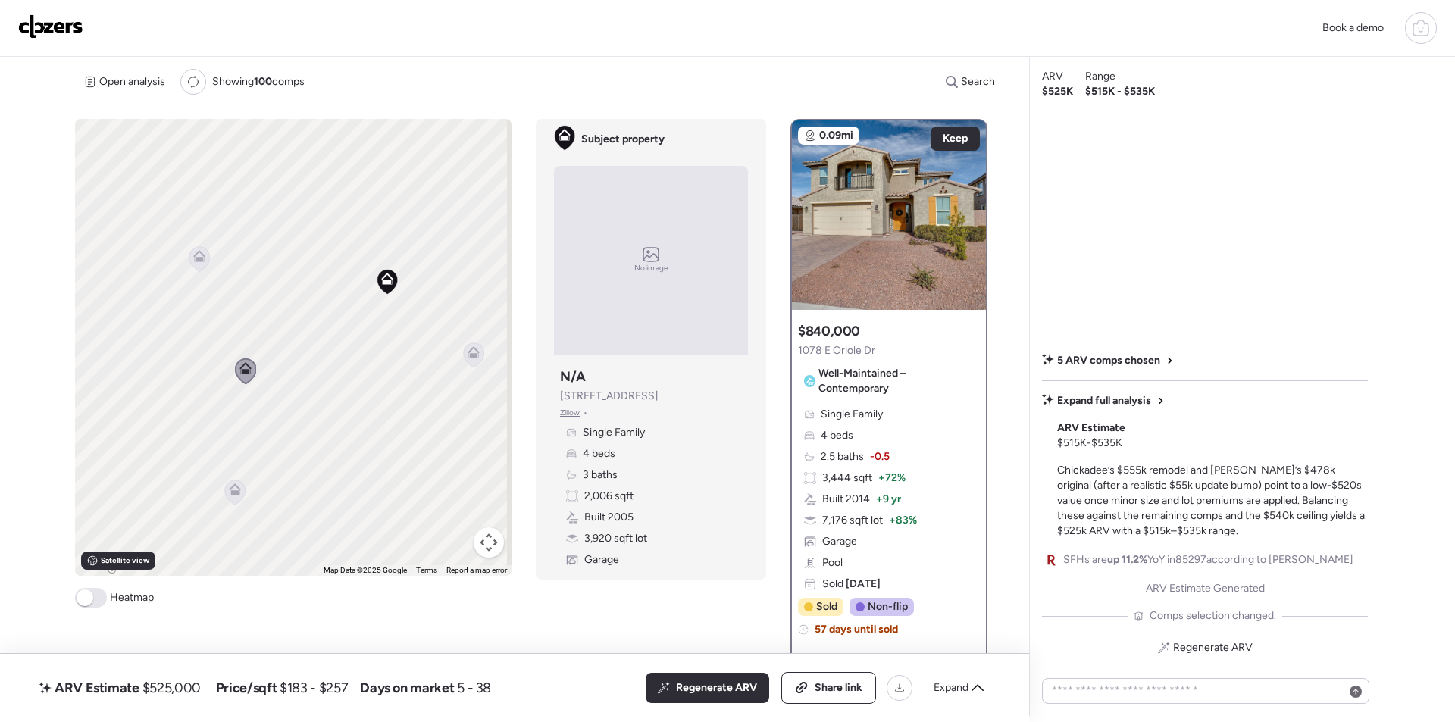
click at [228, 499] on icon at bounding box center [235, 492] width 20 height 25
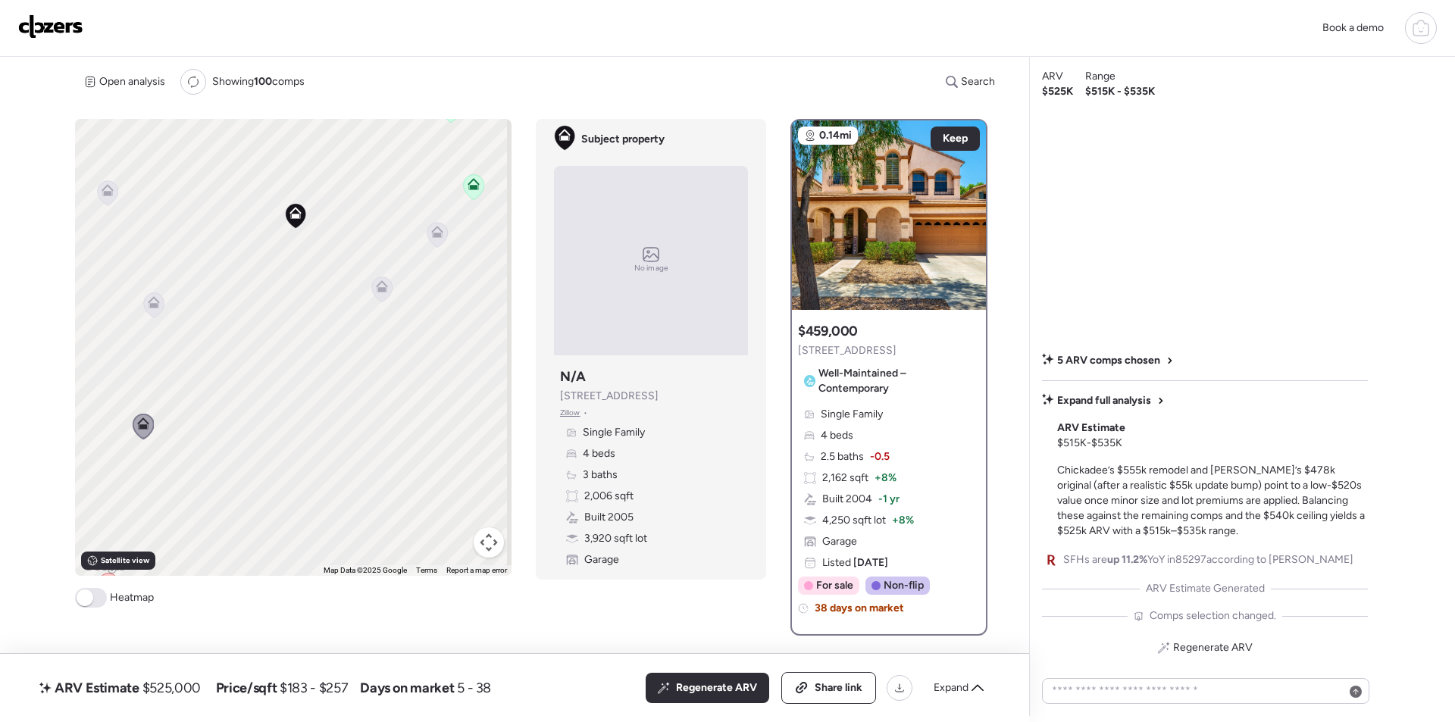
drag, startPoint x: 483, startPoint y: 436, endPoint x: 389, endPoint y: 370, distance: 114.8
click at [389, 370] on div "To activate drag with keyboard, press Alt + Enter. Once in keyboard drag state,…" at bounding box center [293, 347] width 436 height 457
click at [383, 292] on icon at bounding box center [381, 289] width 20 height 25
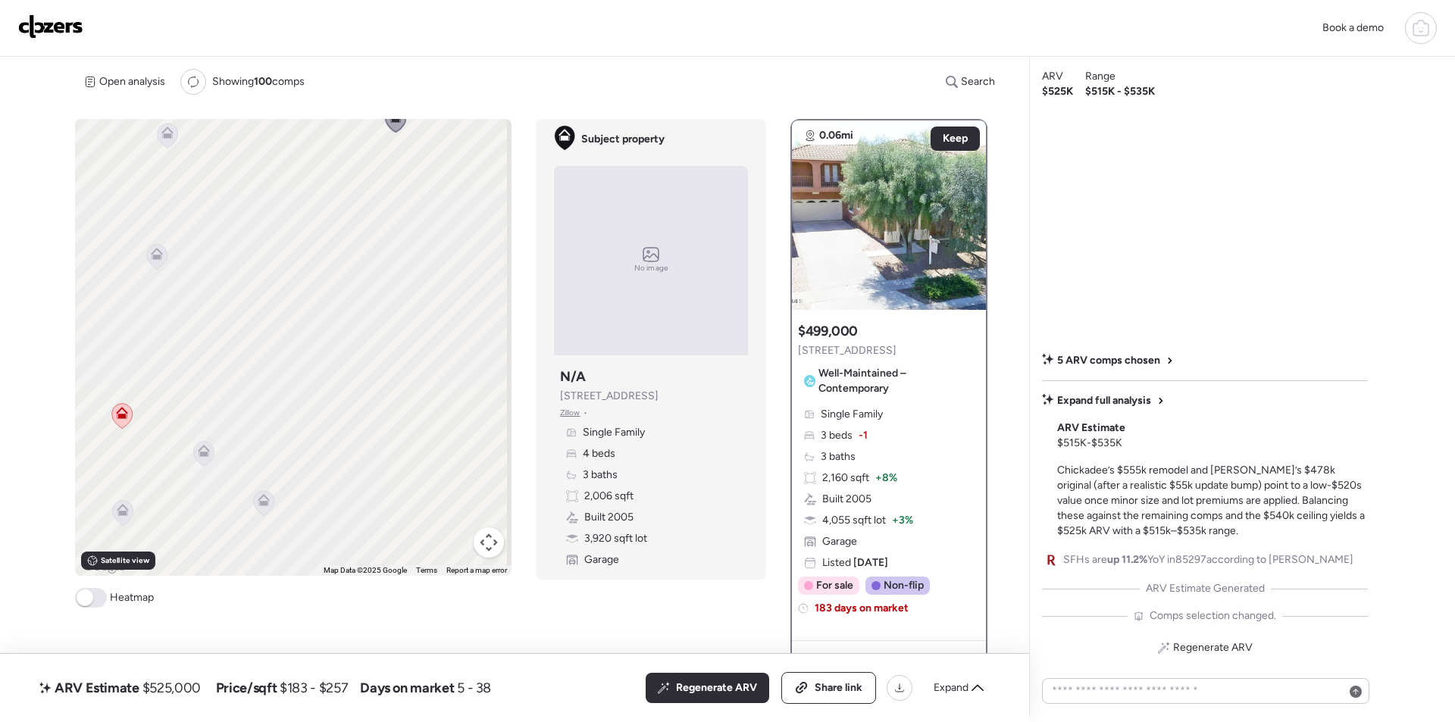
drag, startPoint x: 377, startPoint y: 355, endPoint x: 394, endPoint y: 180, distance: 175.8
click at [394, 180] on div "To activate drag with keyboard, press Alt + Enter. Once in keyboard drag state,…" at bounding box center [293, 347] width 436 height 457
click at [202, 459] on icon at bounding box center [204, 453] width 20 height 25
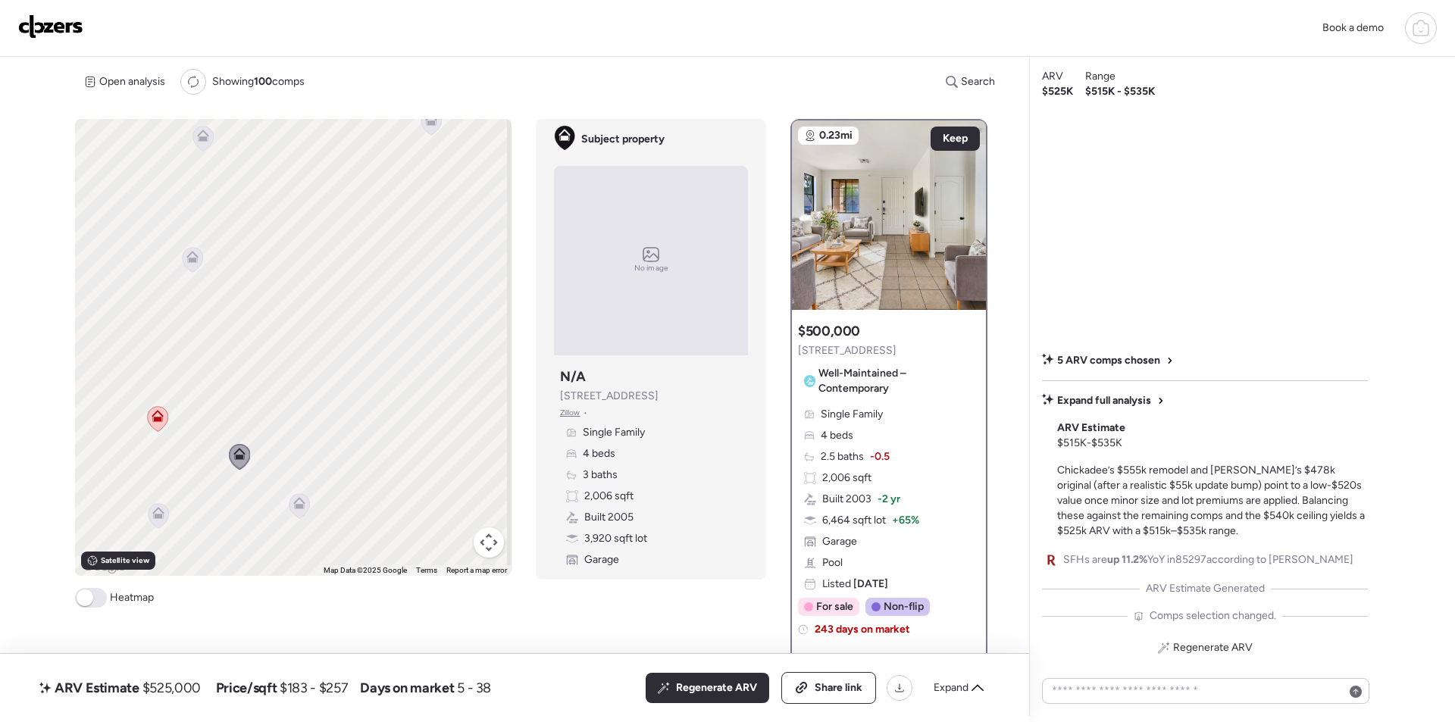
drag, startPoint x: 235, startPoint y: 433, endPoint x: 305, endPoint y: 406, distance: 74.6
click at [305, 406] on div "To navigate, press the arrow keys. To activate drag with keyboard, press Alt + …" at bounding box center [293, 347] width 436 height 457
click at [338, 454] on icon at bounding box center [339, 455] width 11 height 7
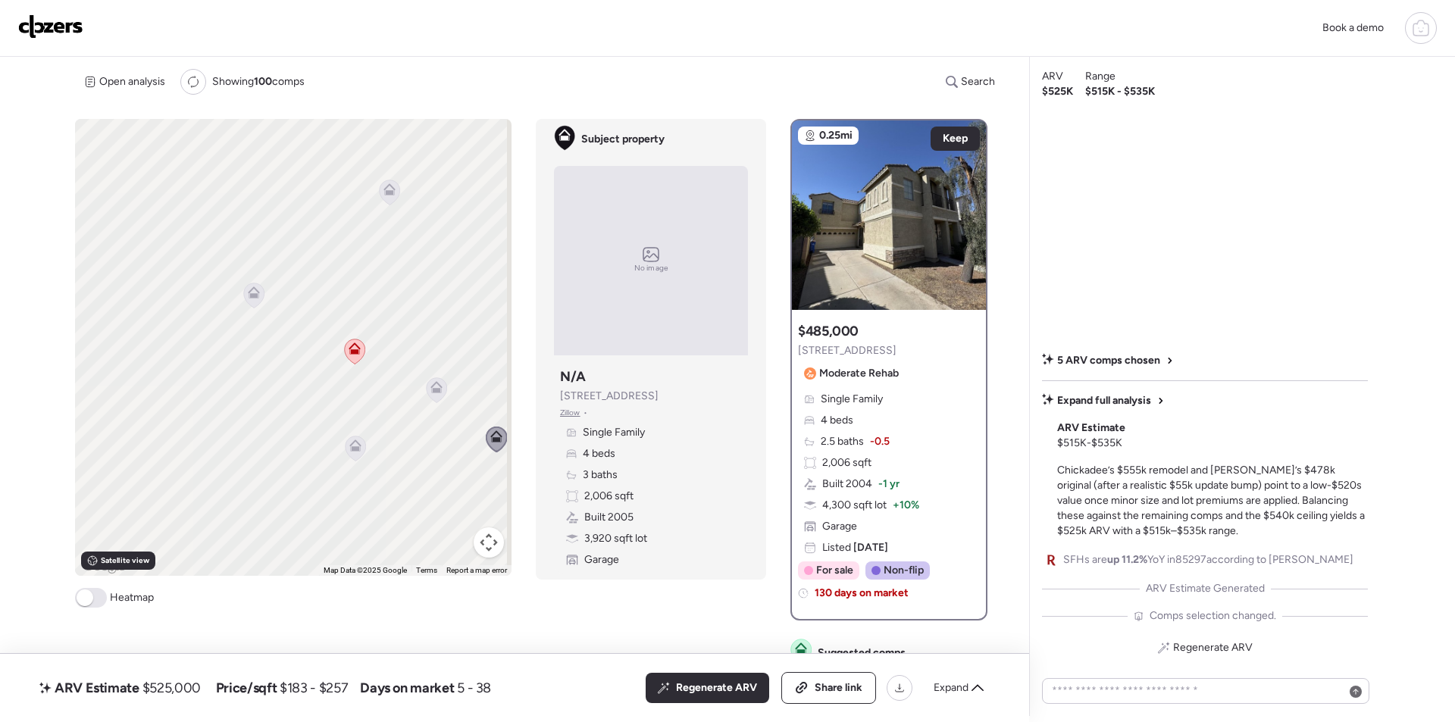
drag, startPoint x: 361, startPoint y: 495, endPoint x: 355, endPoint y: 489, distance: 8.1
drag, startPoint x: 370, startPoint y: 320, endPoint x: 227, endPoint y: 600, distance: 314.4
click at [227, 602] on div "To navigate, press the arrow keys. To activate drag with keyboard, press Alt + …" at bounding box center [293, 363] width 436 height 489
click at [200, 261] on icon at bounding box center [202, 252] width 20 height 25
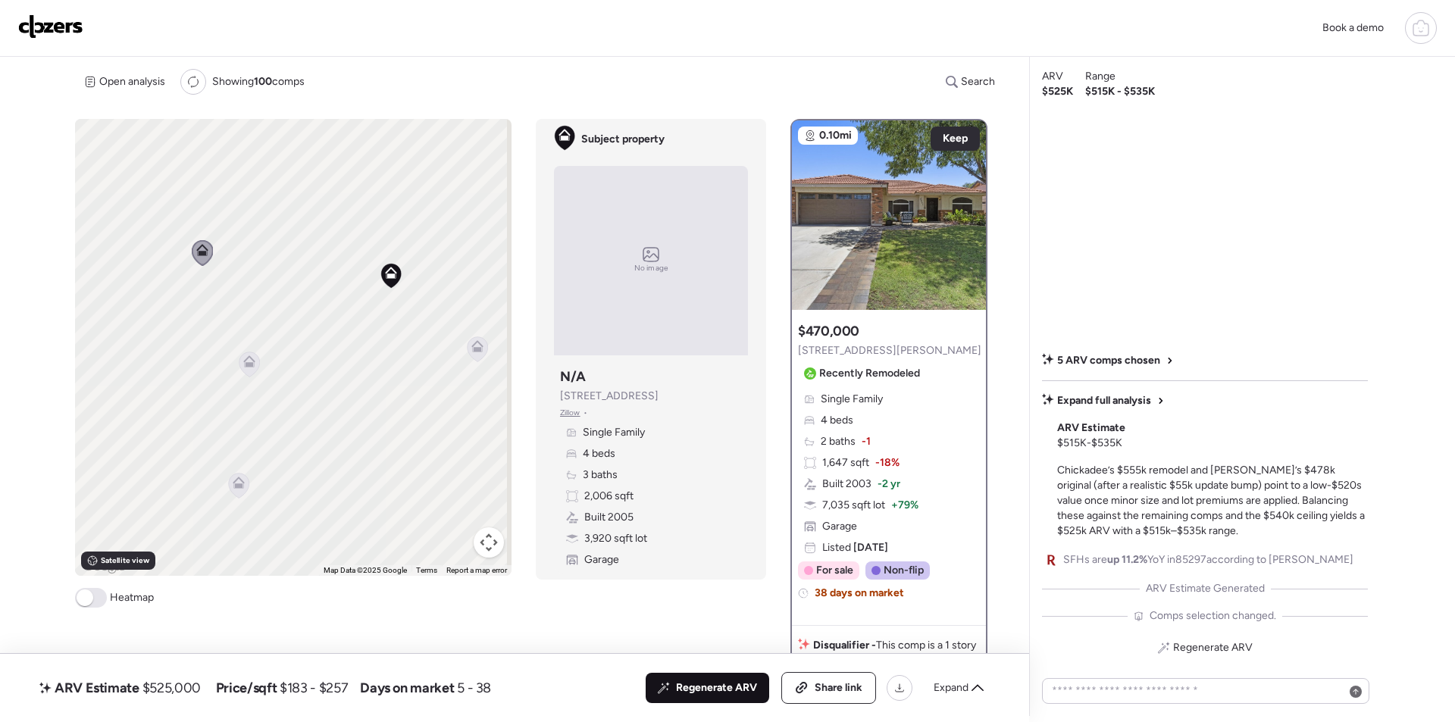
click at [717, 691] on span "Regenerate ARV" at bounding box center [716, 687] width 81 height 15
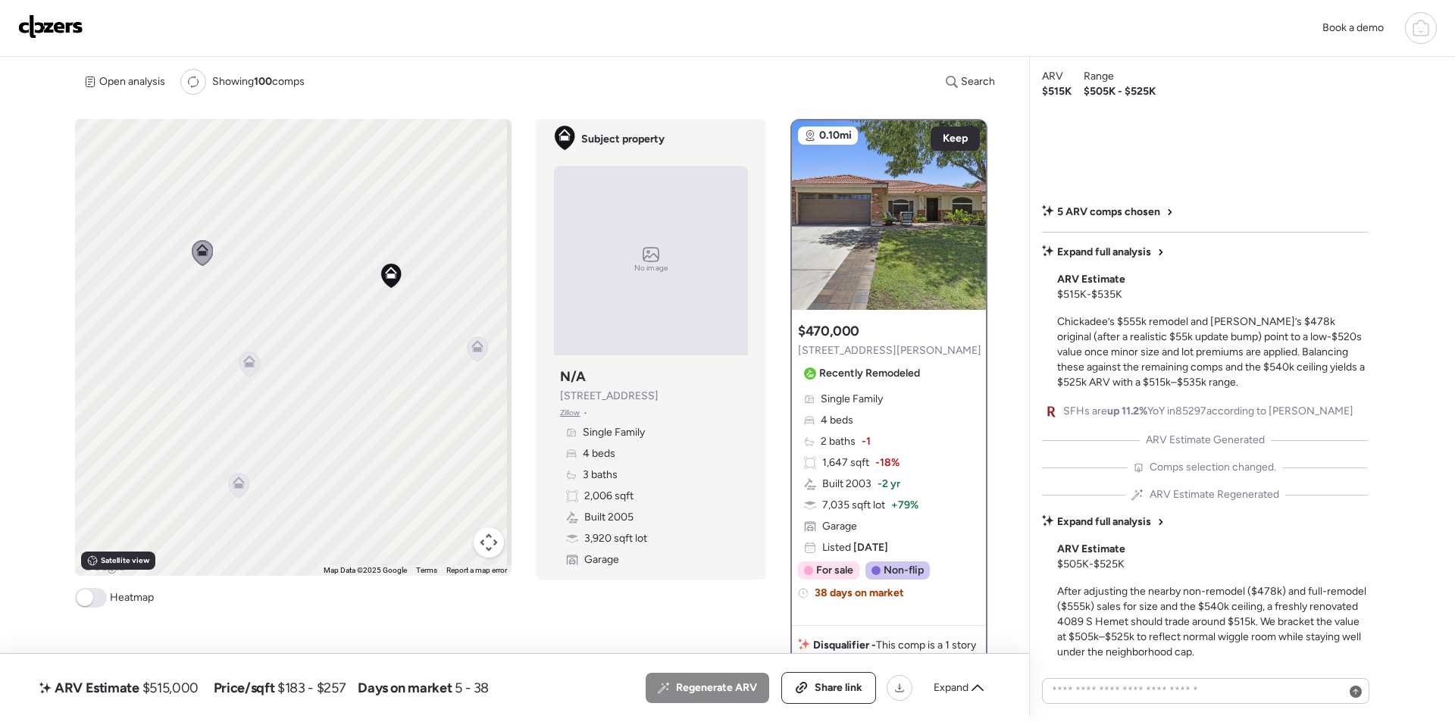
click at [172, 686] on span "$515,000" at bounding box center [170, 688] width 56 height 18
click at [933, 680] on div "Expand" at bounding box center [958, 688] width 68 height 24
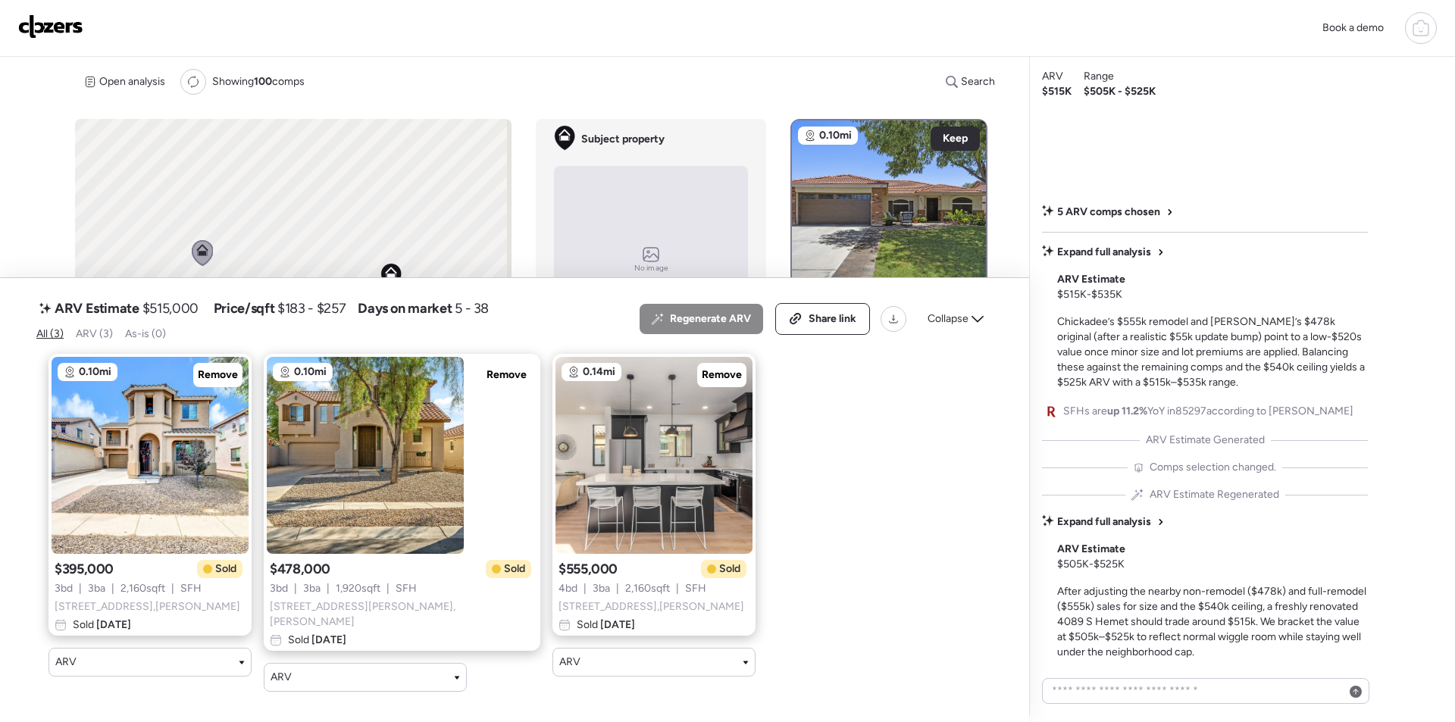
click at [964, 314] on span "Collapse" at bounding box center [947, 318] width 41 height 15
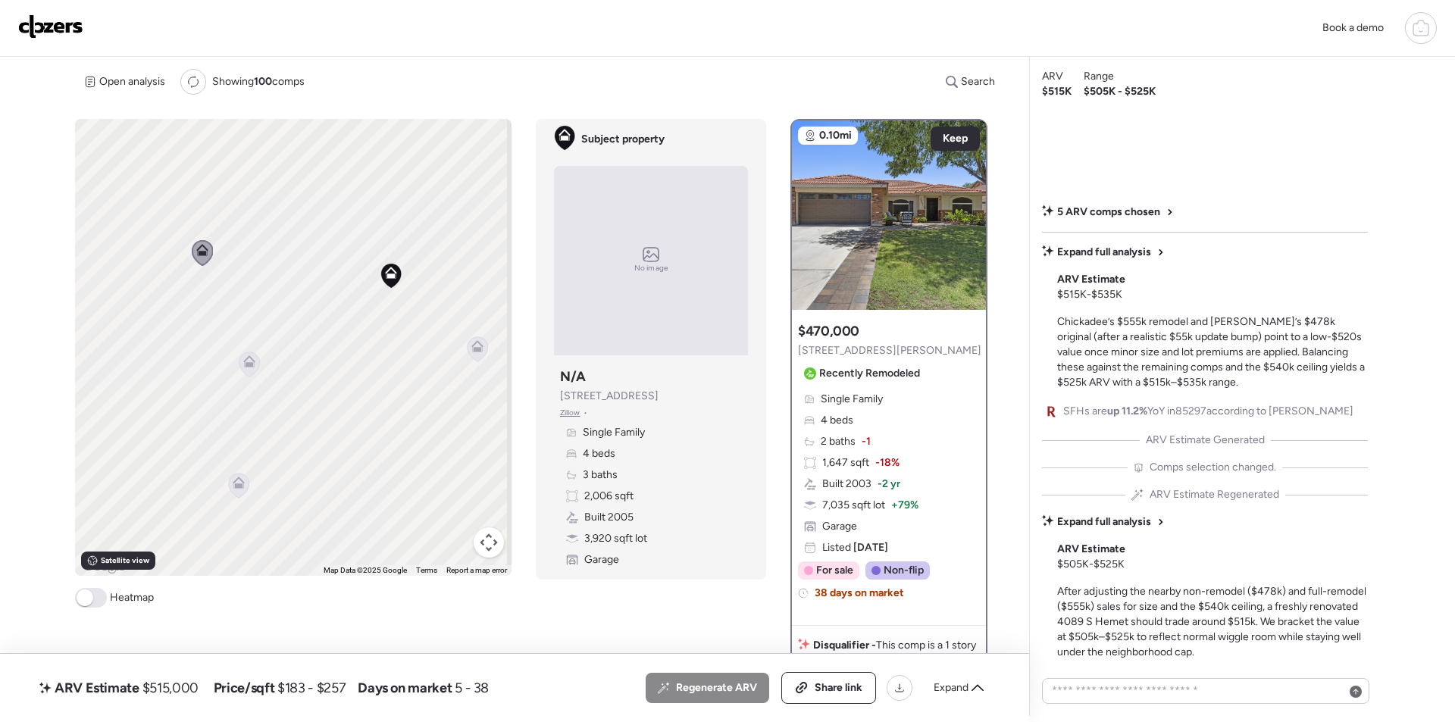
click at [184, 688] on span "$515,000" at bounding box center [170, 688] width 56 height 18
copy span "515,000"
drag, startPoint x: 845, startPoint y: 686, endPoint x: 841, endPoint y: 648, distance: 37.3
click at [845, 685] on span "Share link" at bounding box center [838, 687] width 48 height 15
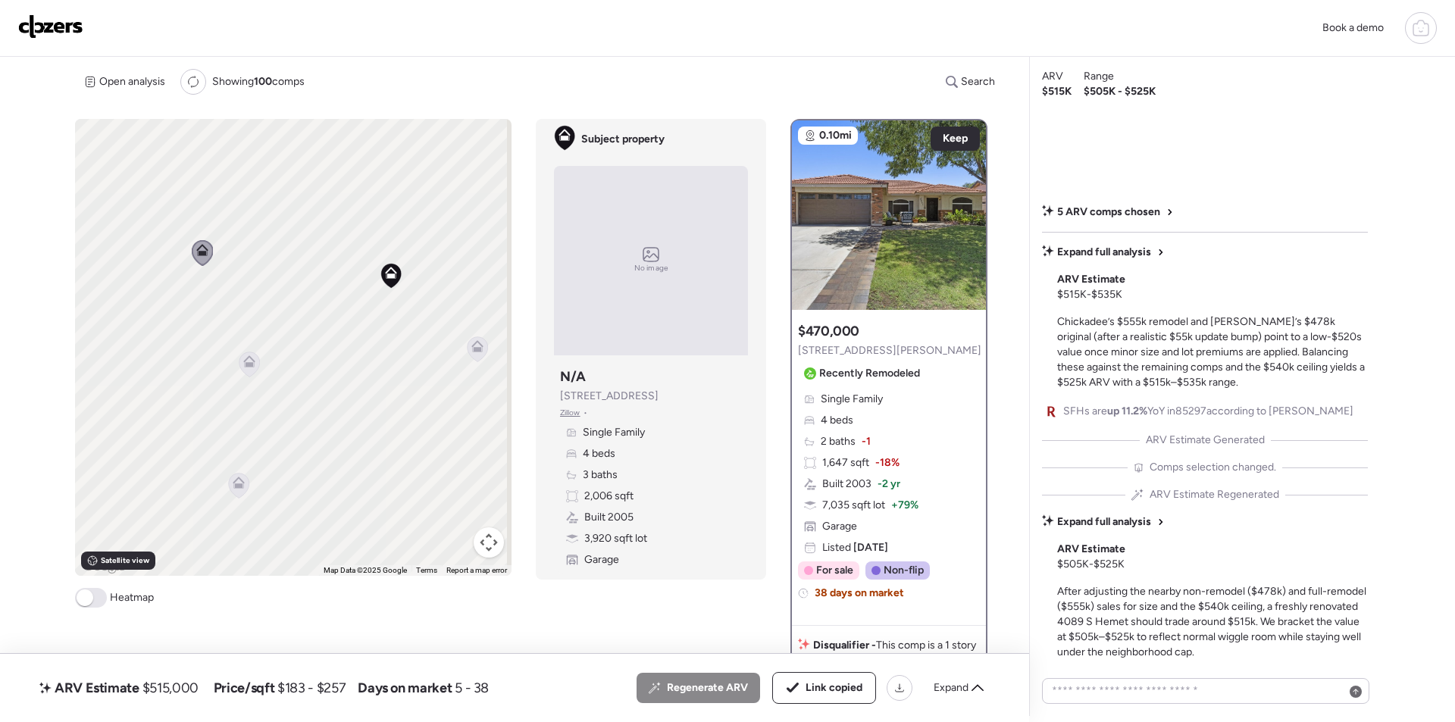
click at [27, 20] on img at bounding box center [50, 26] width 65 height 24
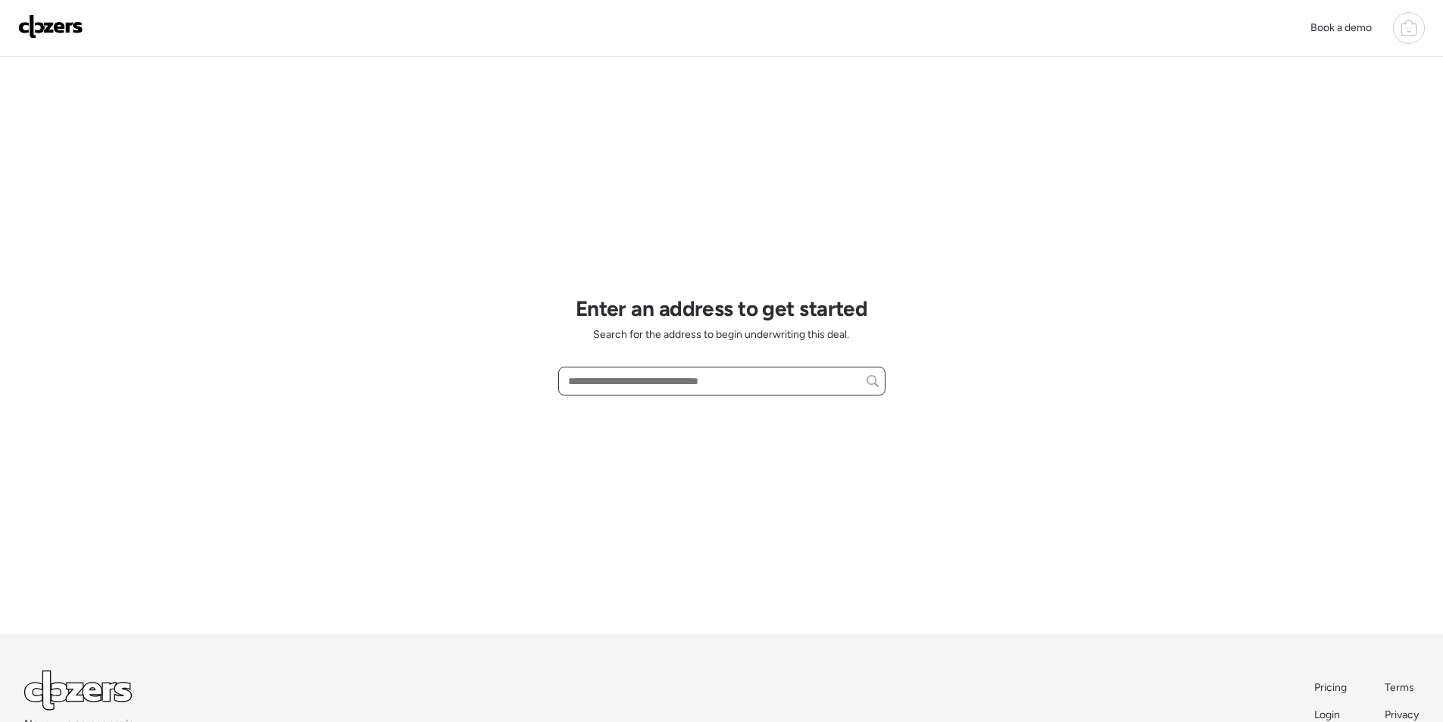
click at [602, 379] on input "text" at bounding box center [722, 380] width 314 height 21
paste input "**********"
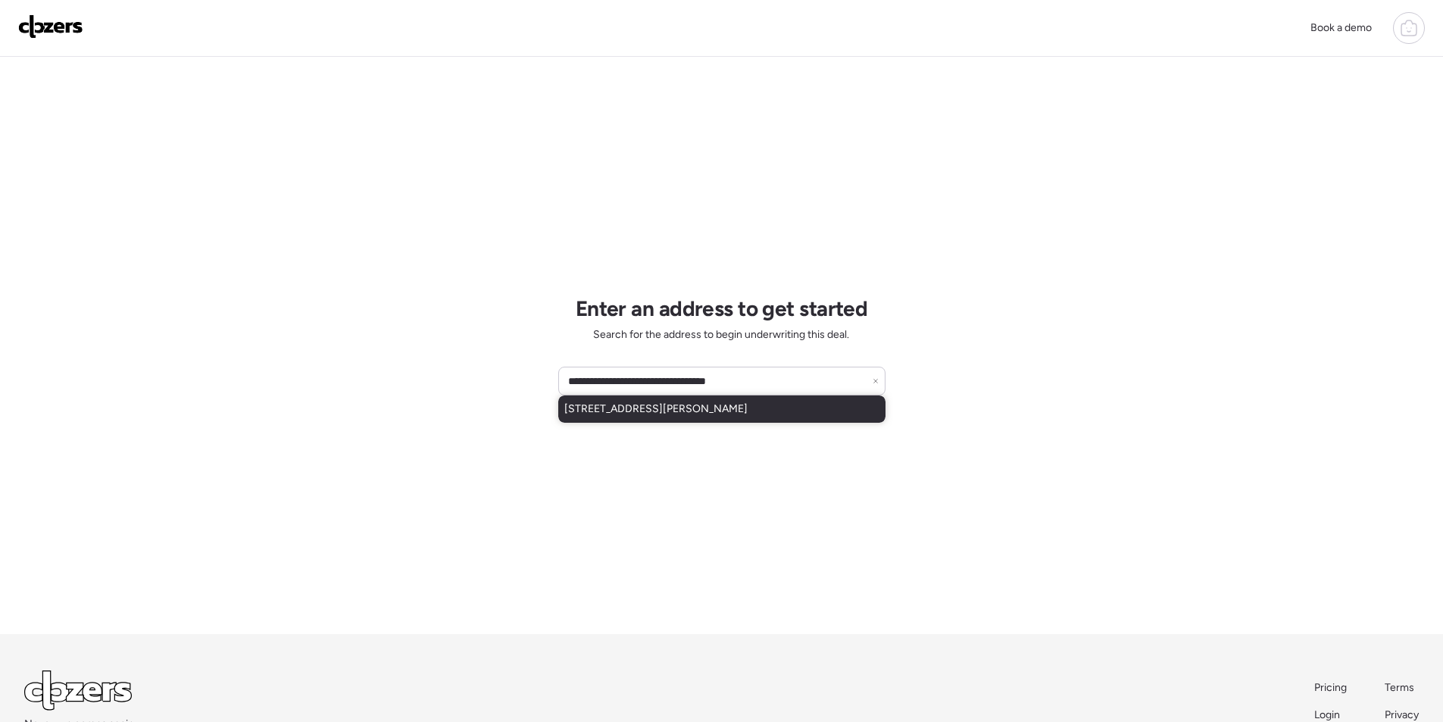
click at [721, 413] on span "[STREET_ADDRESS][PERSON_NAME]" at bounding box center [655, 409] width 183 height 15
type input "**********"
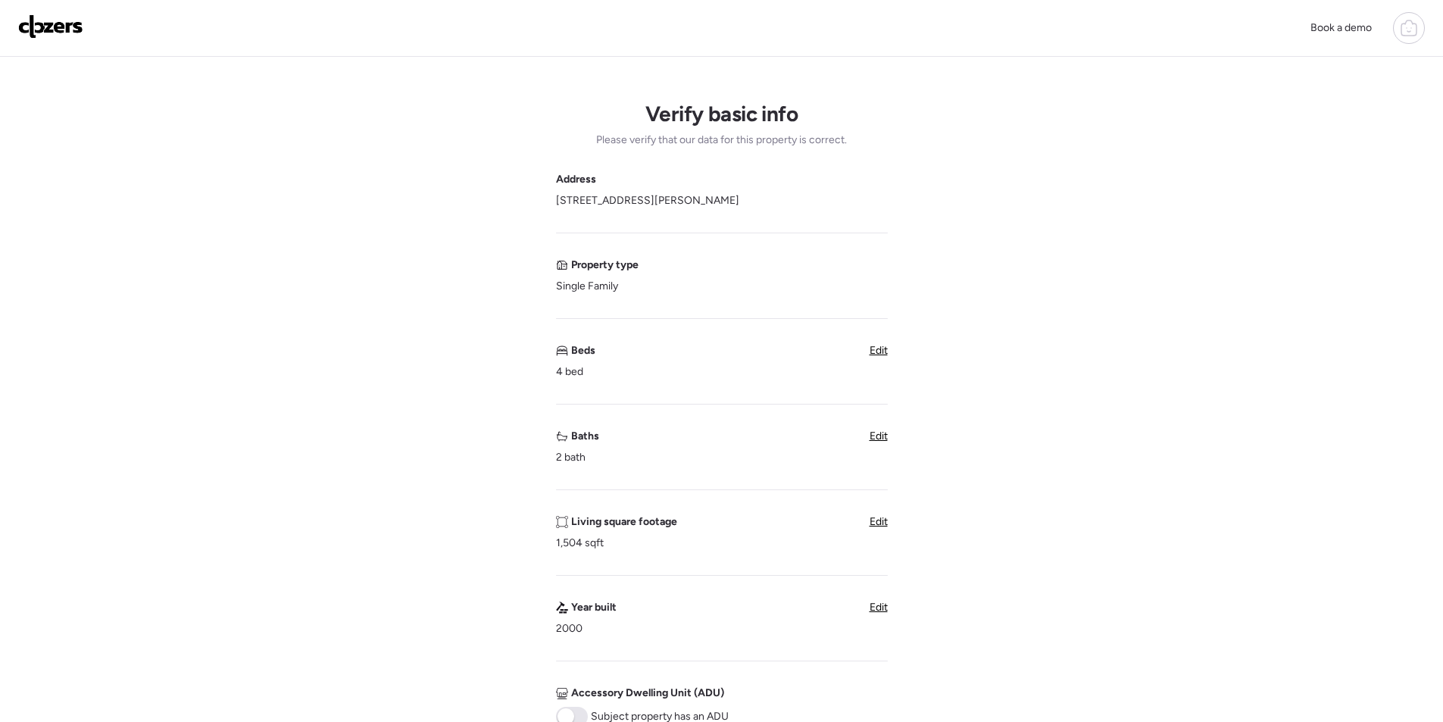
scroll to position [303, 0]
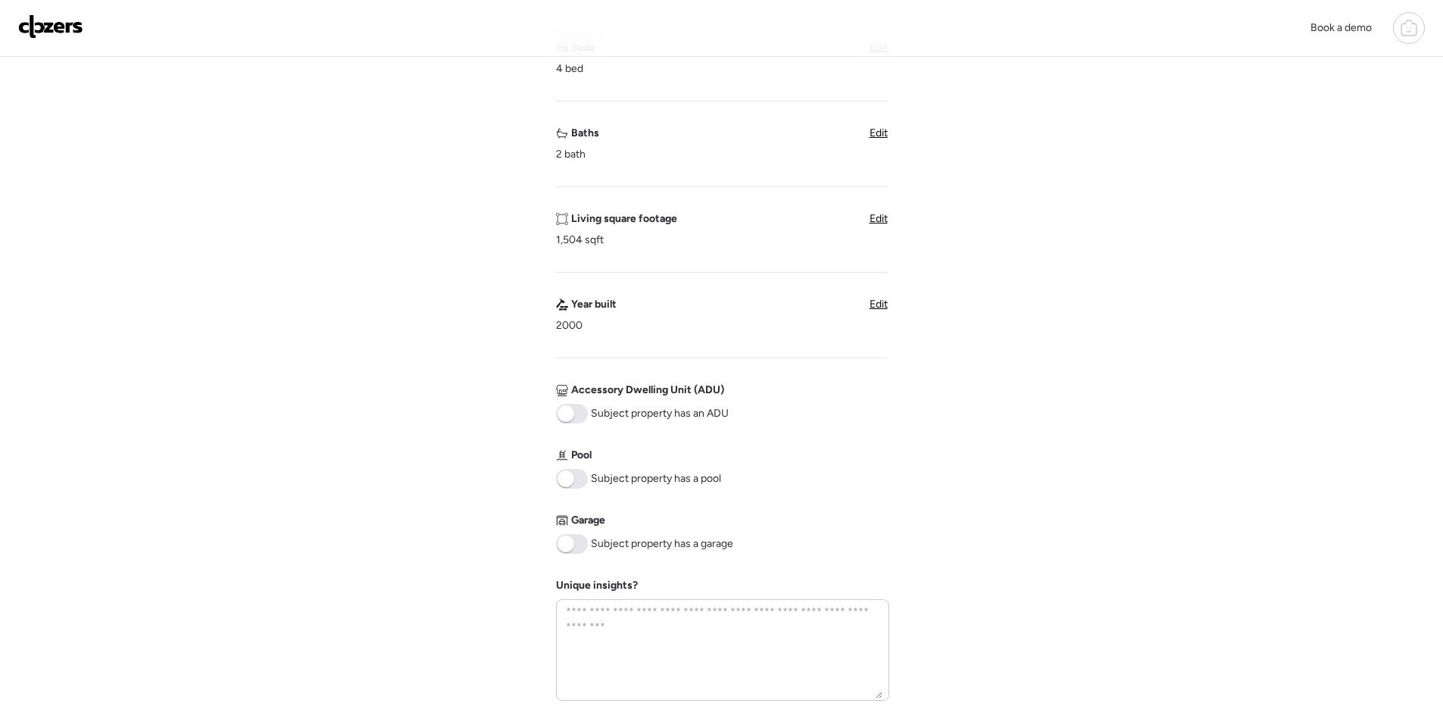
click at [577, 547] on span at bounding box center [572, 544] width 32 height 20
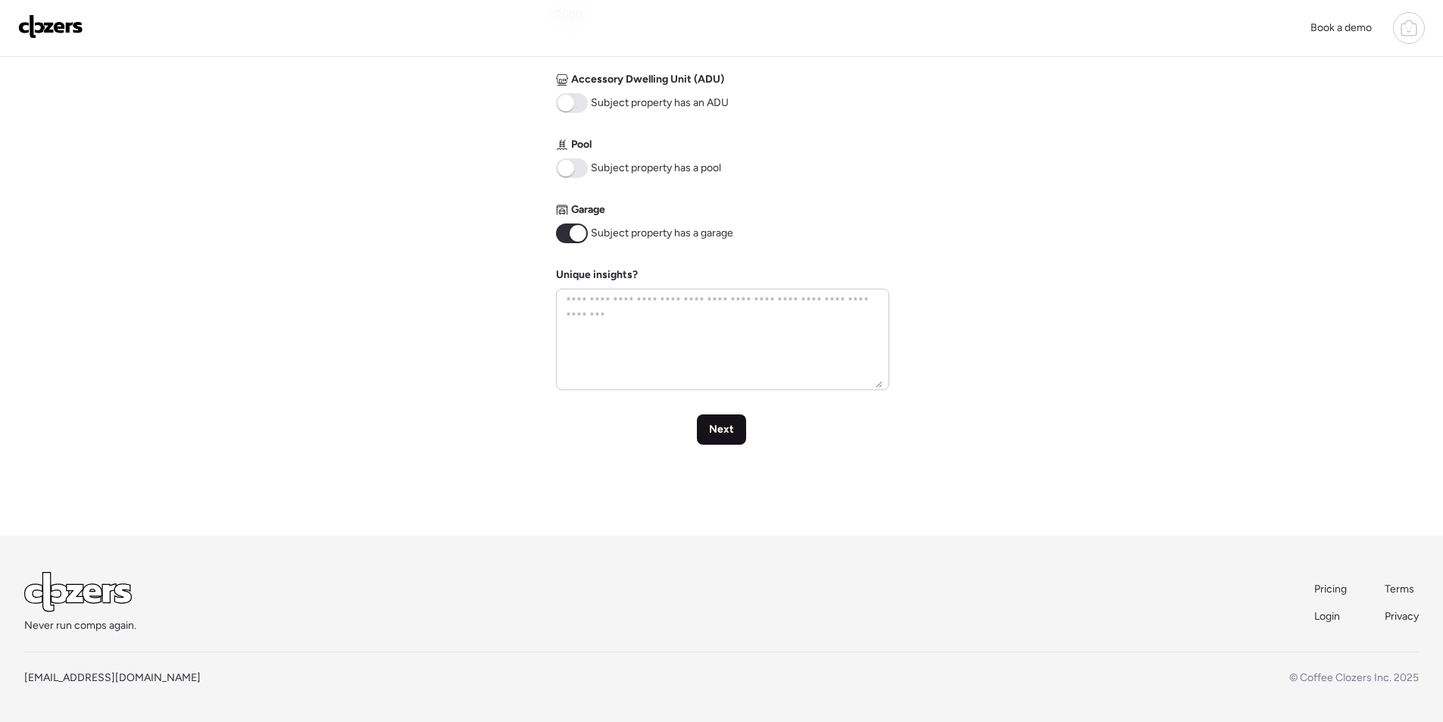
click at [739, 430] on div "Next" at bounding box center [721, 429] width 49 height 30
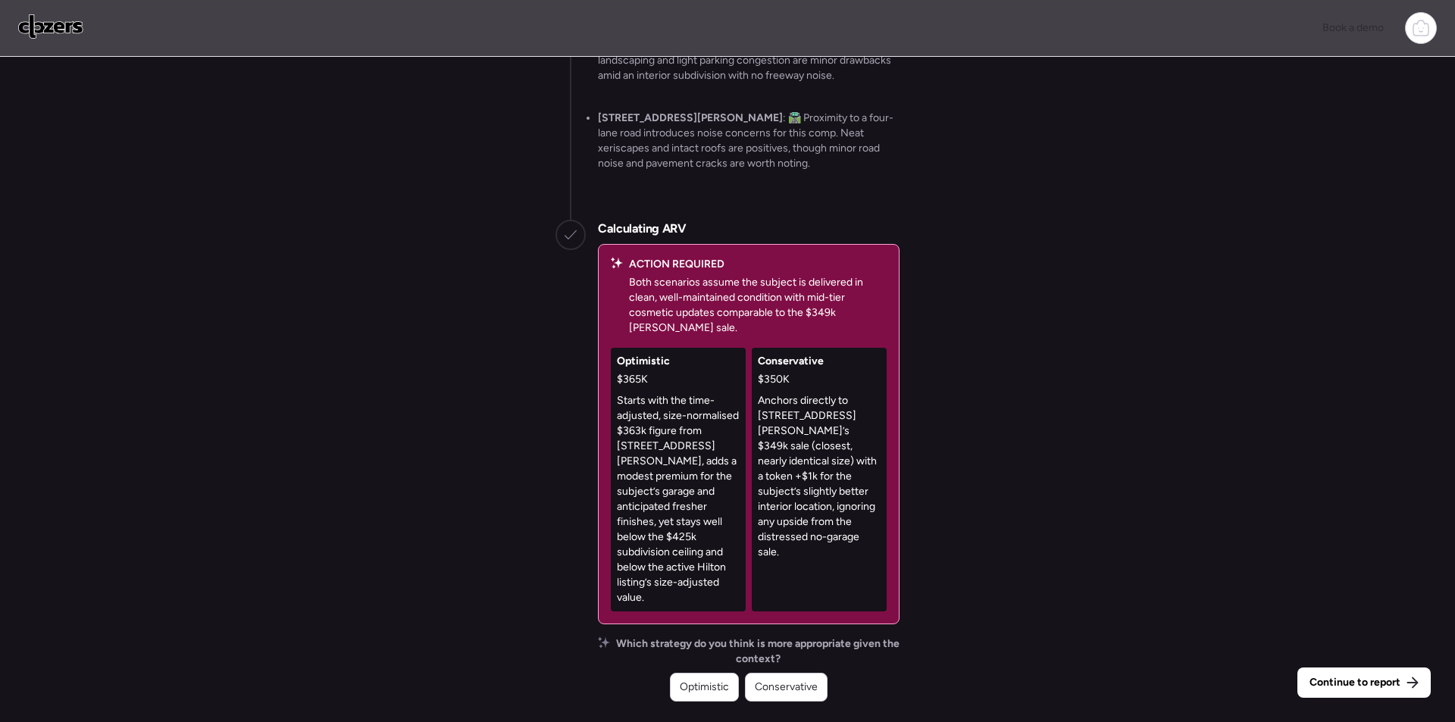
click at [792, 684] on span "Conservative" at bounding box center [786, 687] width 63 height 15
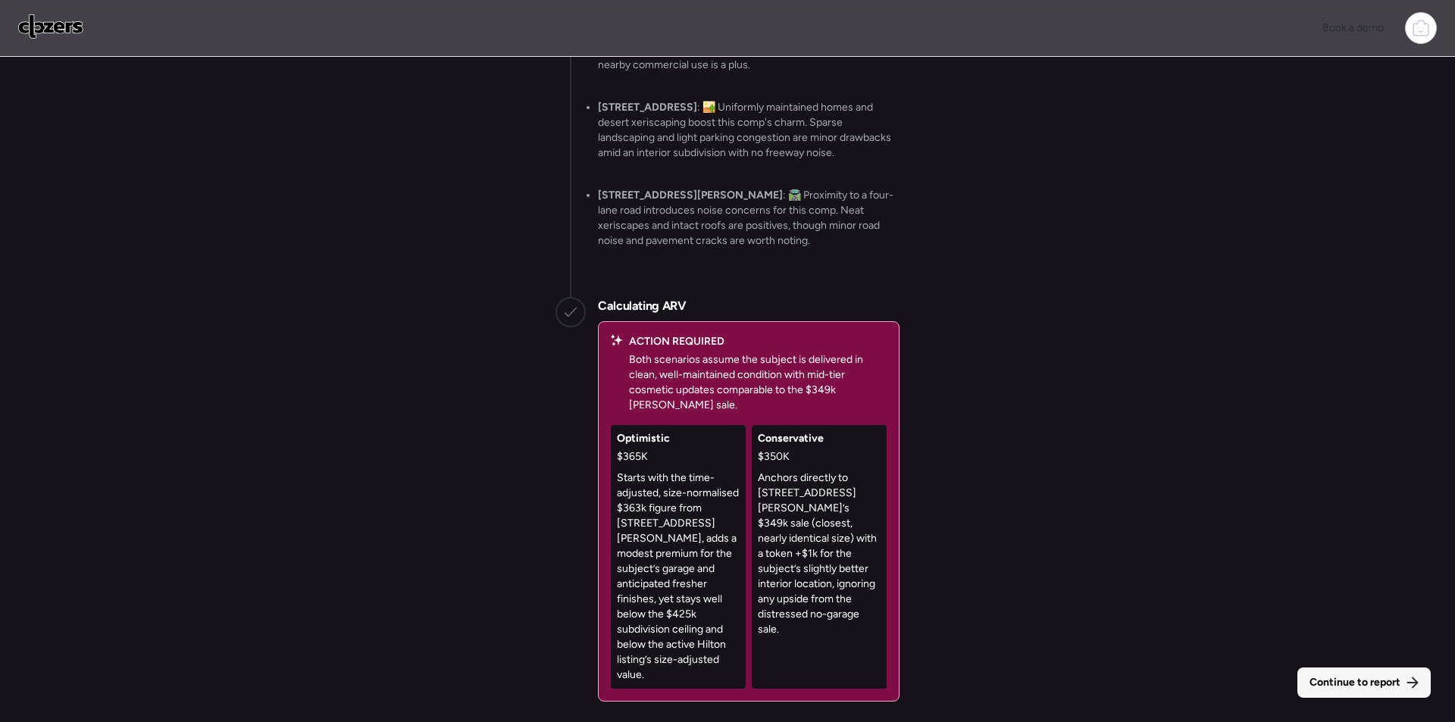
click at [1316, 680] on span "Continue to report" at bounding box center [1354, 682] width 91 height 15
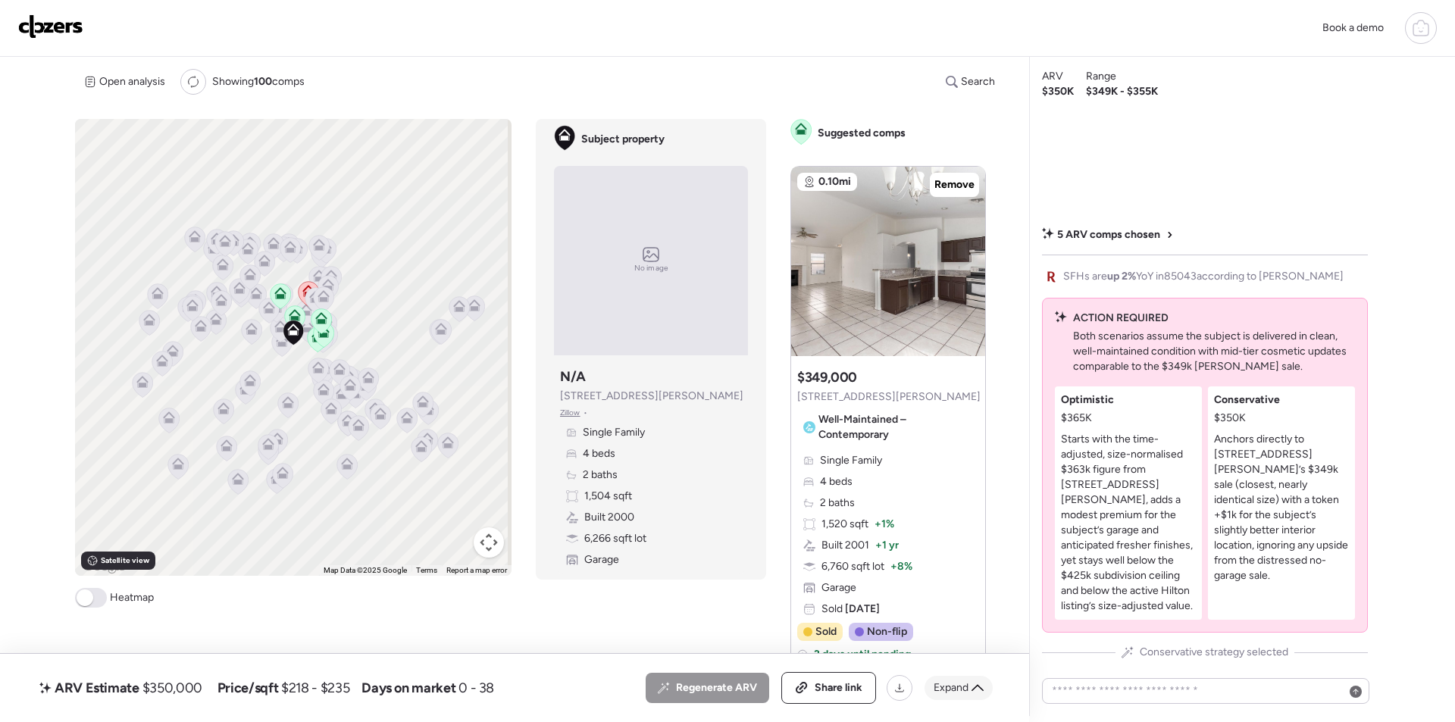
click at [970, 689] on div "Expand" at bounding box center [958, 688] width 68 height 24
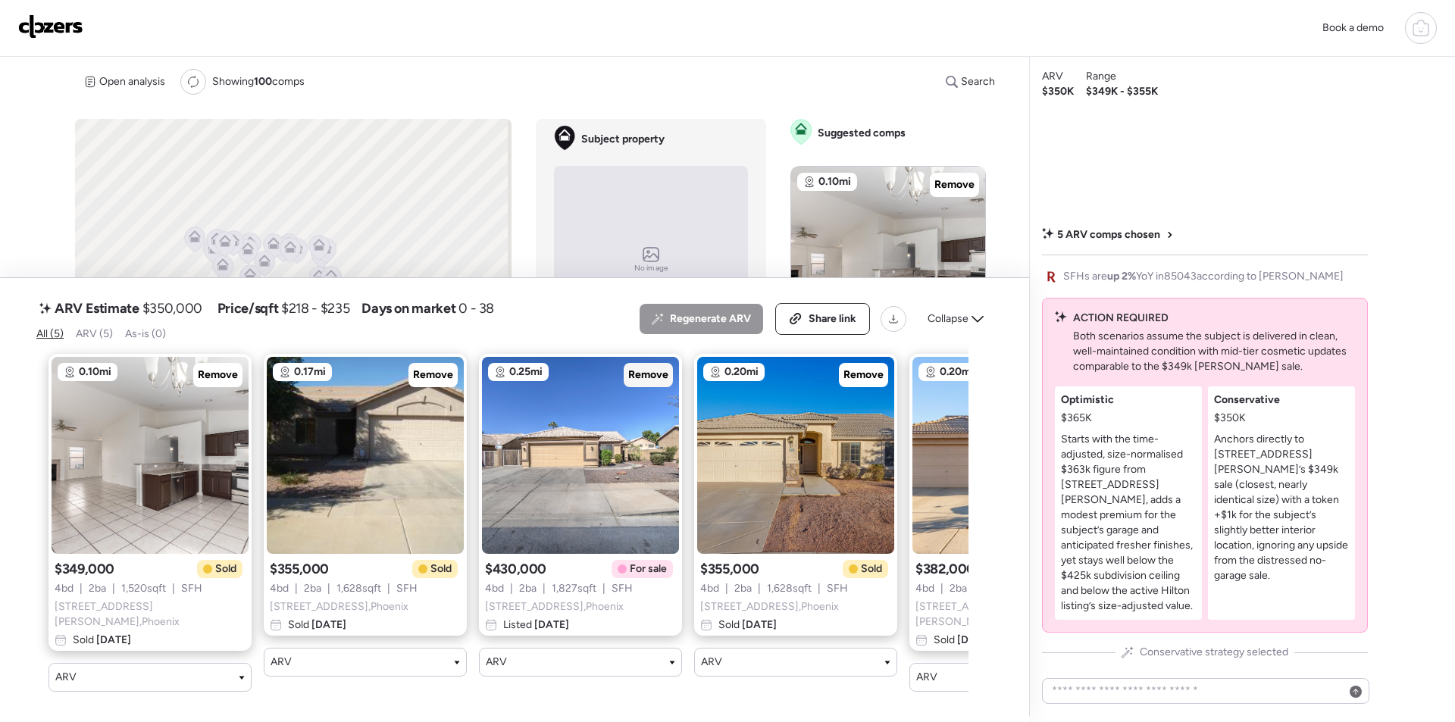
click at [658, 377] on span "Remove" at bounding box center [648, 374] width 40 height 15
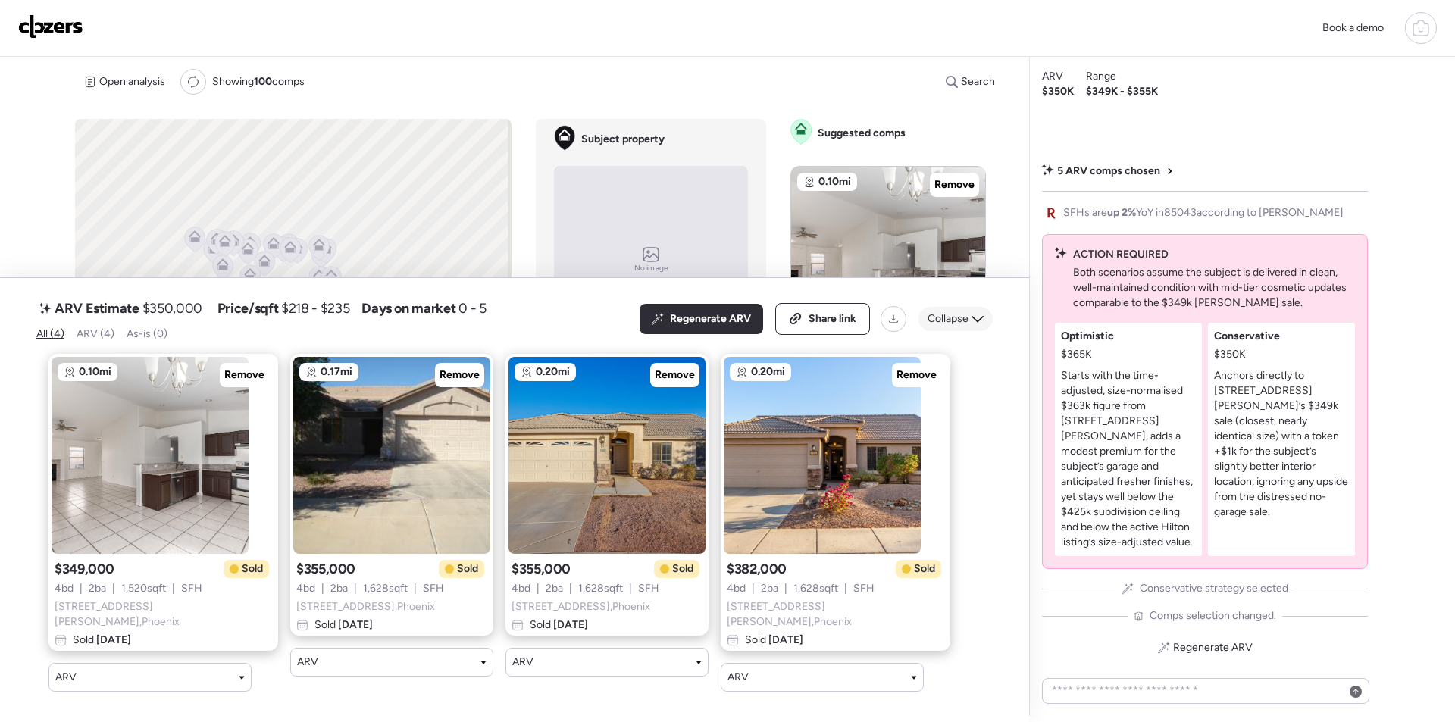
click at [964, 319] on span "Collapse" at bounding box center [947, 318] width 41 height 15
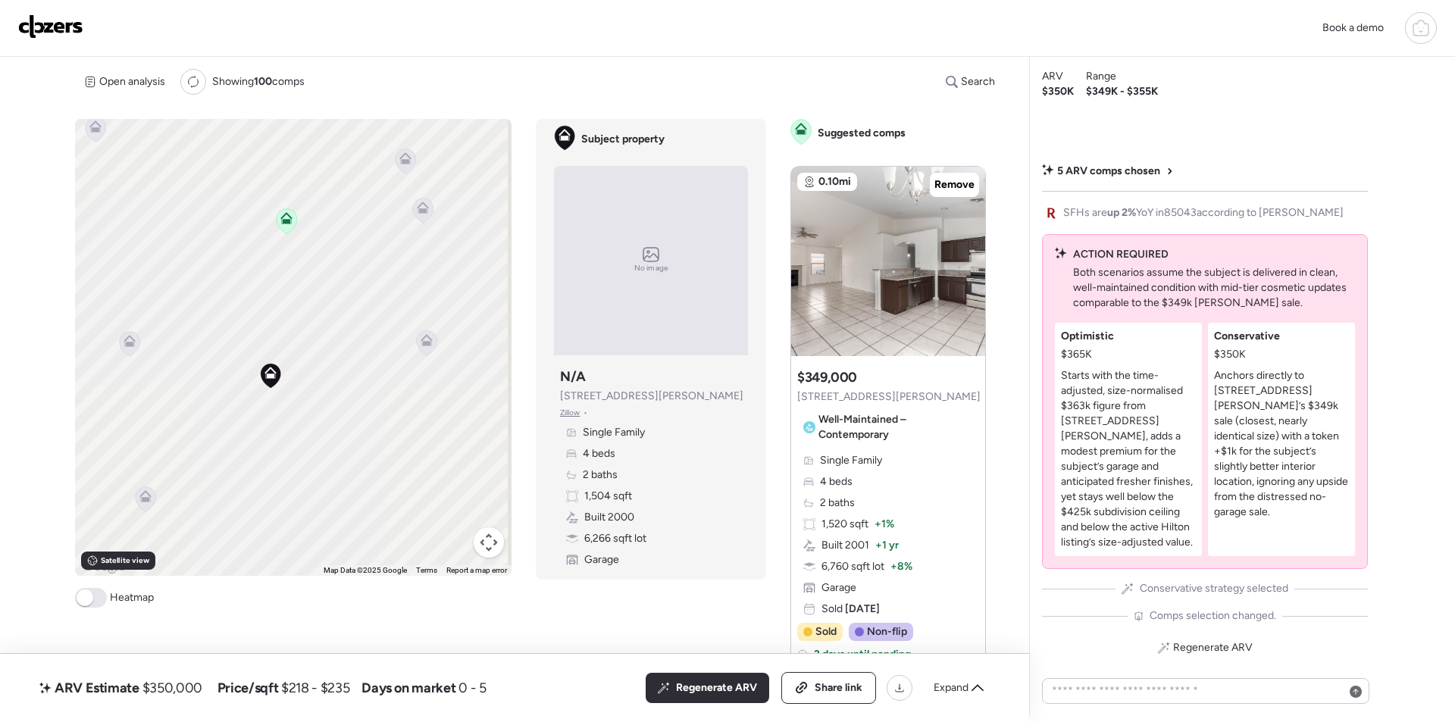
drag, startPoint x: 416, startPoint y: 335, endPoint x: 280, endPoint y: 377, distance: 141.9
click at [287, 382] on div "To activate drag with keyboard, press Alt + Enter. Once in keyboard drag state,…" at bounding box center [293, 347] width 436 height 457
click at [121, 341] on icon at bounding box center [125, 340] width 10 height 5
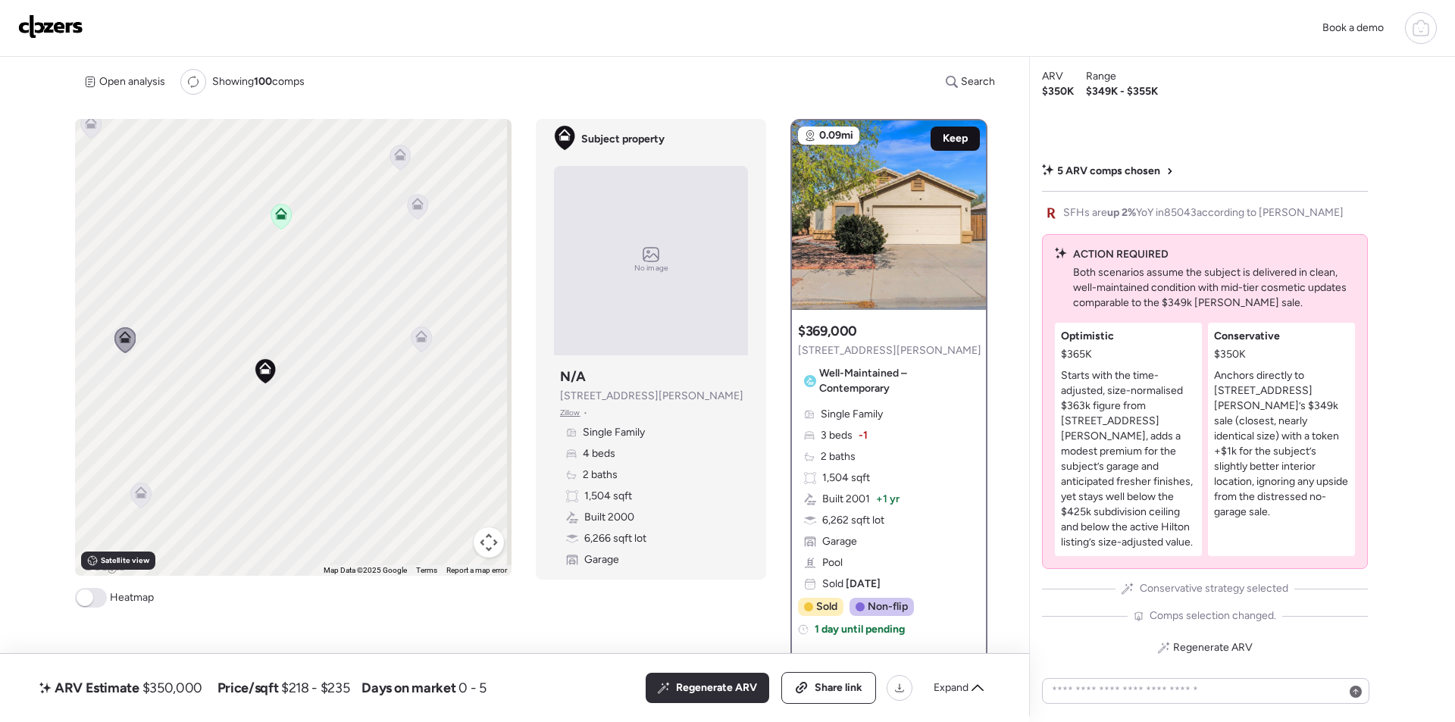
click at [957, 132] on span "Keep" at bounding box center [954, 138] width 25 height 15
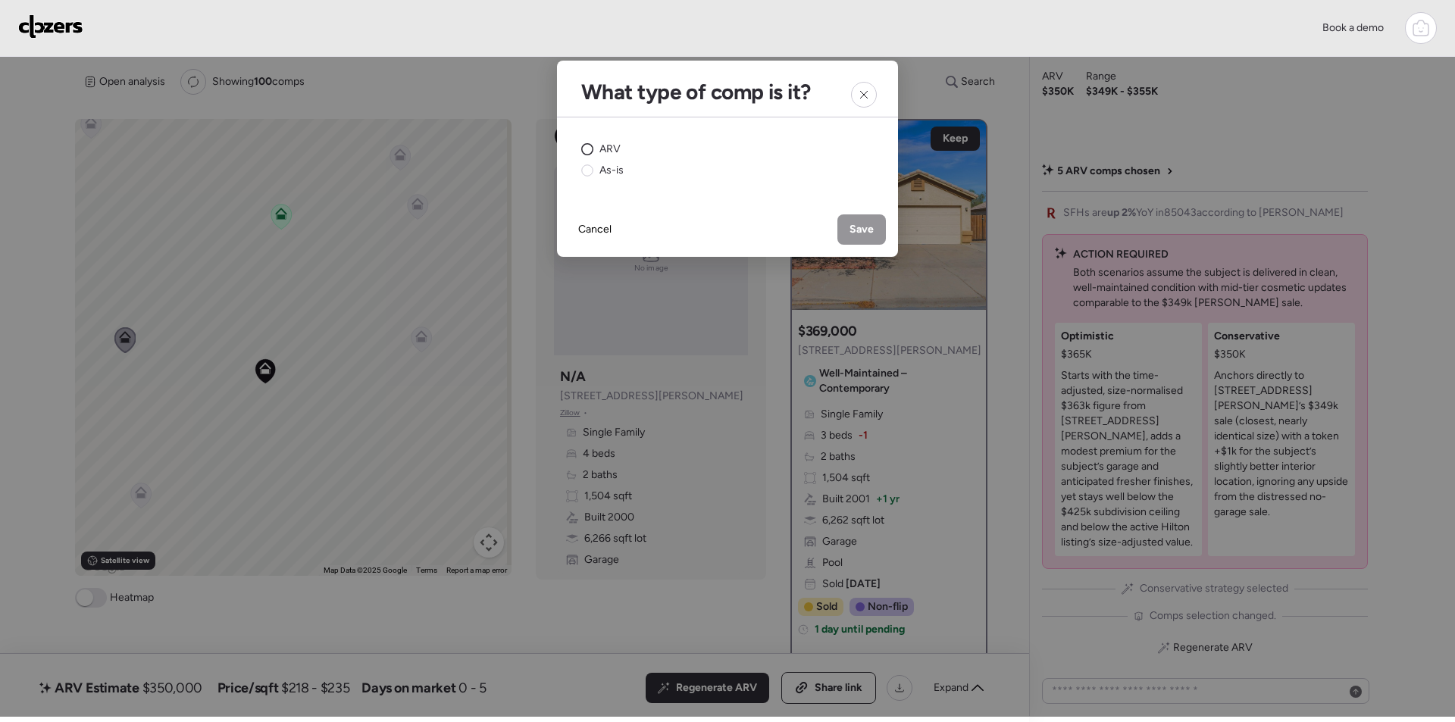
click at [604, 147] on span "ARV" at bounding box center [609, 149] width 21 height 15
click at [866, 217] on div "Save" at bounding box center [861, 229] width 48 height 30
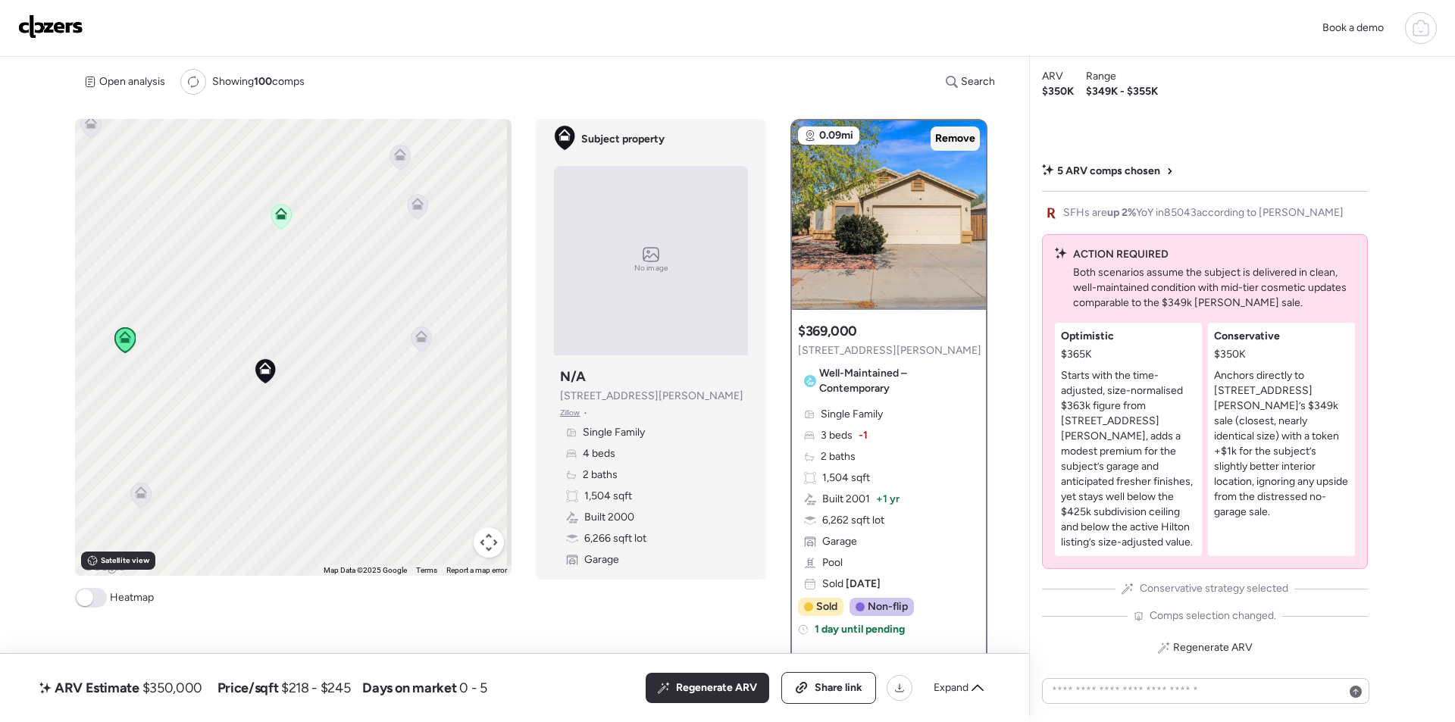
click at [955, 137] on span "Remove" at bounding box center [955, 138] width 40 height 15
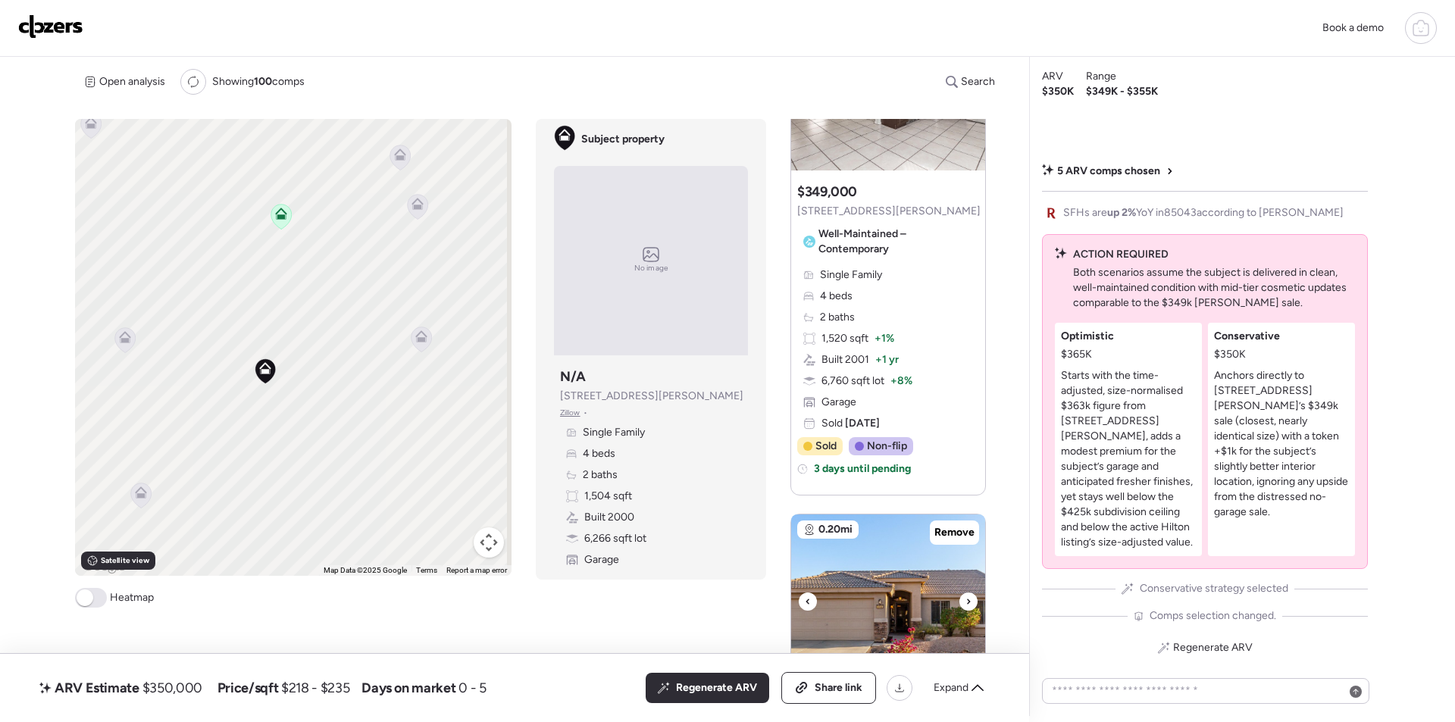
scroll to position [530, 0]
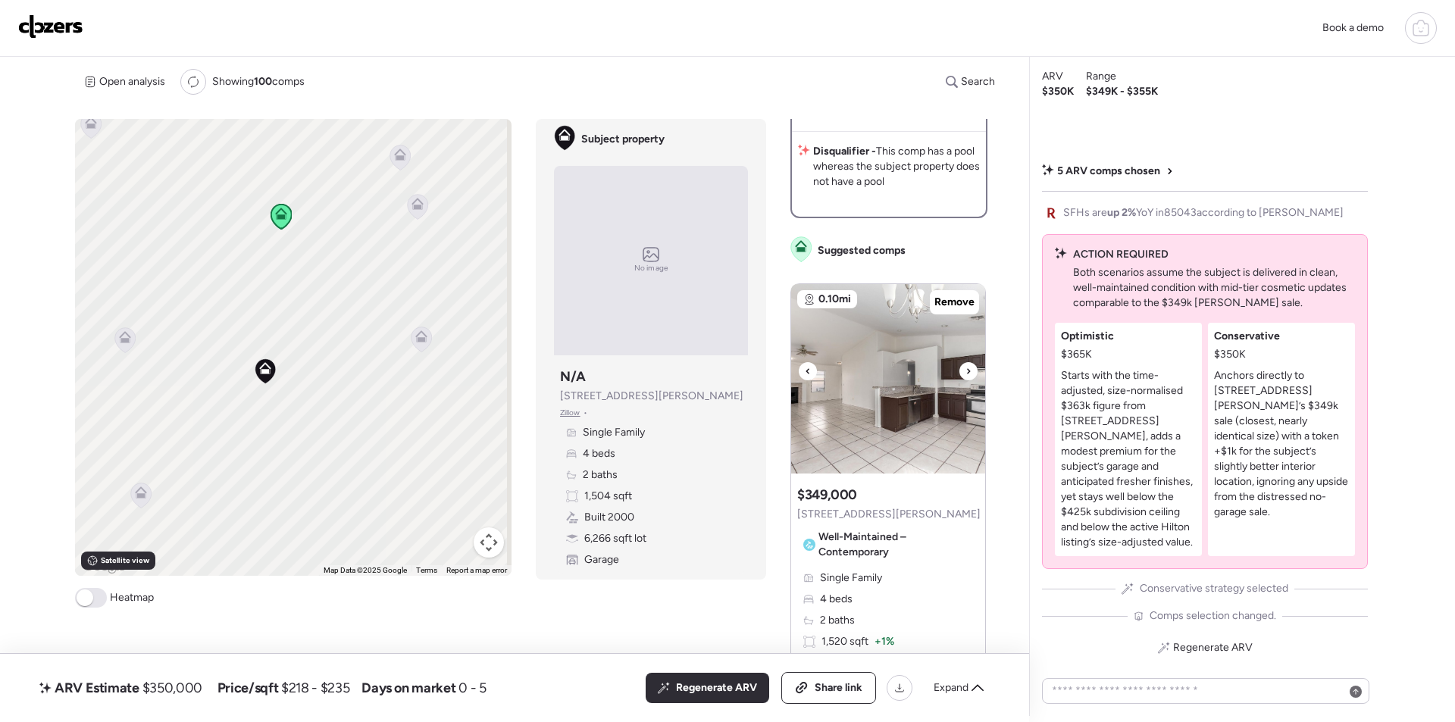
click at [965, 370] on icon at bounding box center [968, 371] width 6 height 18
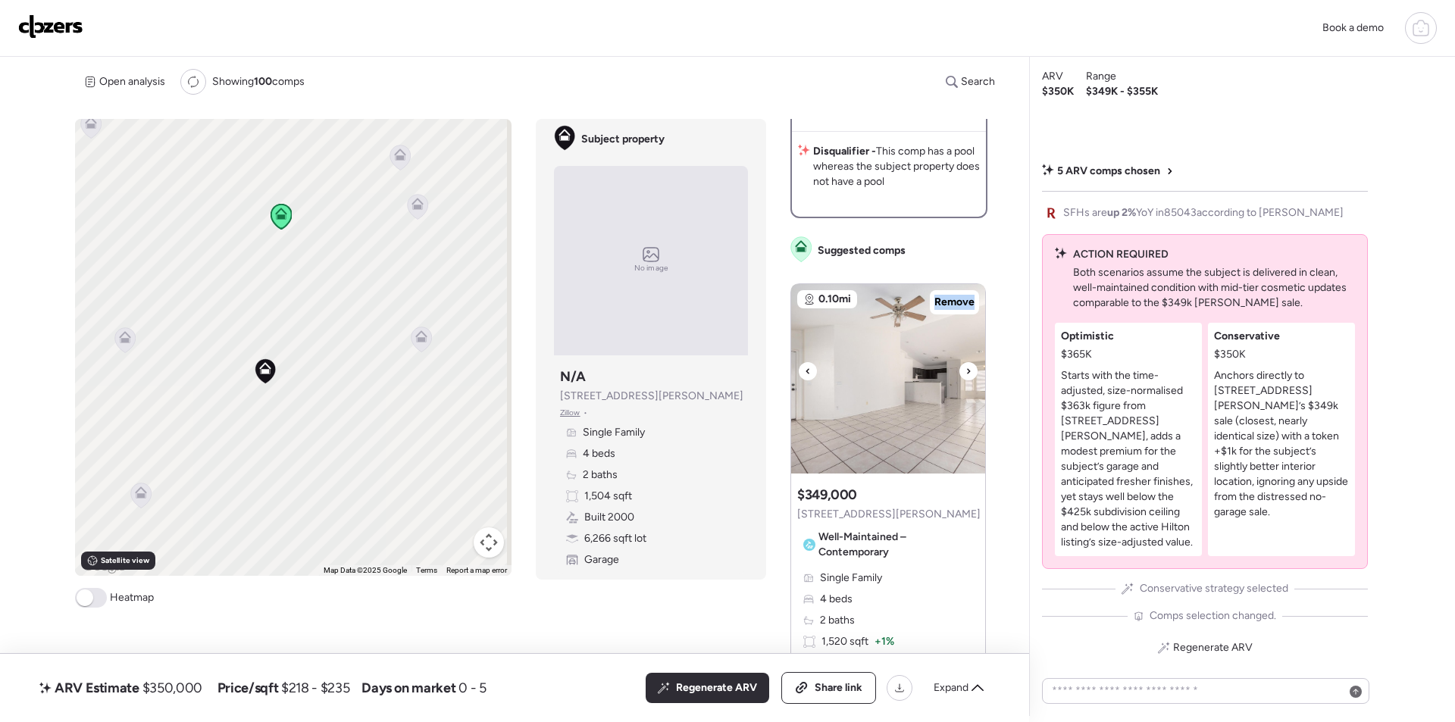
click at [965, 371] on icon at bounding box center [968, 371] width 6 height 18
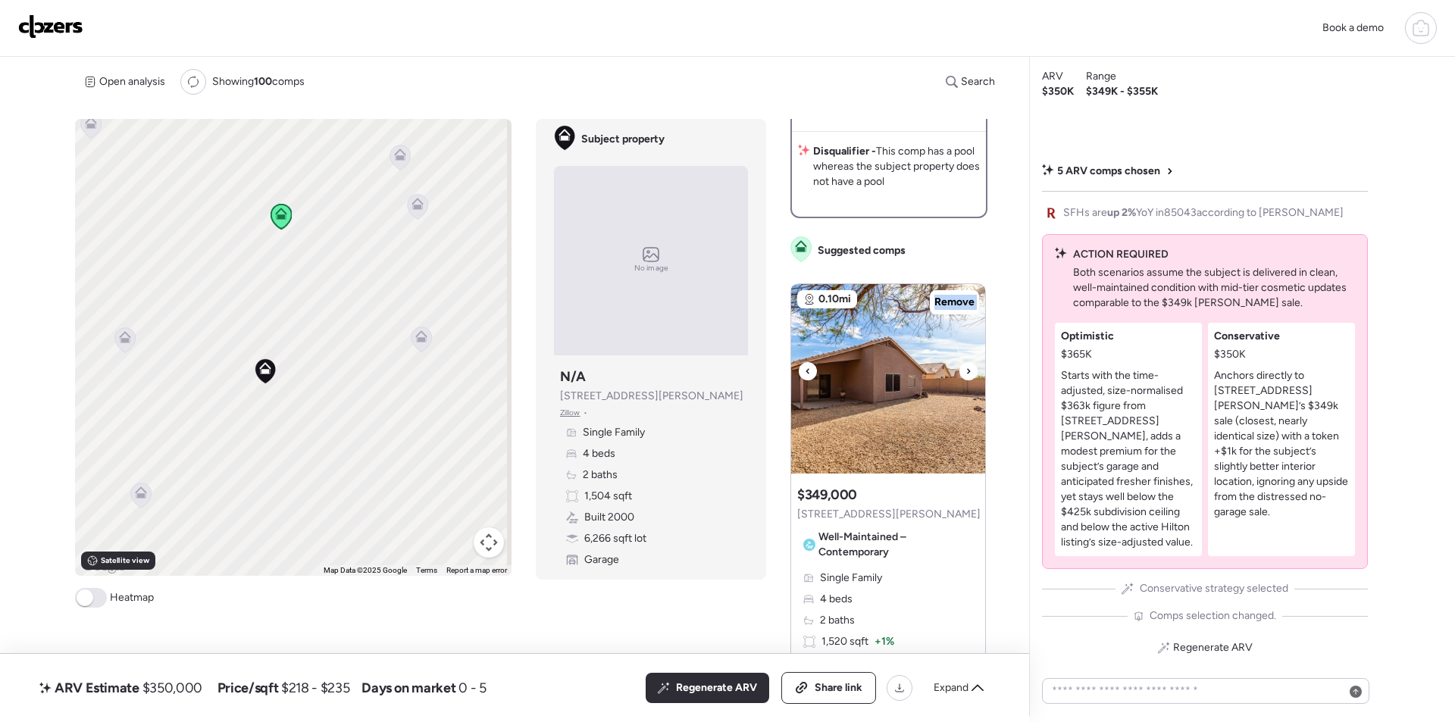
click at [965, 371] on icon at bounding box center [968, 371] width 6 height 18
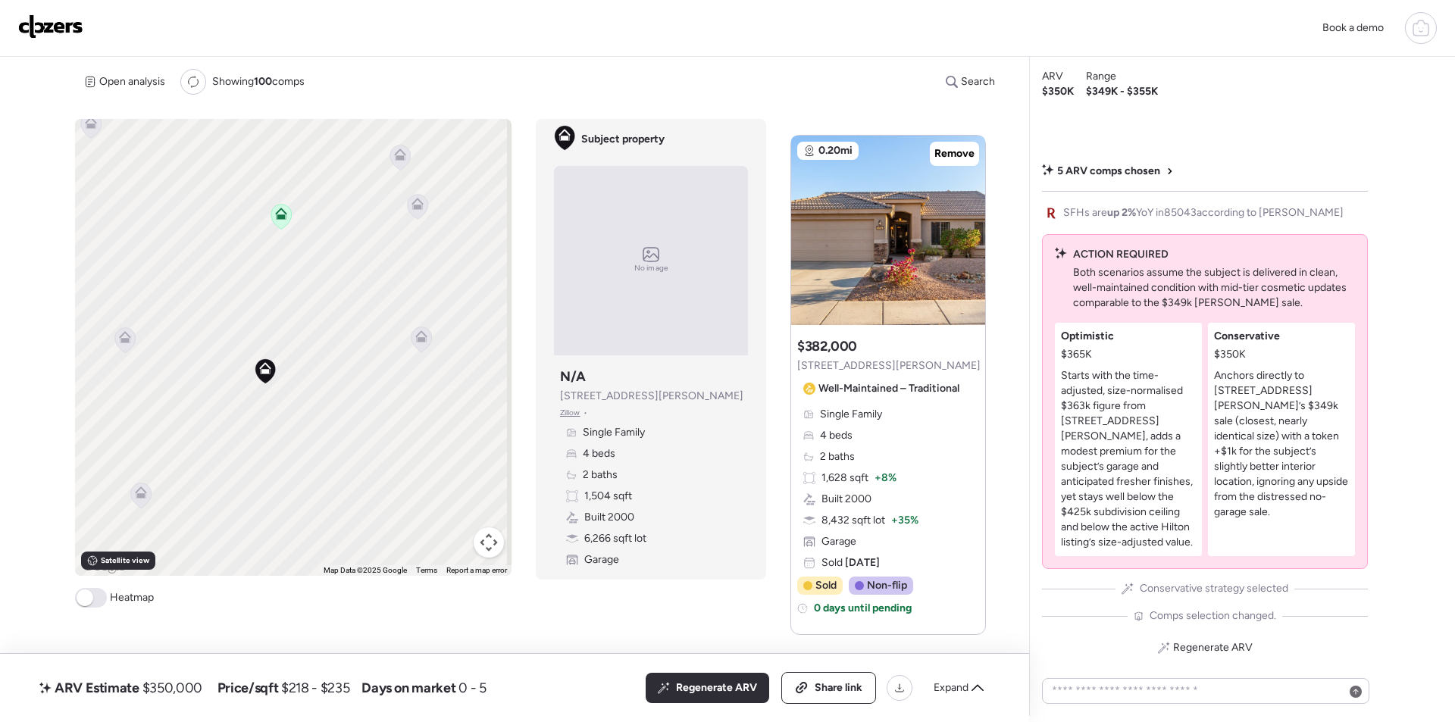
scroll to position [1742, 0]
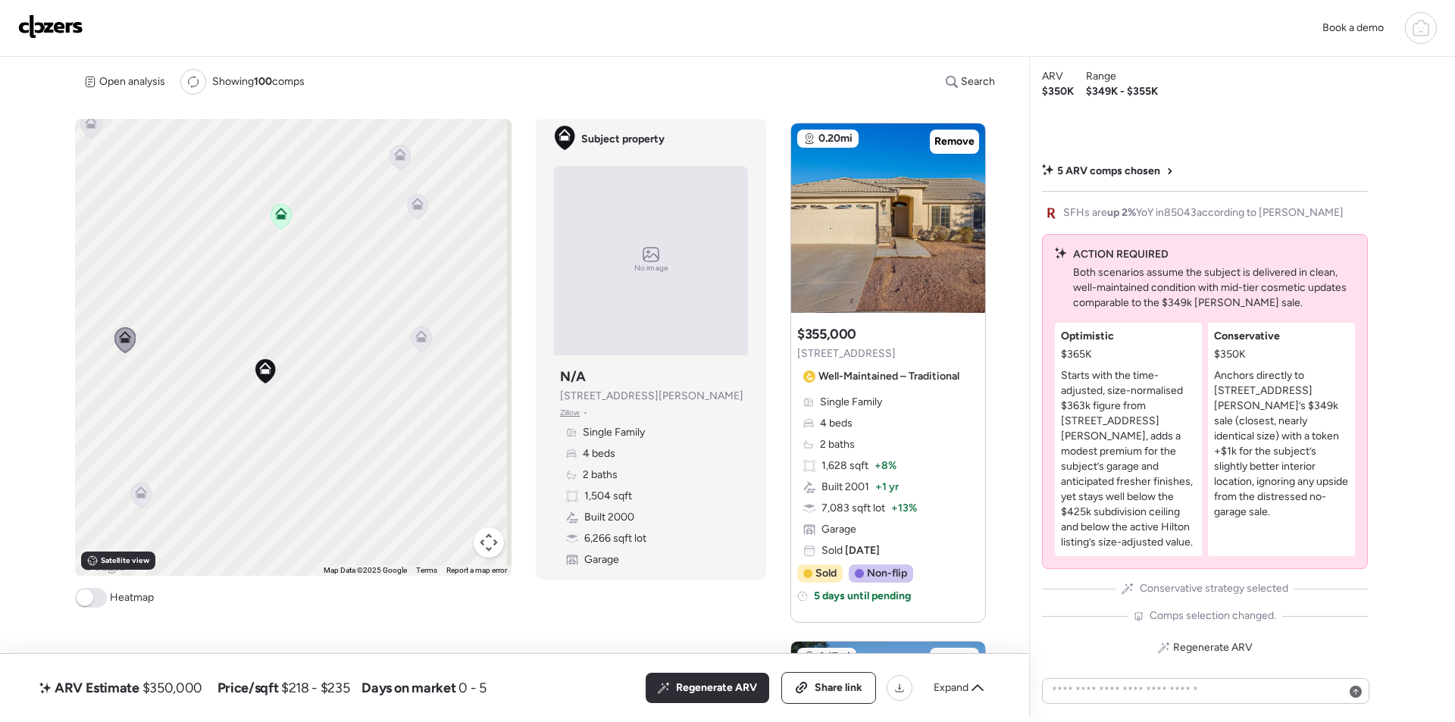
click at [693, 708] on div "ARV Estimate $350,000 Price/sqft $218 - $235 Days on market 0 - 5 All (4) ARV (…" at bounding box center [514, 688] width 1029 height 68
drag, startPoint x: 695, startPoint y: 698, endPoint x: 42, endPoint y: 551, distance: 669.5
click at [695, 698] on div "Regenerate ARV" at bounding box center [706, 688] width 123 height 30
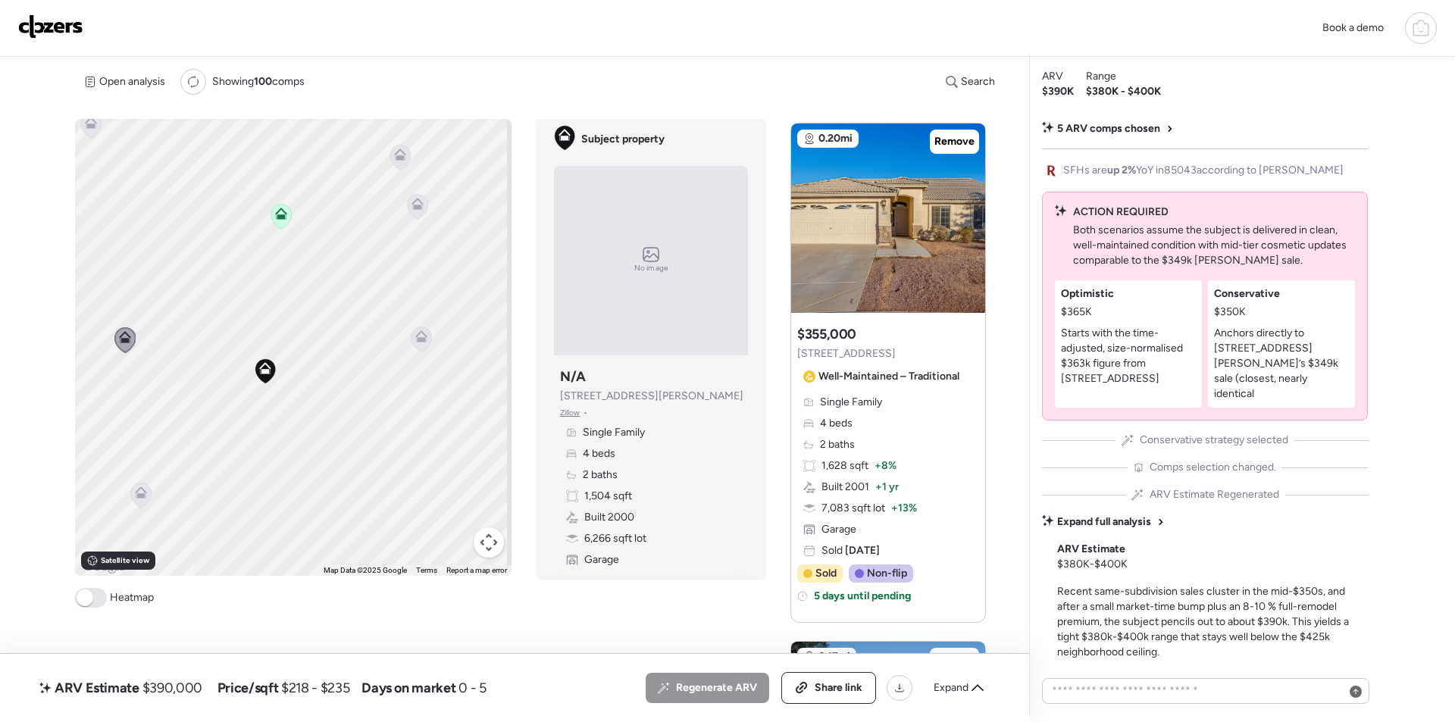
click at [168, 685] on span "$390,000" at bounding box center [172, 688] width 60 height 18
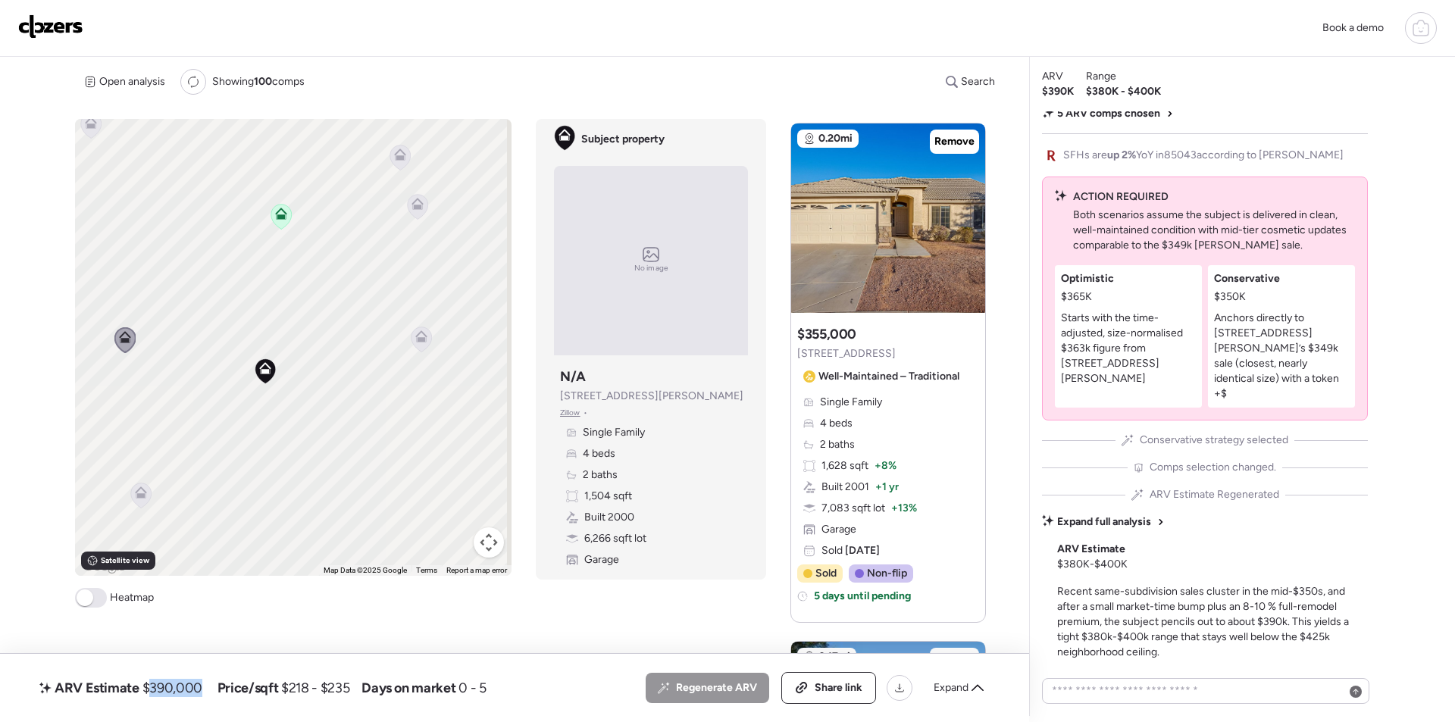
click at [168, 685] on span "$390,000" at bounding box center [172, 688] width 60 height 18
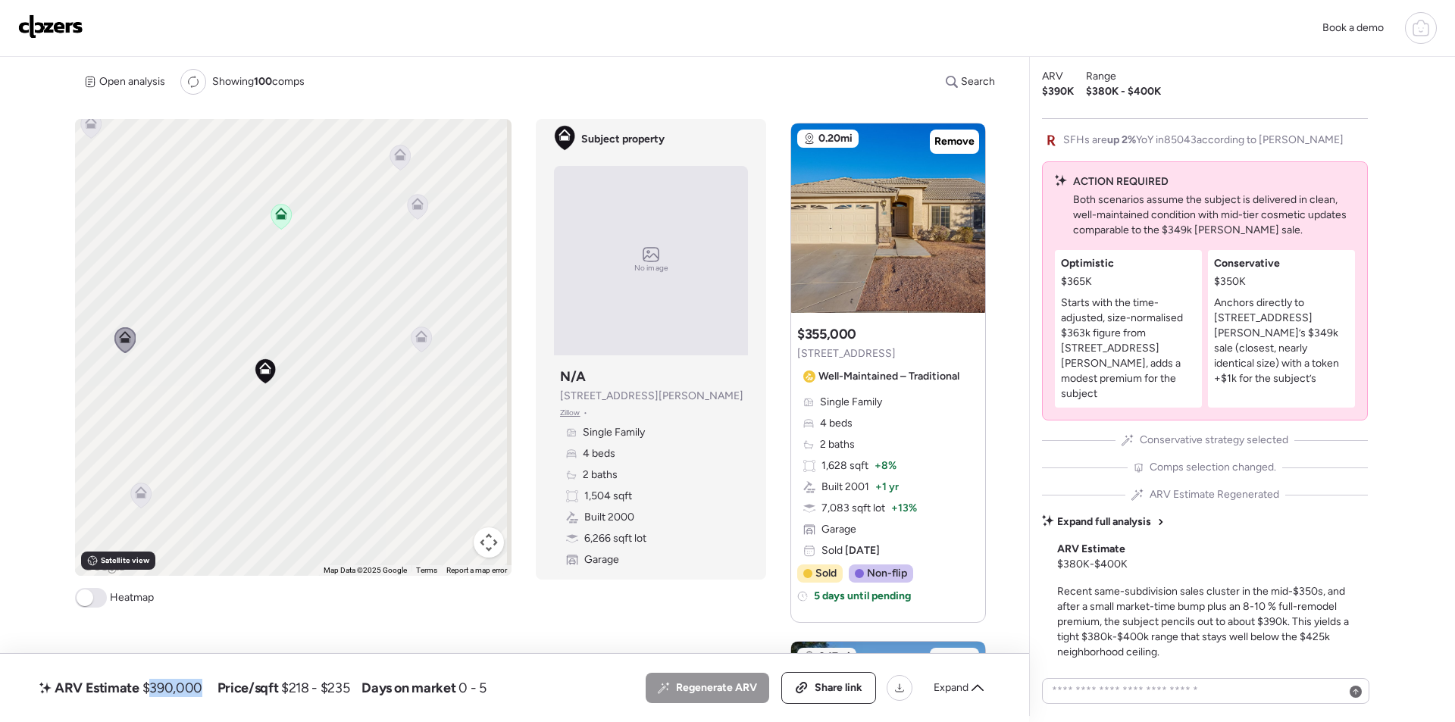
copy span "390,000"
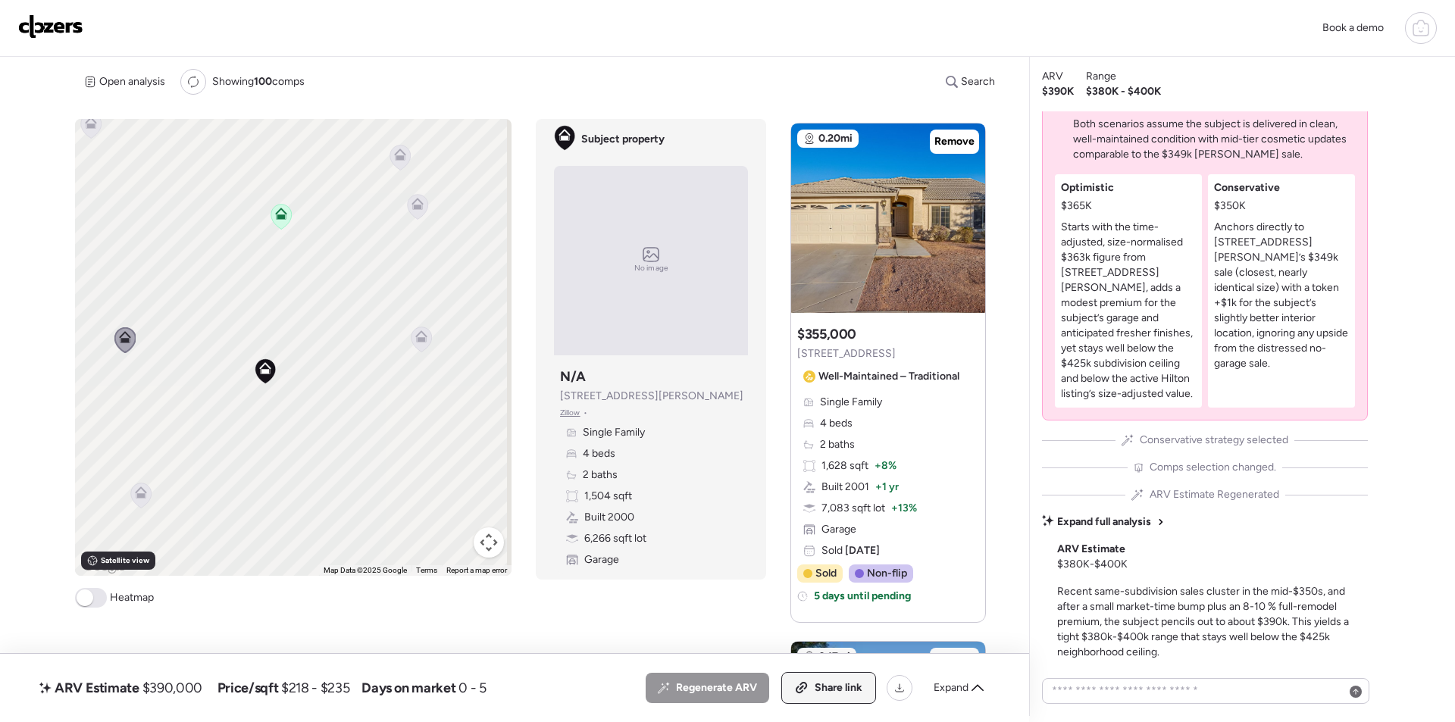
click at [824, 689] on span "Share link" at bounding box center [838, 687] width 48 height 15
